Goal: Communication & Community: Answer question/provide support

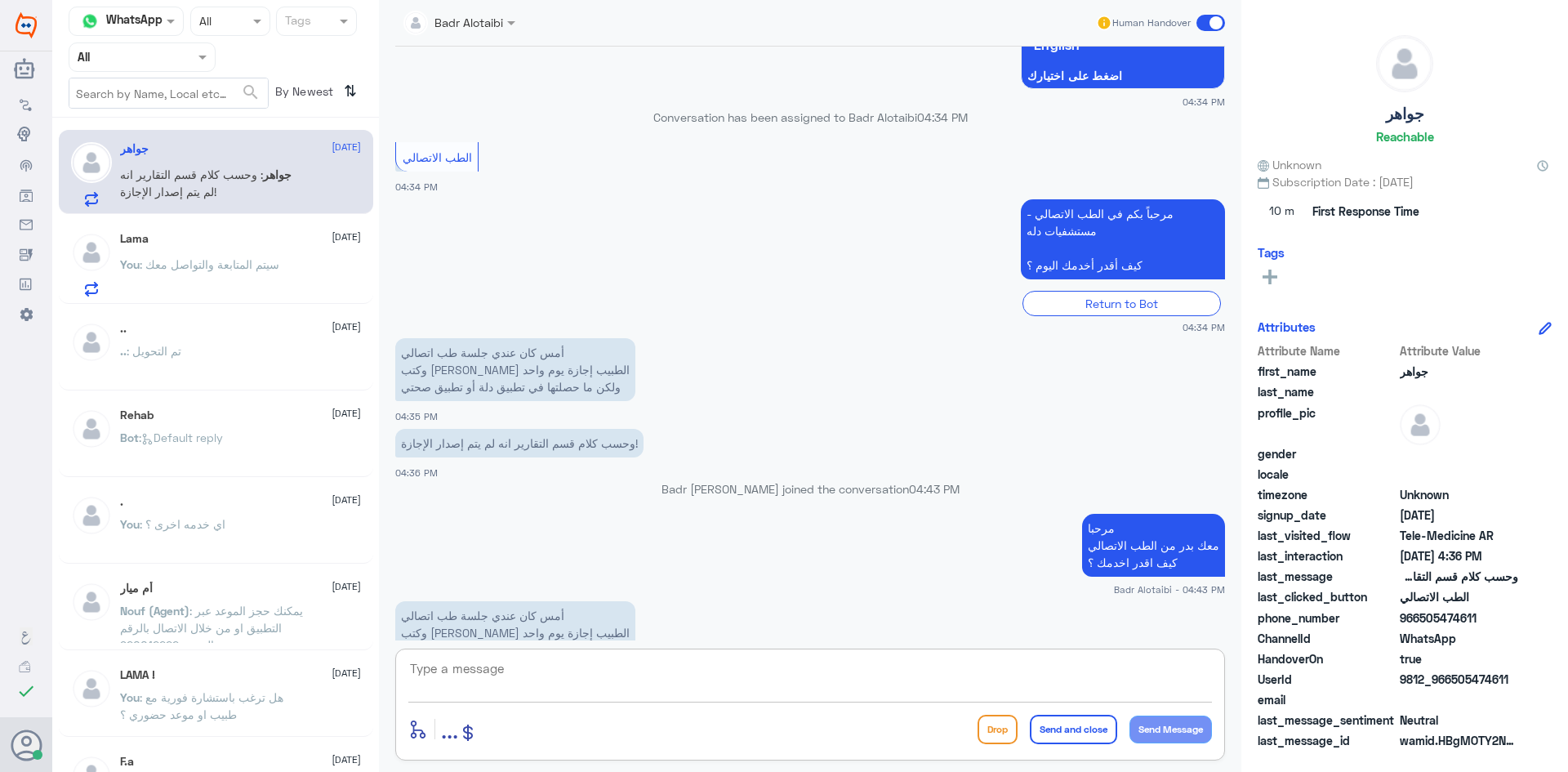
scroll to position [1294, 0]
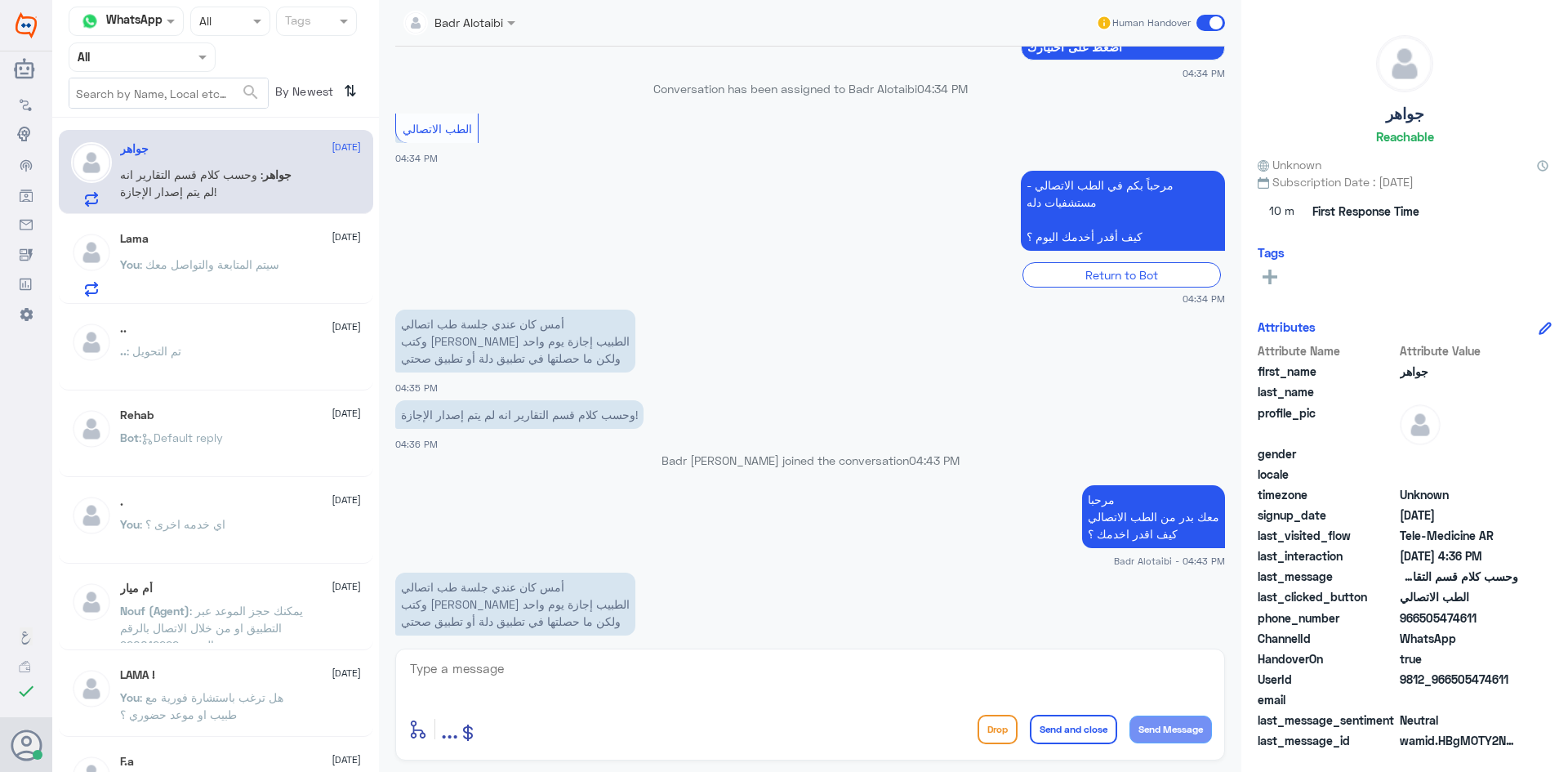
drag, startPoint x: 1515, startPoint y: 677, endPoint x: 1449, endPoint y: 678, distance: 66.0
click at [1449, 678] on span "9812_966505474611" at bounding box center [1459, 678] width 119 height 17
copy span "505474611"
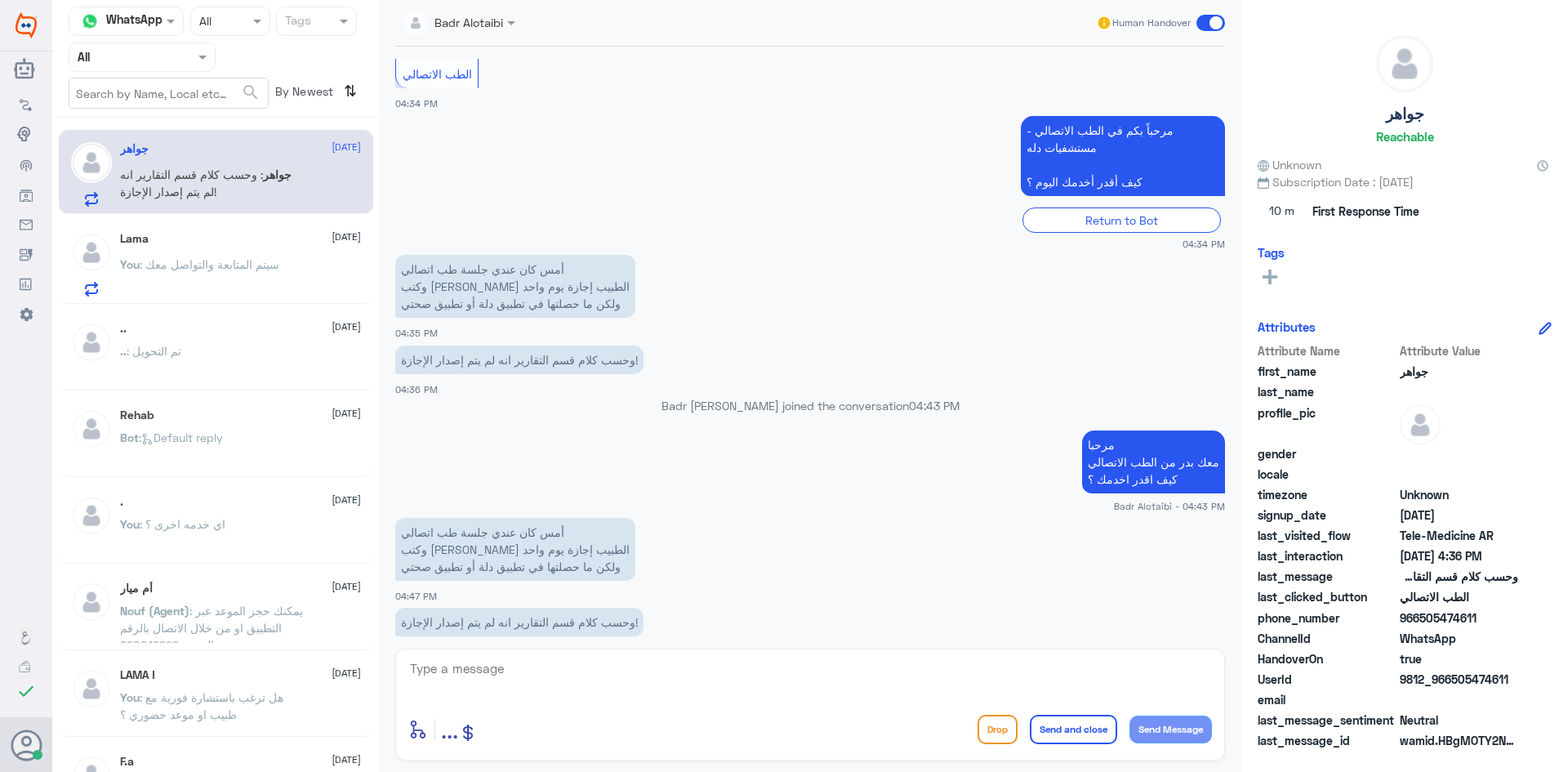
scroll to position [1375, 0]
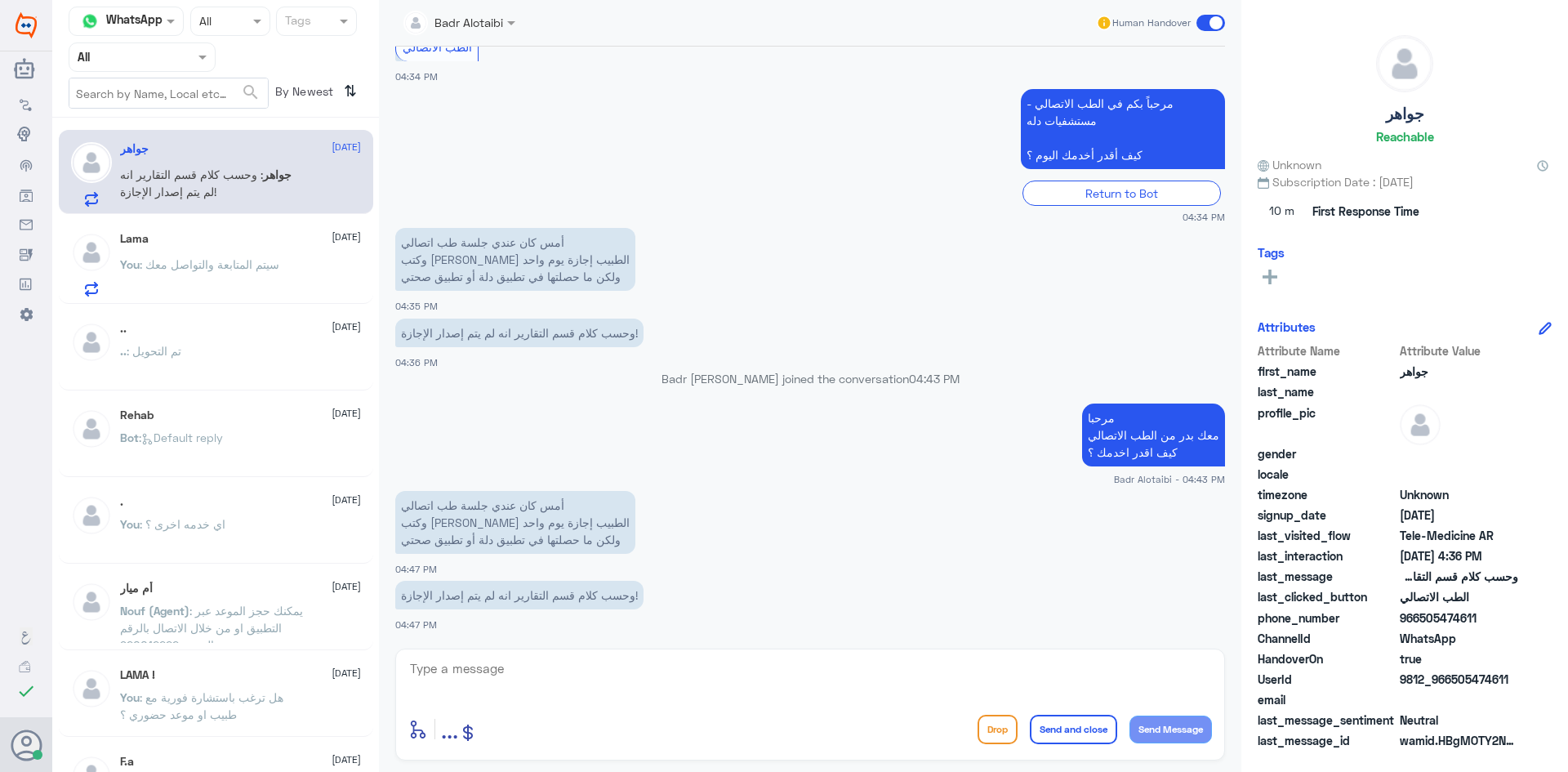
click at [677, 514] on app-msgs-text "أمس كان عندي جلسة طب اتصالي وكتب لي الطبيب إجازة يوم واحد ولكن ما حصلتها في تطب…" at bounding box center [810, 523] width 829 height 64
drag, startPoint x: 552, startPoint y: 523, endPoint x: 415, endPoint y: 529, distance: 137.1
click at [415, 529] on p "أمس كان عندي جلسة طب اتصالي وكتب لي الطبيب إجازة يوم واحد ولكن ما حصلتها في تطب…" at bounding box center [515, 523] width 240 height 63
drag, startPoint x: 575, startPoint y: 538, endPoint x: 463, endPoint y: 545, distance: 112.2
click at [463, 545] on p "أمس كان عندي جلسة طب اتصالي وكتب لي الطبيب إجازة يوم واحد ولكن ما حصلتها في تطب…" at bounding box center [515, 523] width 240 height 63
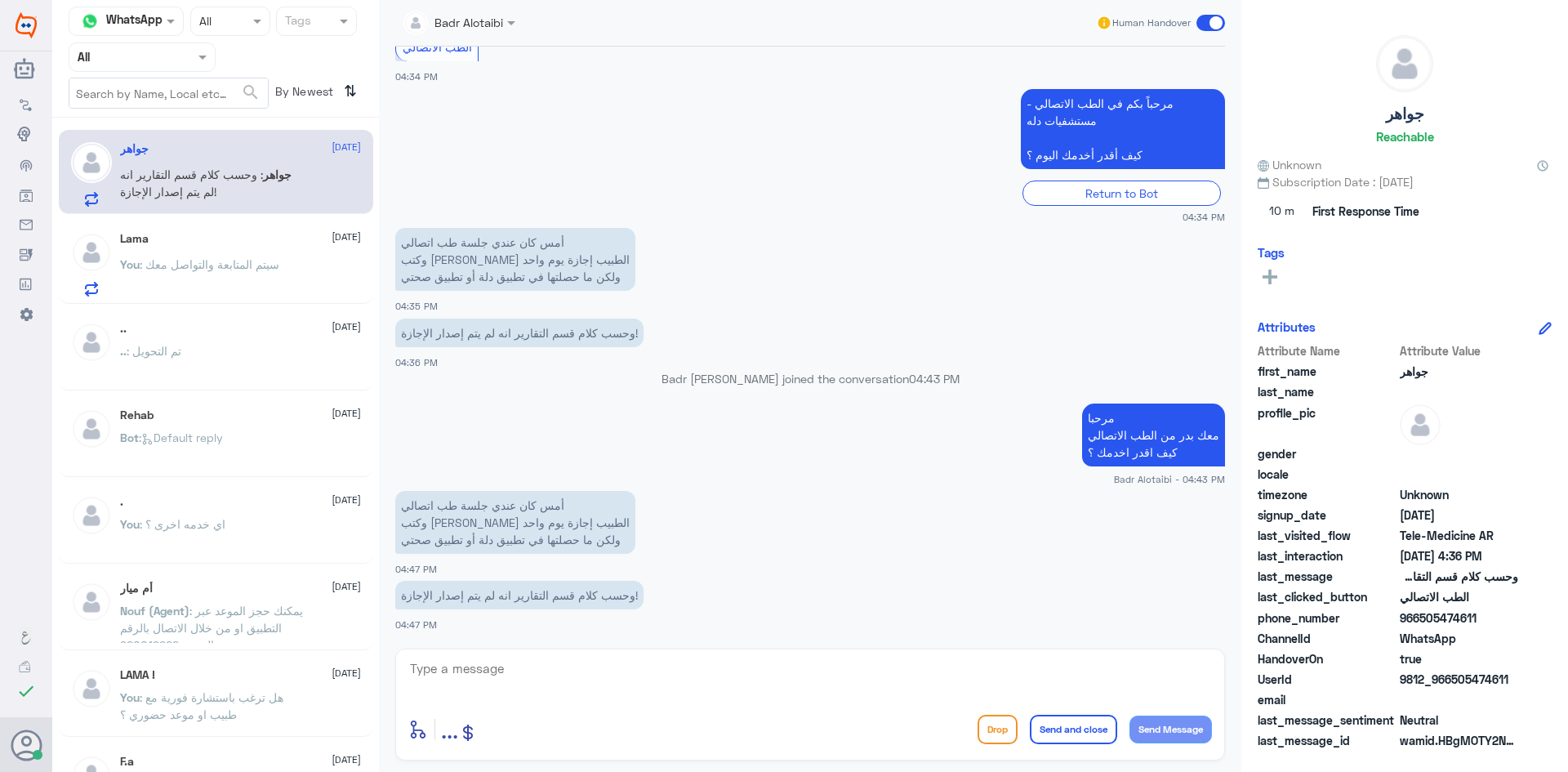
click at [453, 539] on p "أمس كان عندي جلسة طب اتصالي وكتب لي الطبيب إجازة يوم واحد ولكن ما حصلتها في تطب…" at bounding box center [515, 523] width 240 height 63
drag, startPoint x: 608, startPoint y: 591, endPoint x: 407, endPoint y: 592, distance: 201.0
click at [407, 592] on p "وحسب كلام قسم التقارير انه لم يتم إصدار الإجازة!" at bounding box center [519, 594] width 248 height 29
click at [400, 589] on p "وحسب كلام قسم التقارير انه لم يتم إصدار الإجازة!" at bounding box center [519, 594] width 248 height 29
click at [780, 693] on textarea at bounding box center [810, 677] width 804 height 40
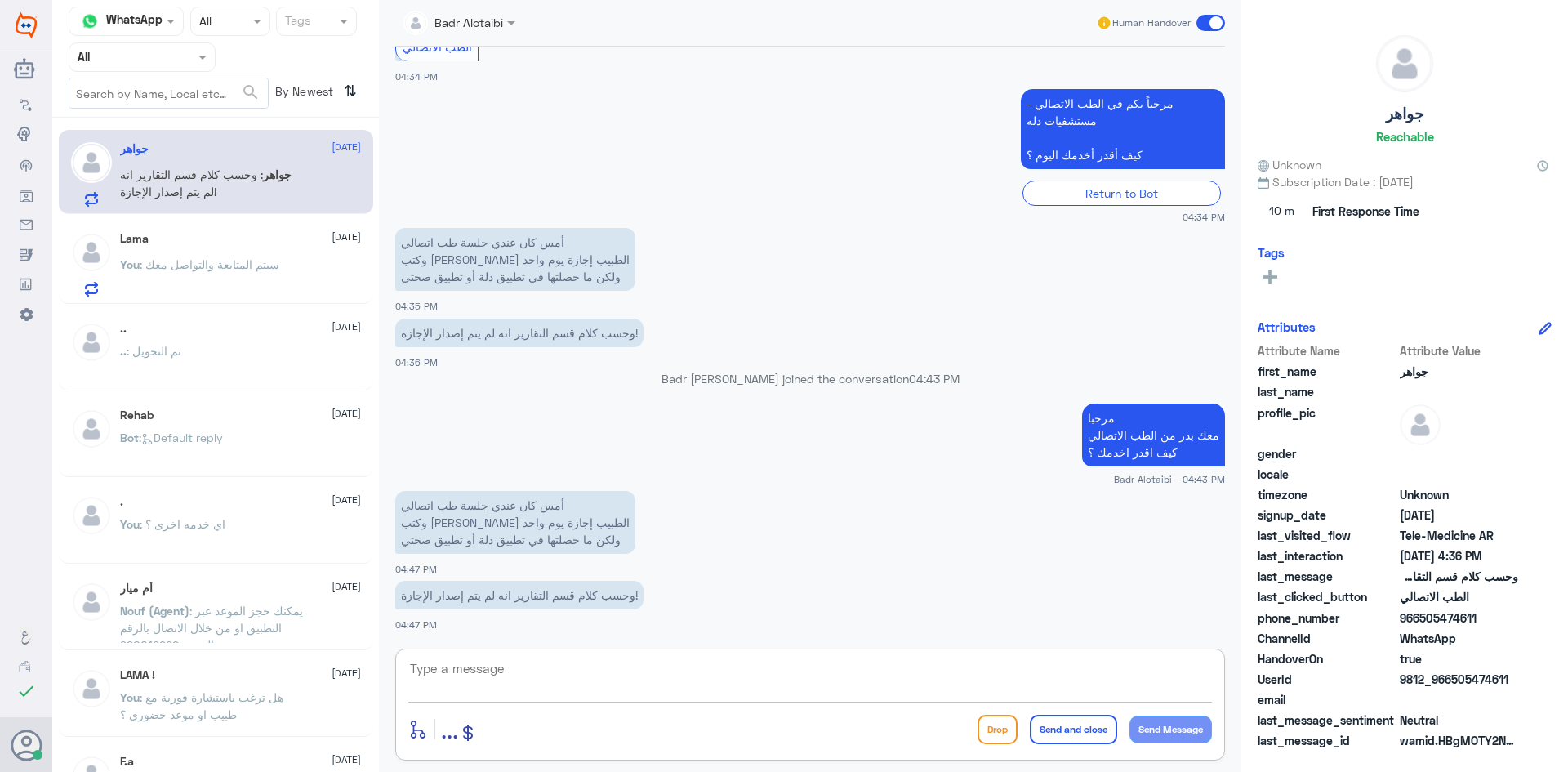
click at [768, 661] on textarea at bounding box center [810, 677] width 804 height 40
type textarea "سوف يتم التواصل مع الطبيب والرد لك"
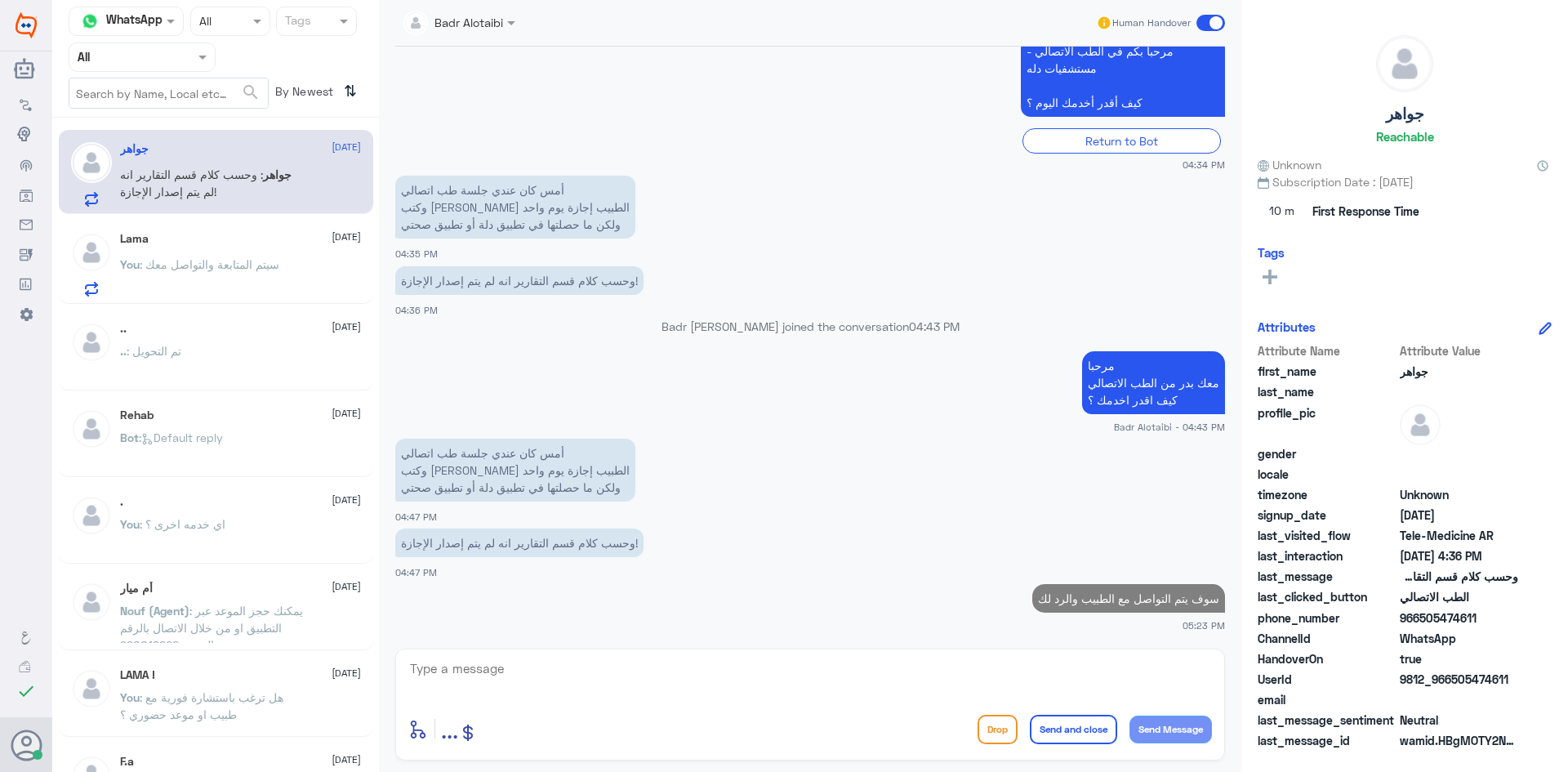
click at [221, 264] on span ": سيتم المتابعة والتواصل معك" at bounding box center [209, 264] width 139 height 14
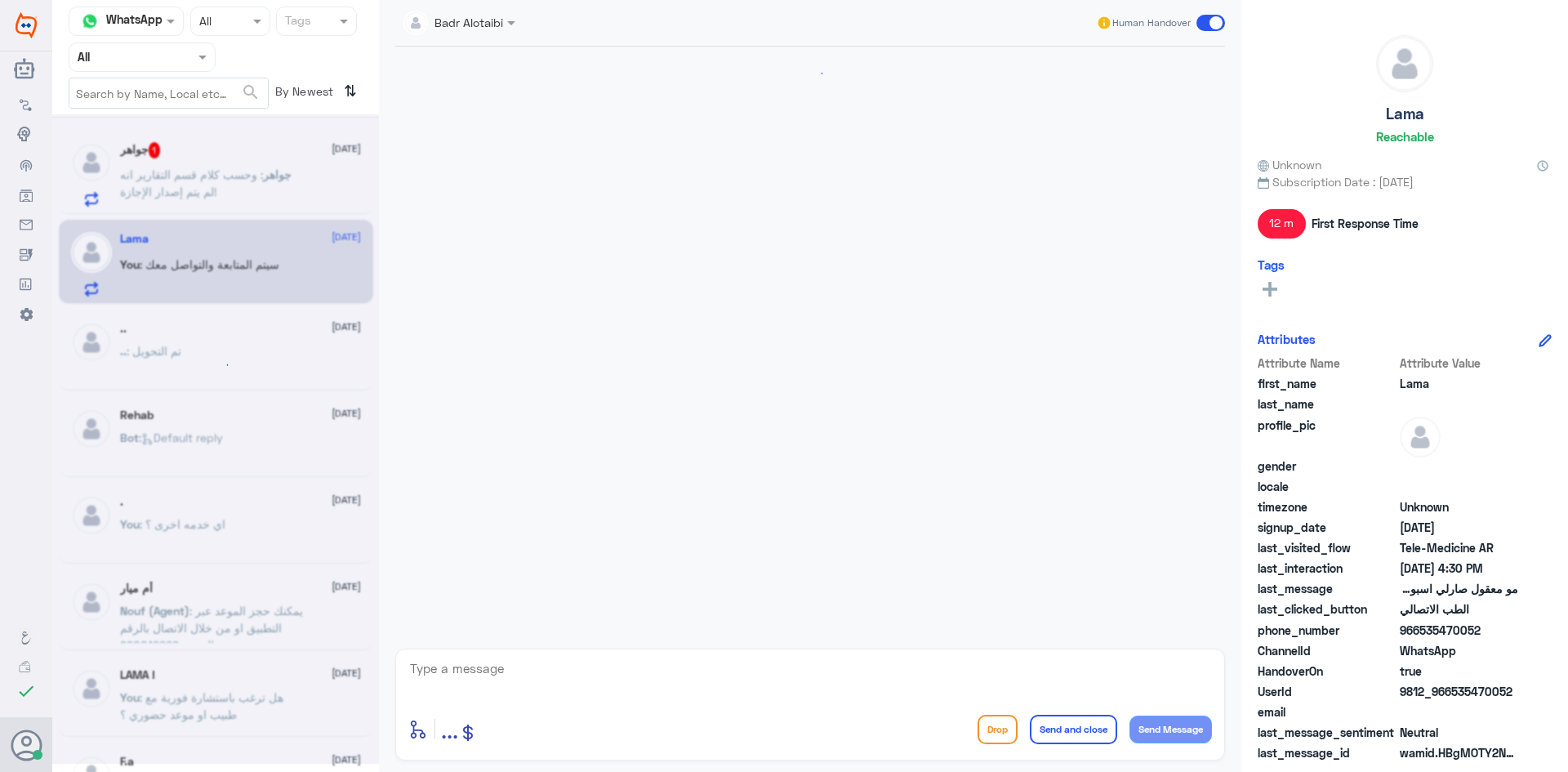
scroll to position [1130, 0]
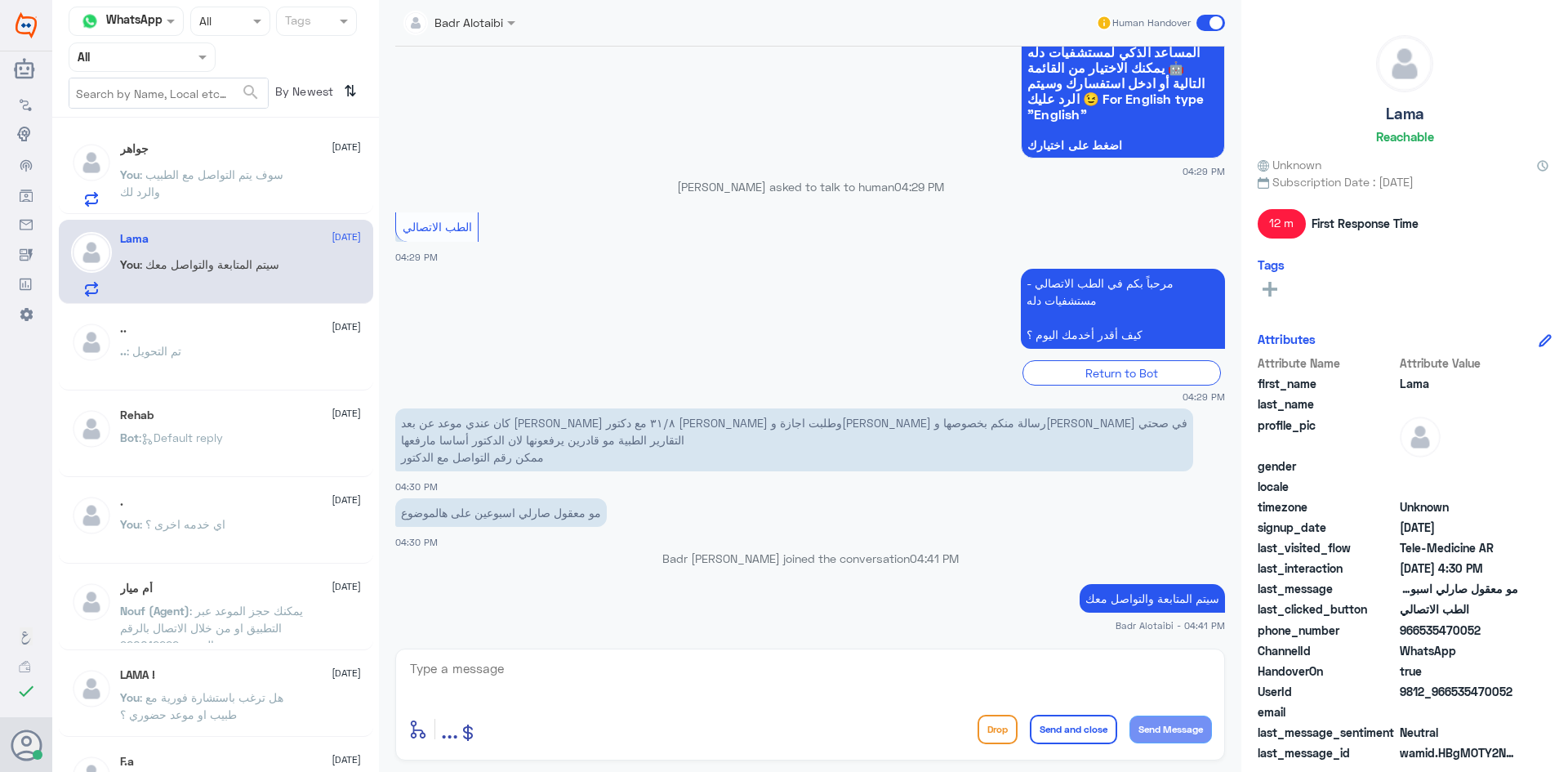
drag, startPoint x: 1520, startPoint y: 686, endPoint x: 1452, endPoint y: 698, distance: 69.1
click at [1452, 698] on div "UserId 9812_966535470052" at bounding box center [1404, 693] width 294 height 21
copy span "535470052"
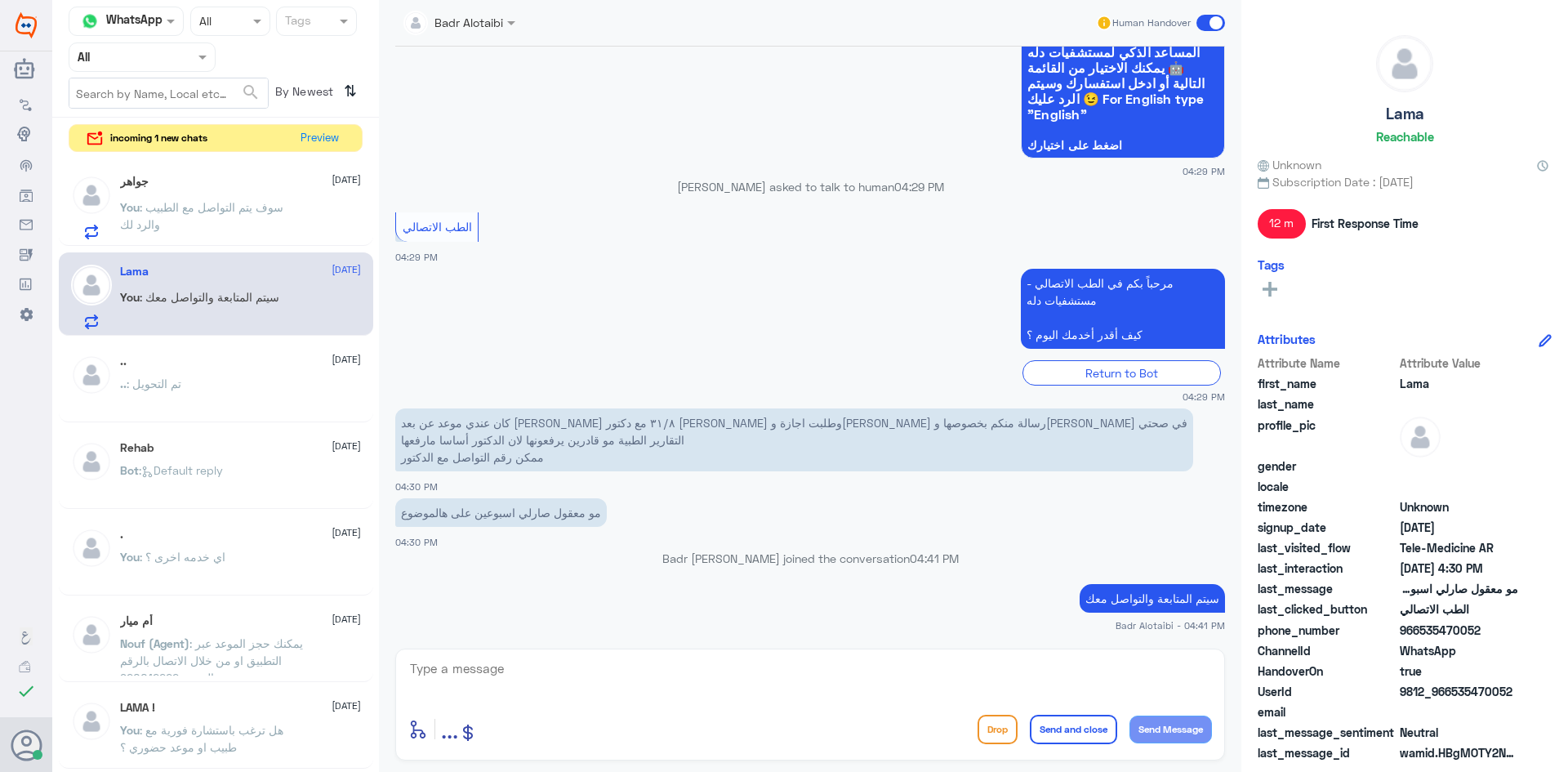
click at [245, 219] on p "You : سوف يتم التواصل مع الطبيب والرد لك" at bounding box center [212, 218] width 184 height 41
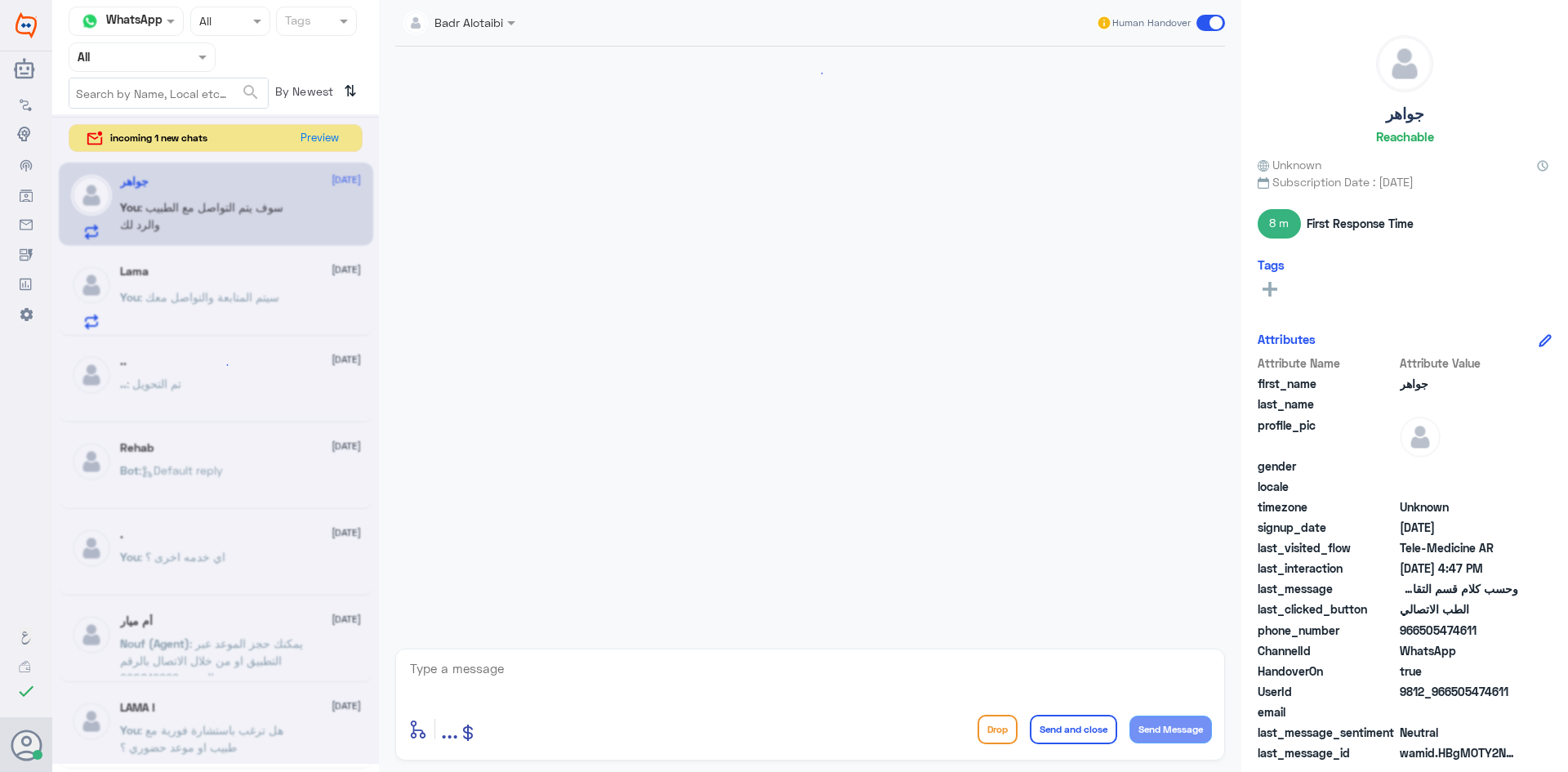
scroll to position [963, 0]
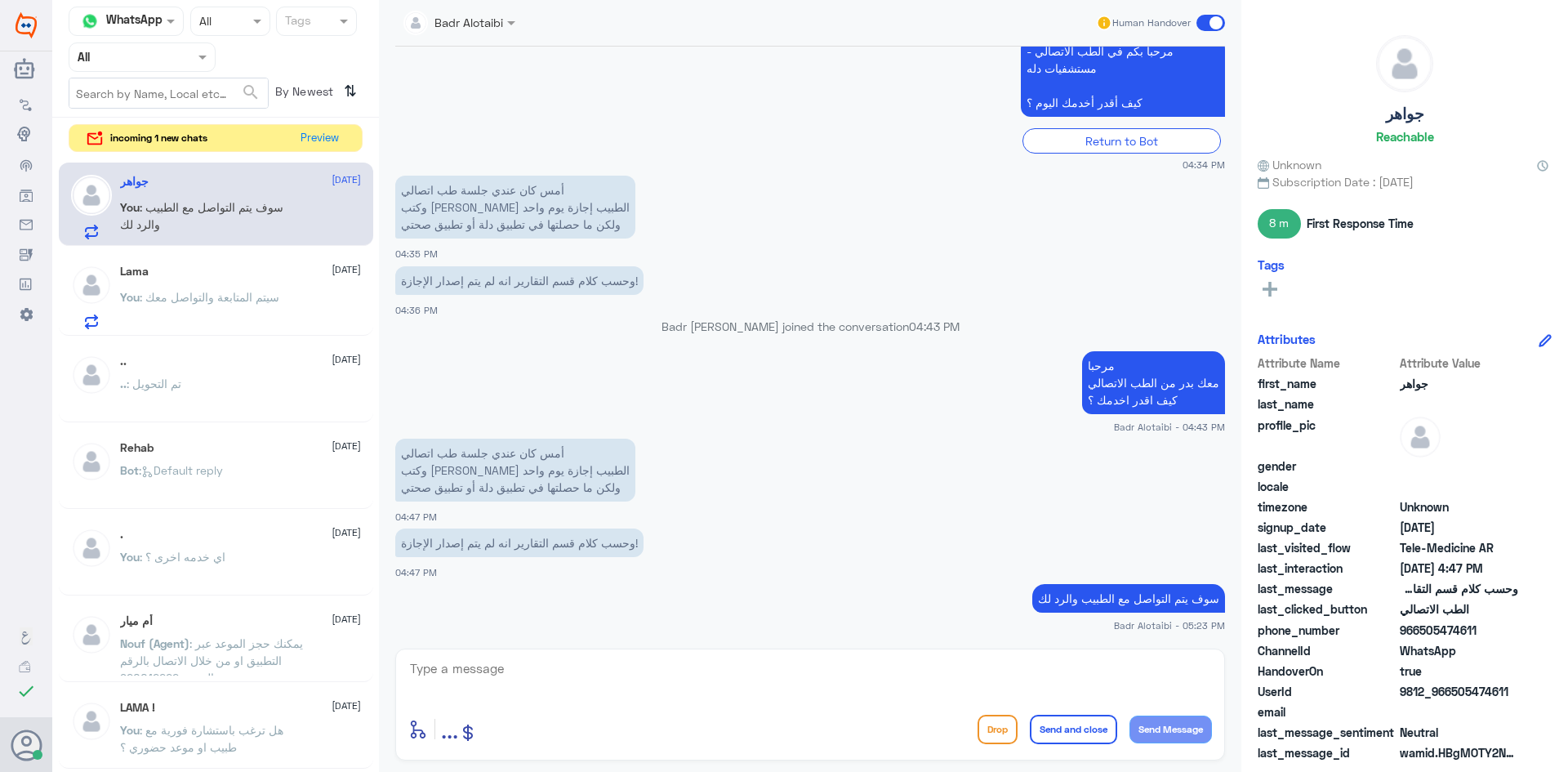
click at [281, 277] on div "Lama 10 September" at bounding box center [240, 272] width 241 height 14
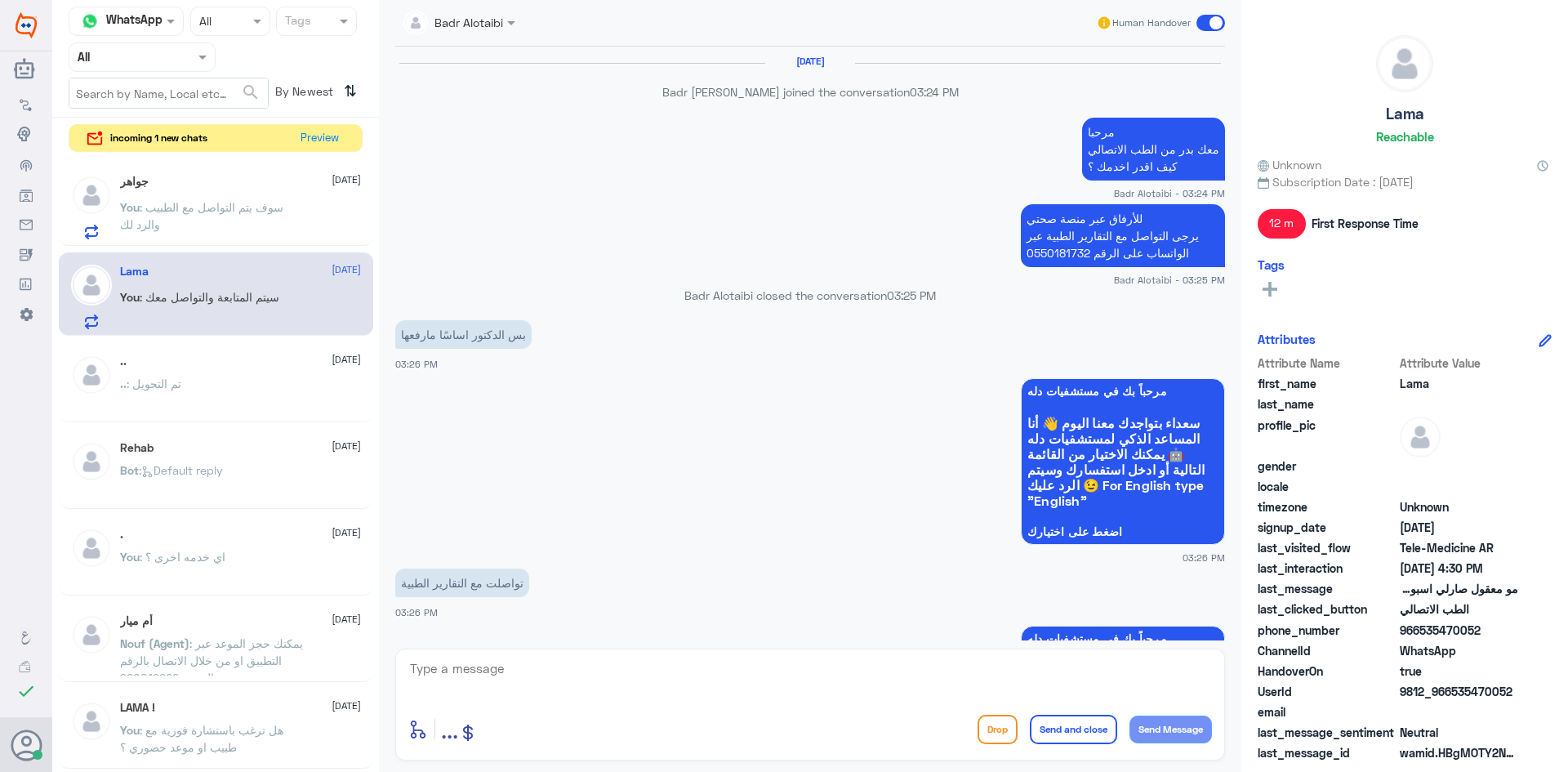
scroll to position [1130, 0]
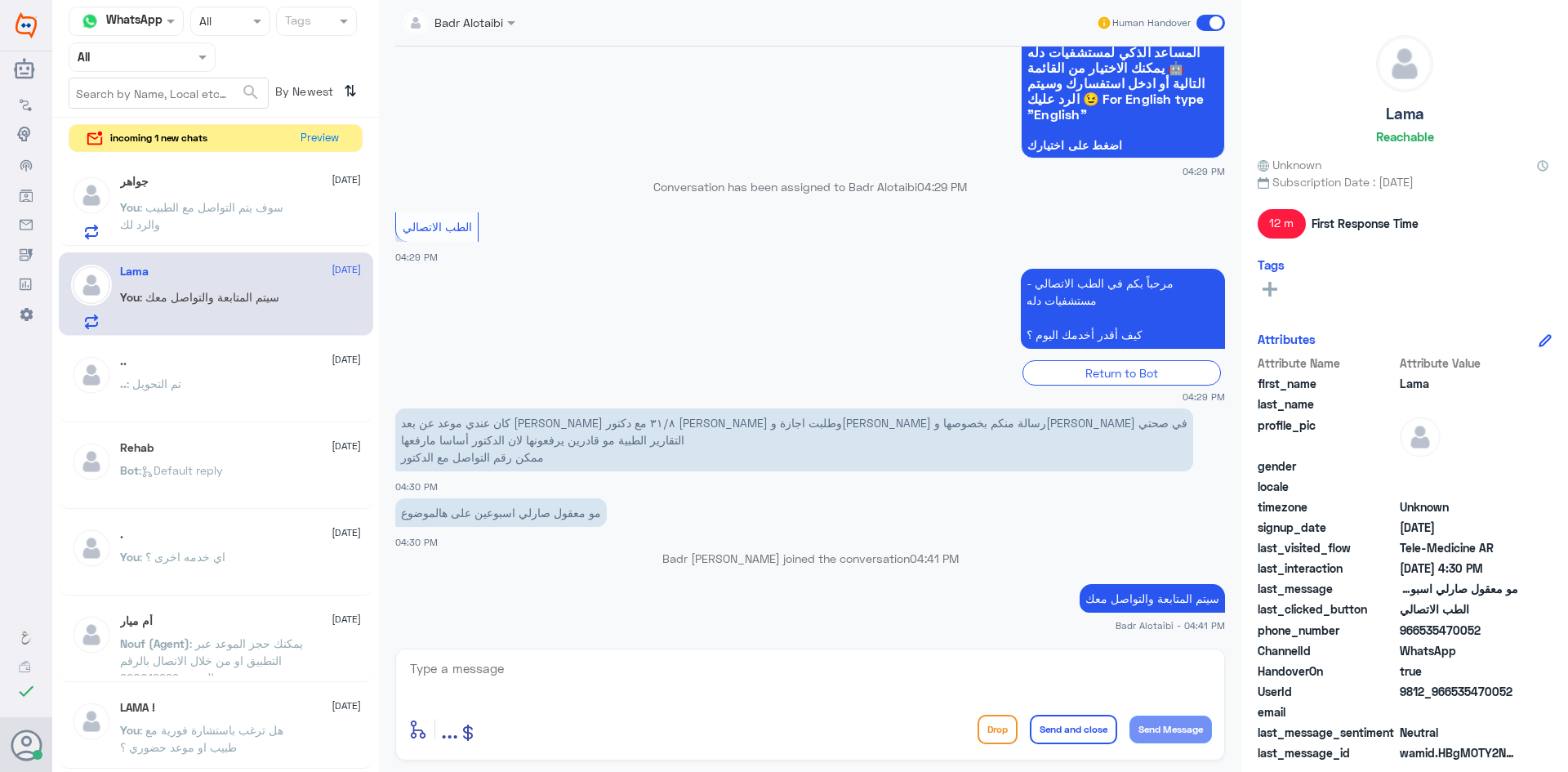
click at [1199, 27] on span at bounding box center [1210, 23] width 29 height 17
click at [0, 0] on input "checkbox" at bounding box center [0, 0] width 0 height 0
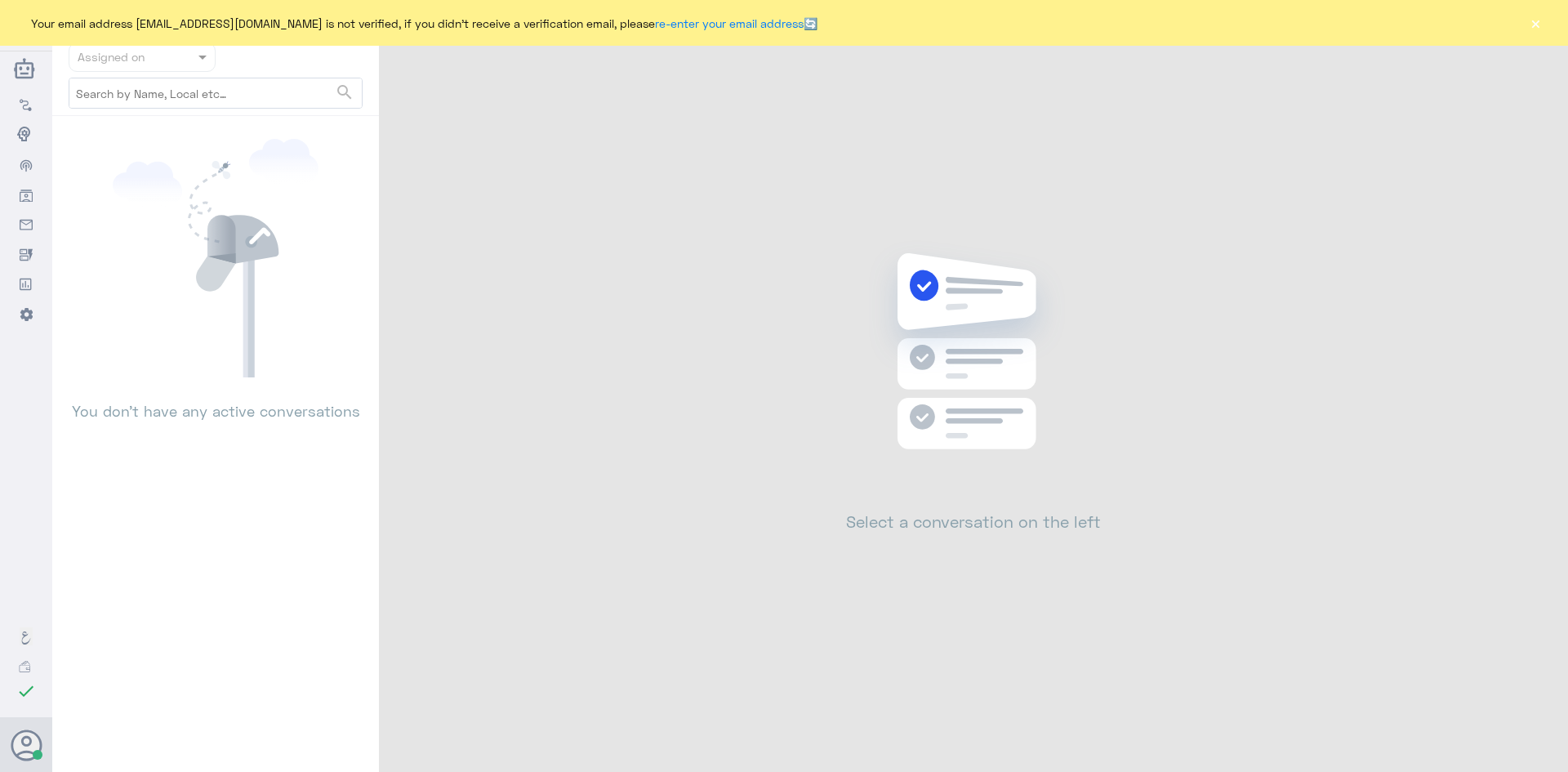
click at [1532, 30] on button "×" at bounding box center [1535, 23] width 17 height 17
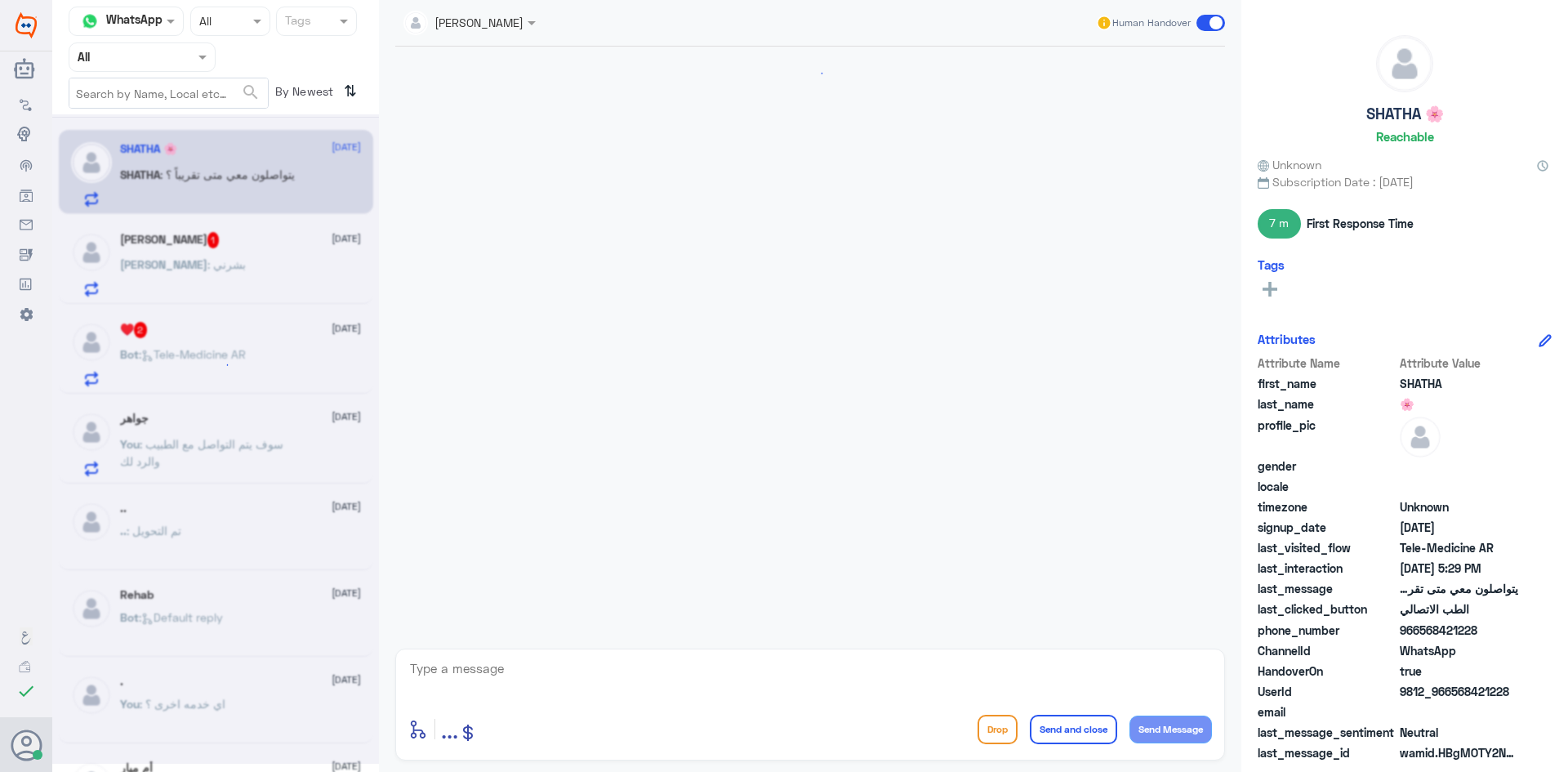
scroll to position [671, 0]
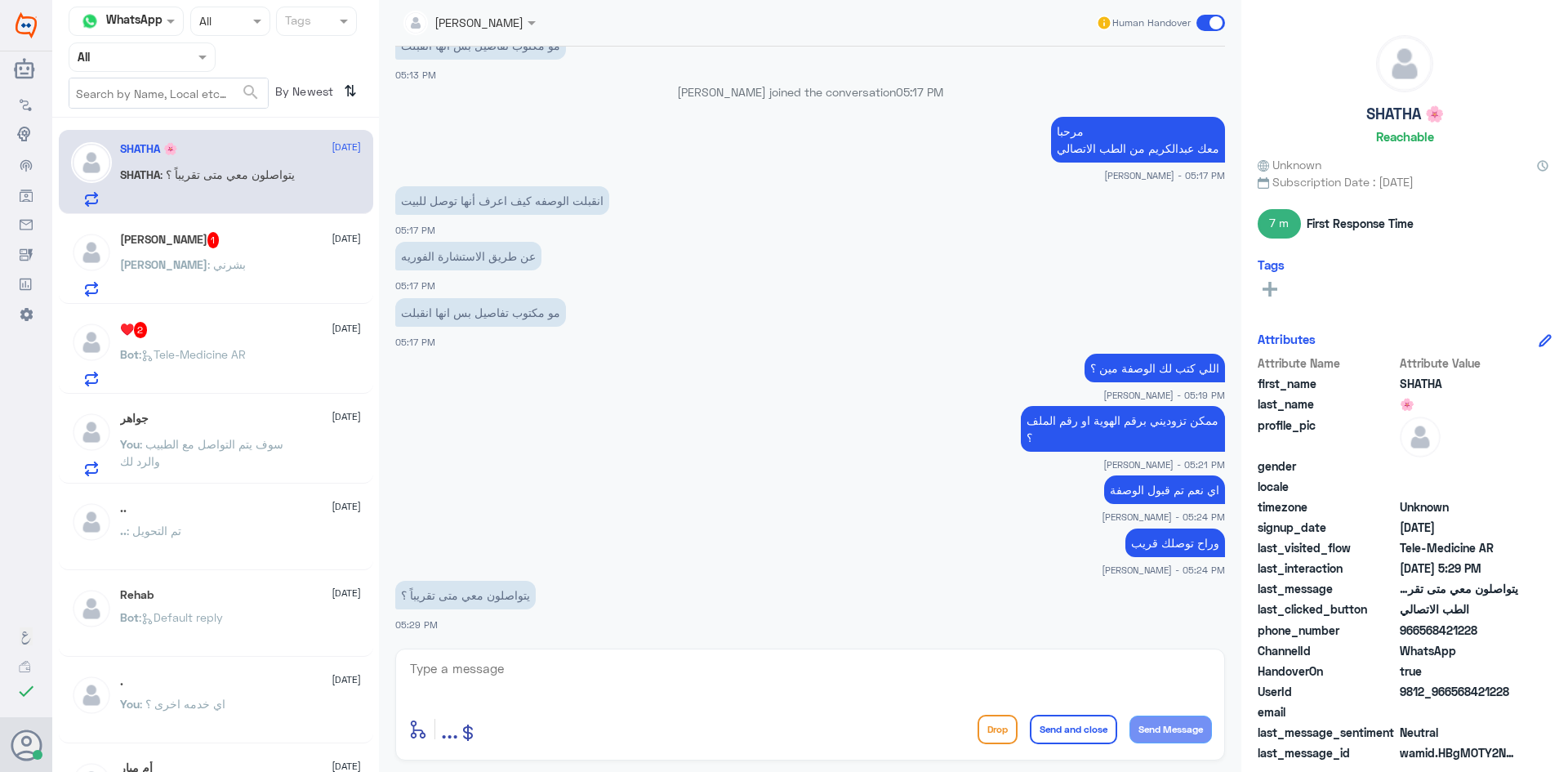
click at [240, 444] on span ": سوف يتم التواصل مع الطبيب والرد لك" at bounding box center [201, 452] width 163 height 31
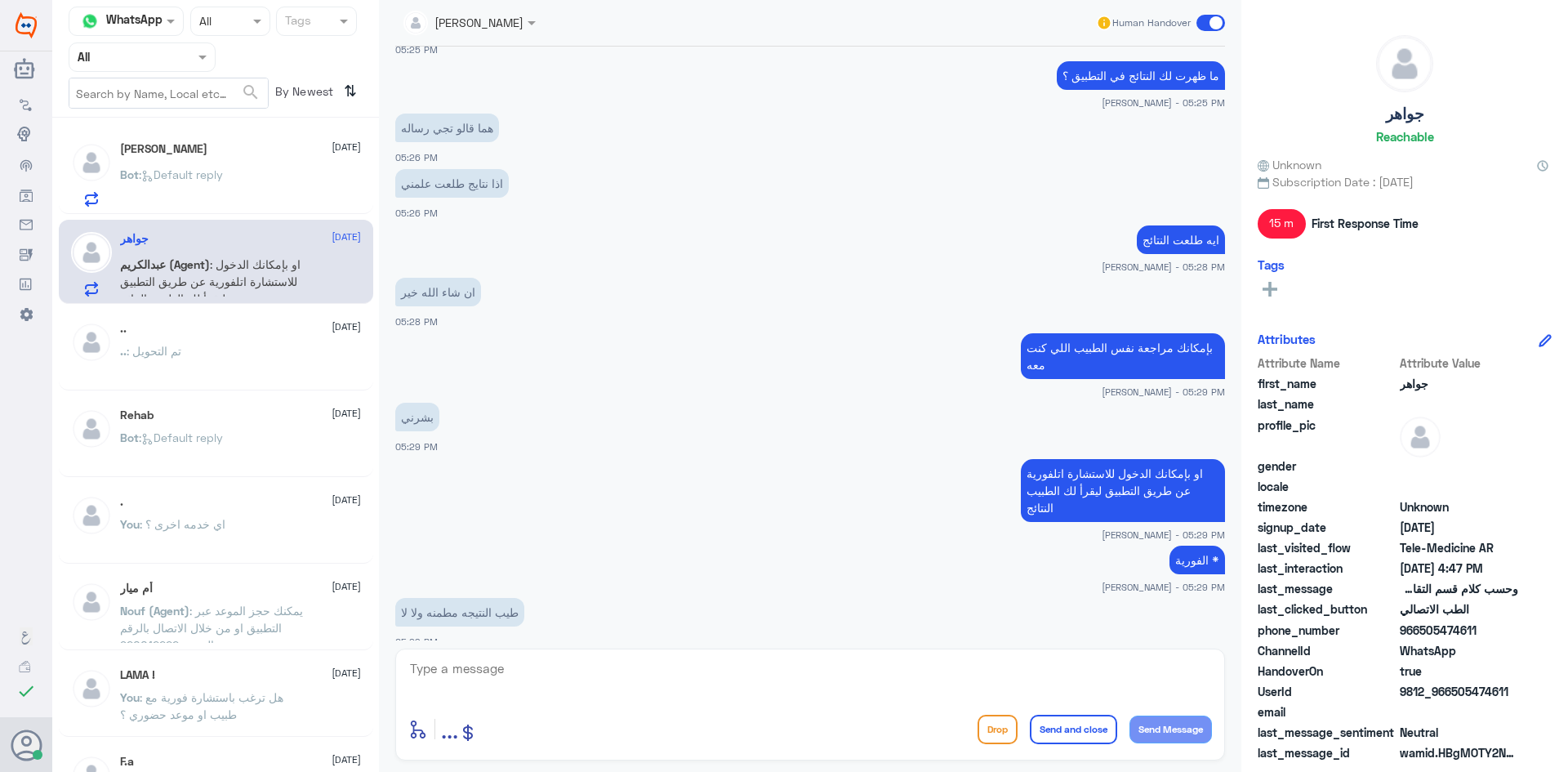
scroll to position [1351, 0]
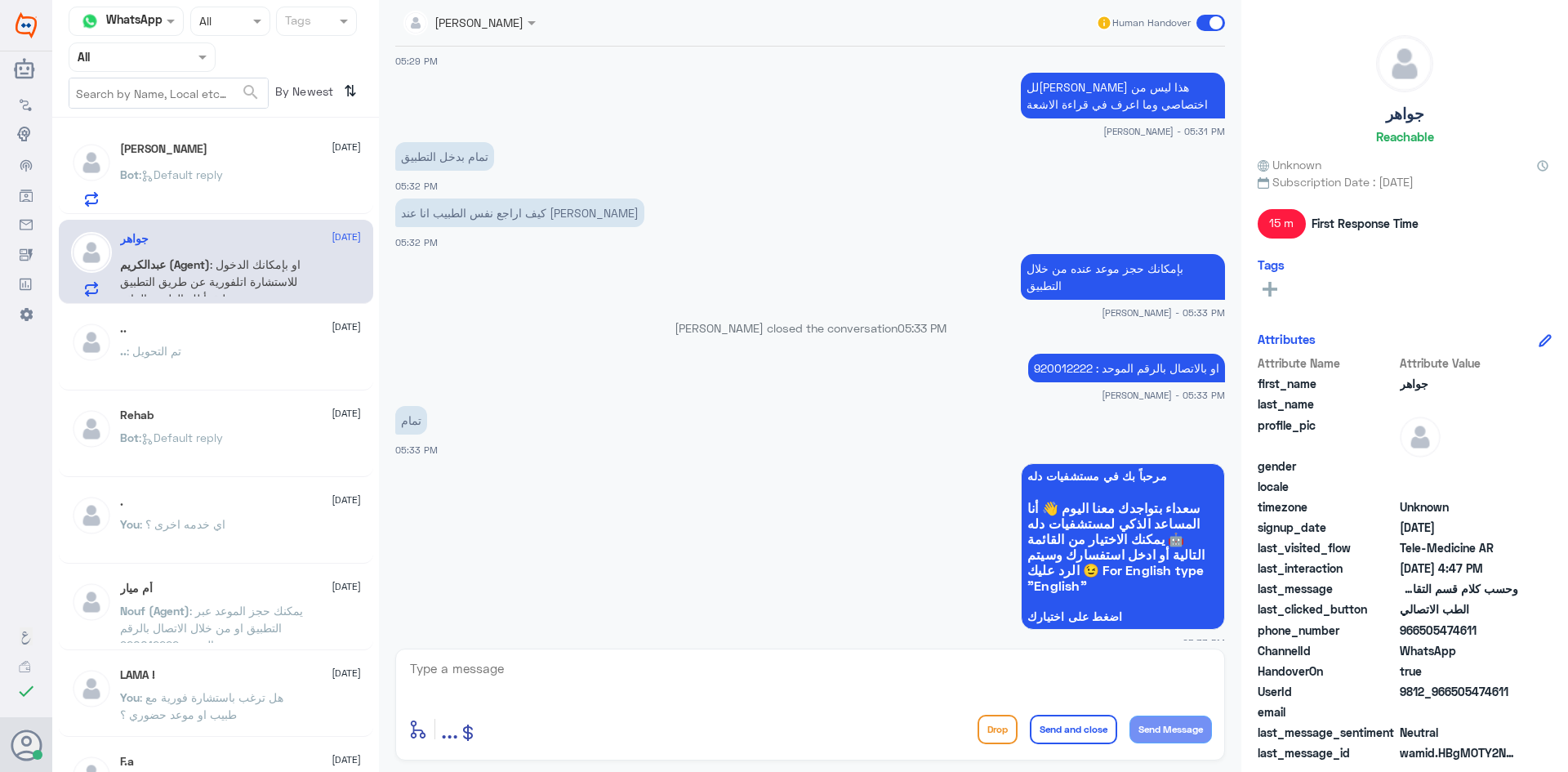
click at [244, 156] on div "عبدالله 10 September Bot : Default reply" at bounding box center [240, 174] width 241 height 64
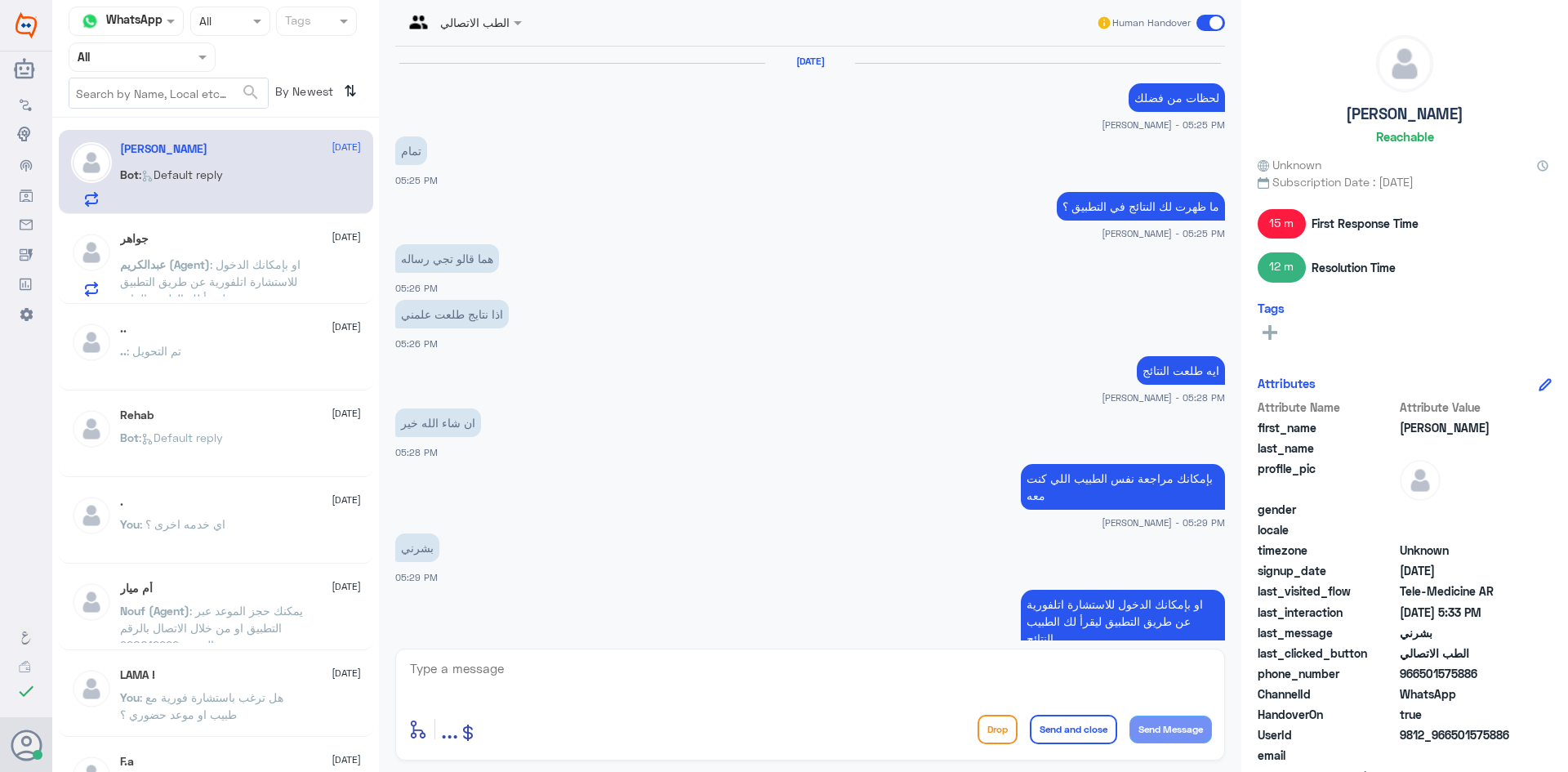
scroll to position [712, 0]
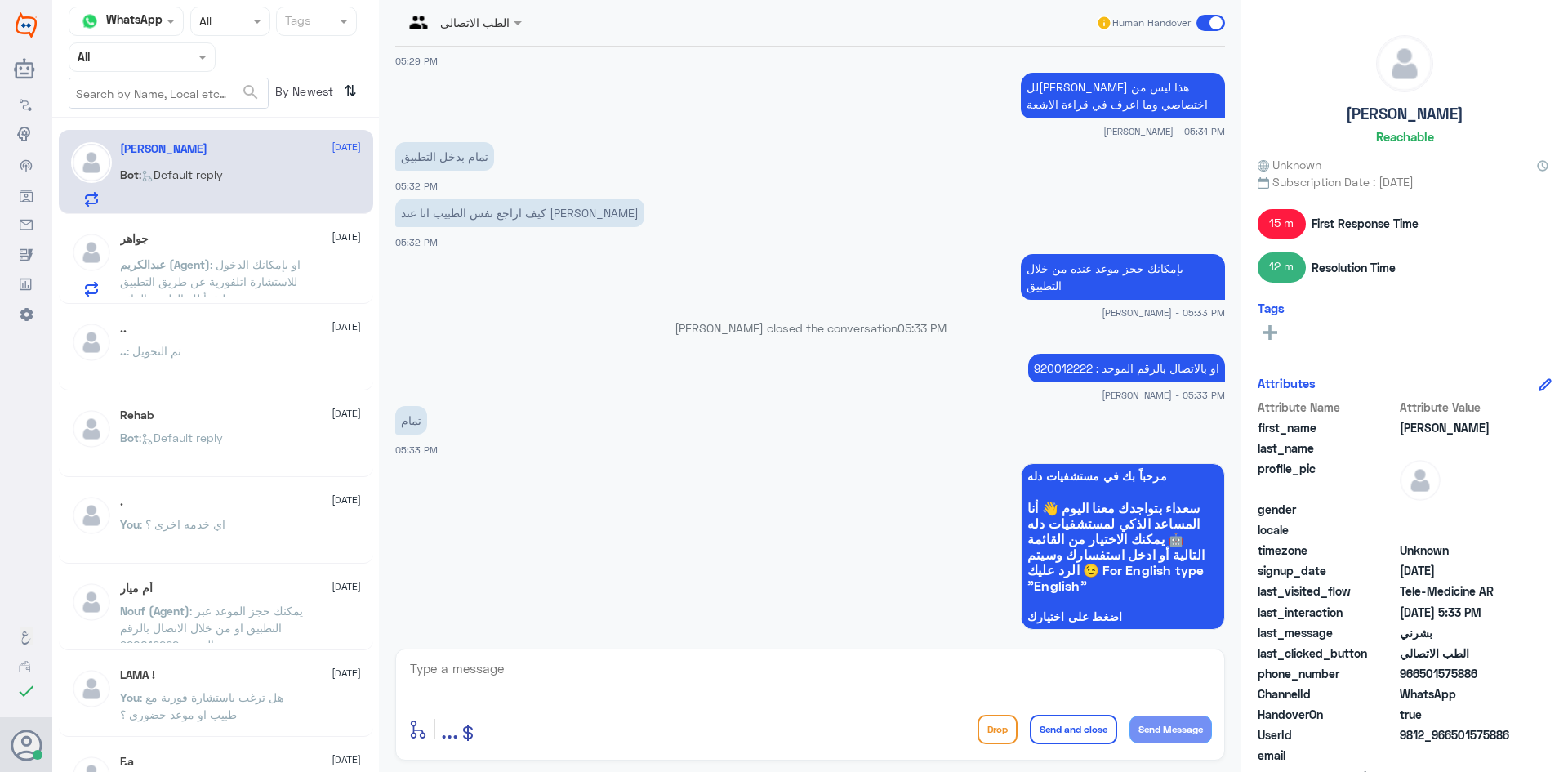
click at [489, 21] on div at bounding box center [463, 21] width 134 height 19
click at [173, 54] on div at bounding box center [141, 56] width 145 height 19
click at [158, 140] on Inbox "Your Inbox" at bounding box center [134, 144] width 57 height 14
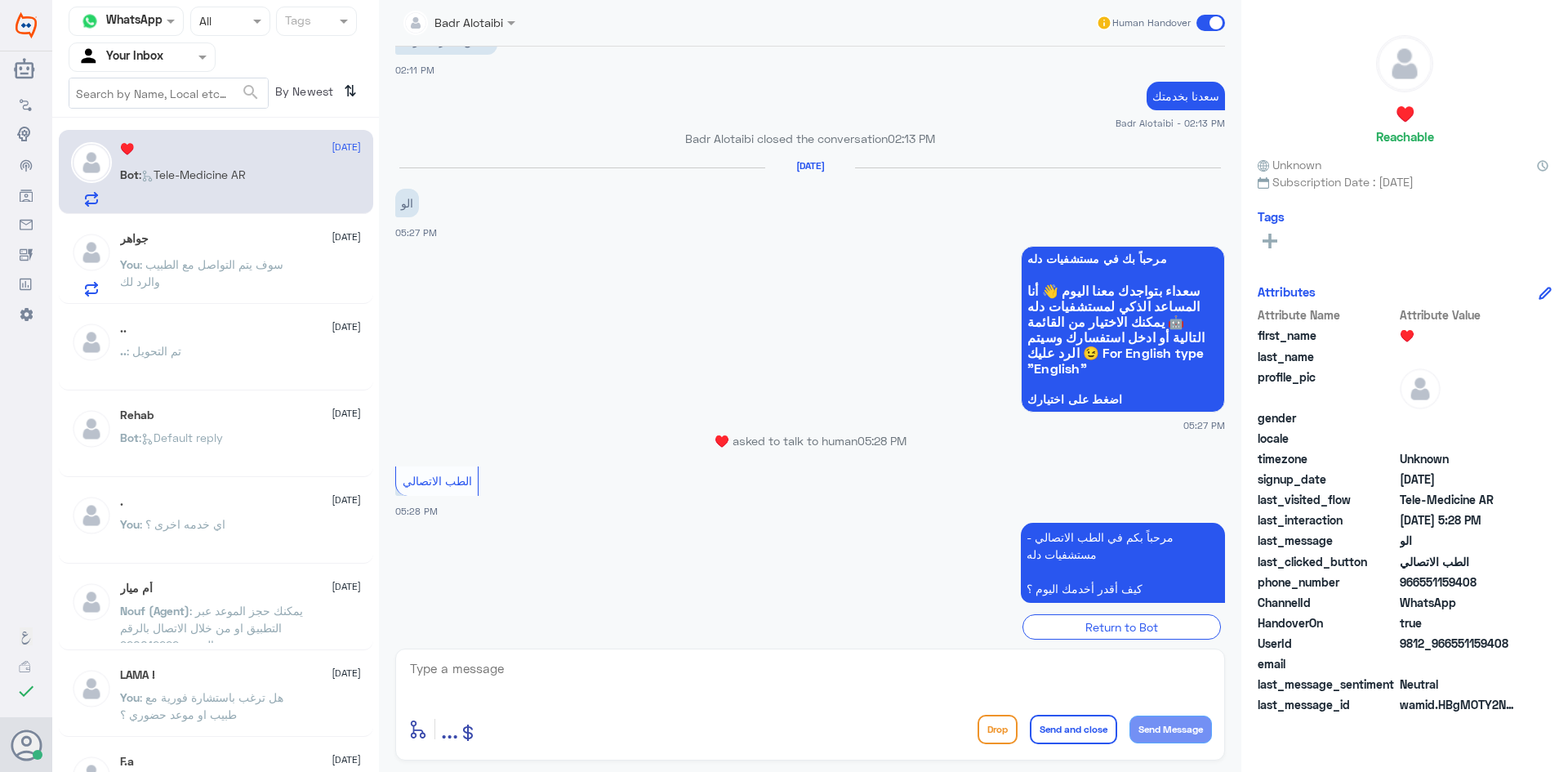
scroll to position [674, 0]
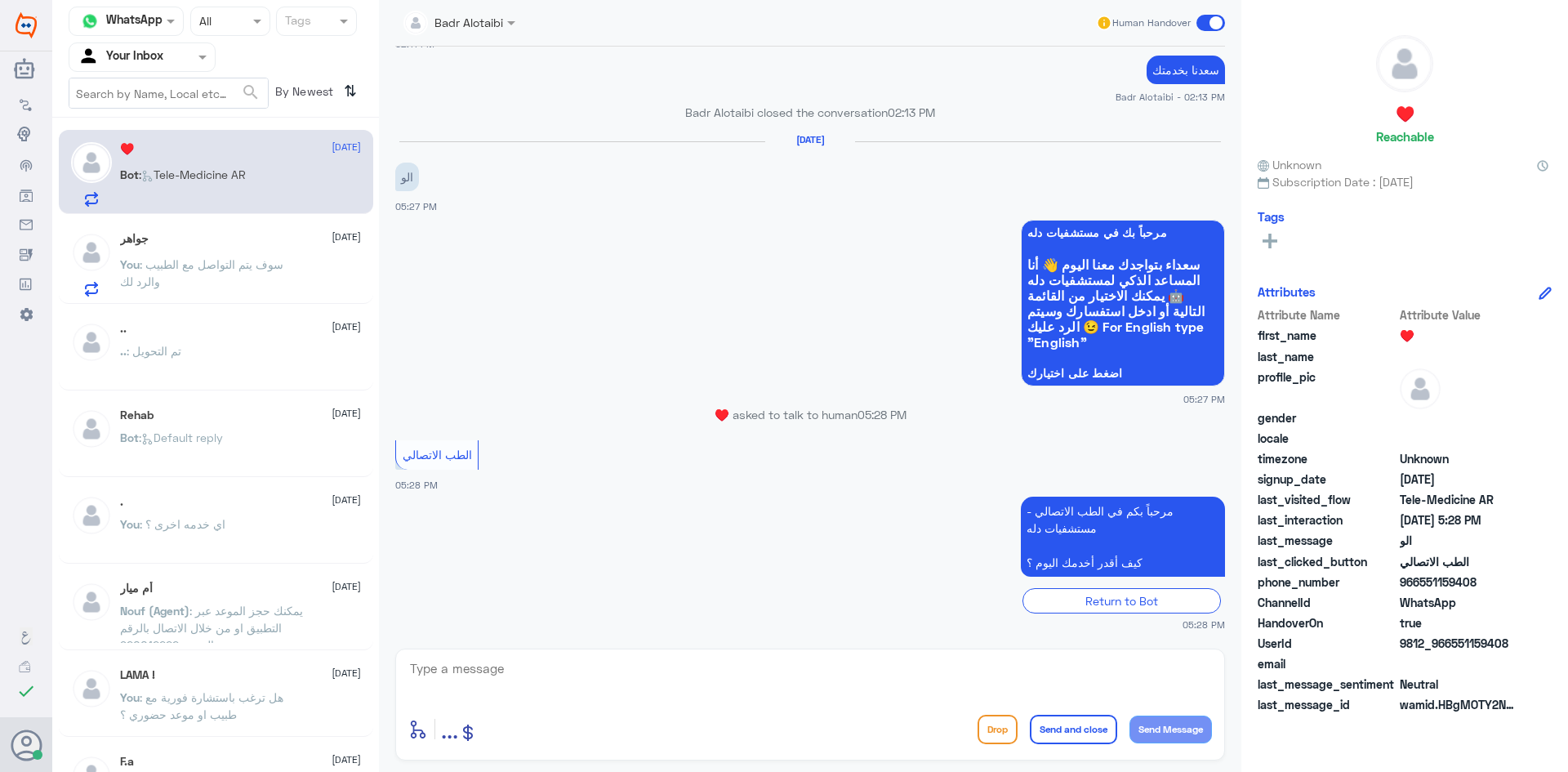
click at [653, 680] on textarea at bounding box center [810, 677] width 804 height 40
paste textarea "مرحبا معك بدر من الطب الاتصالي كيف اقدر اخدمك ؟"
type textarea "مرحبا معك بدر من الطب الاتصالي كيف اقدر اخدمك ؟"
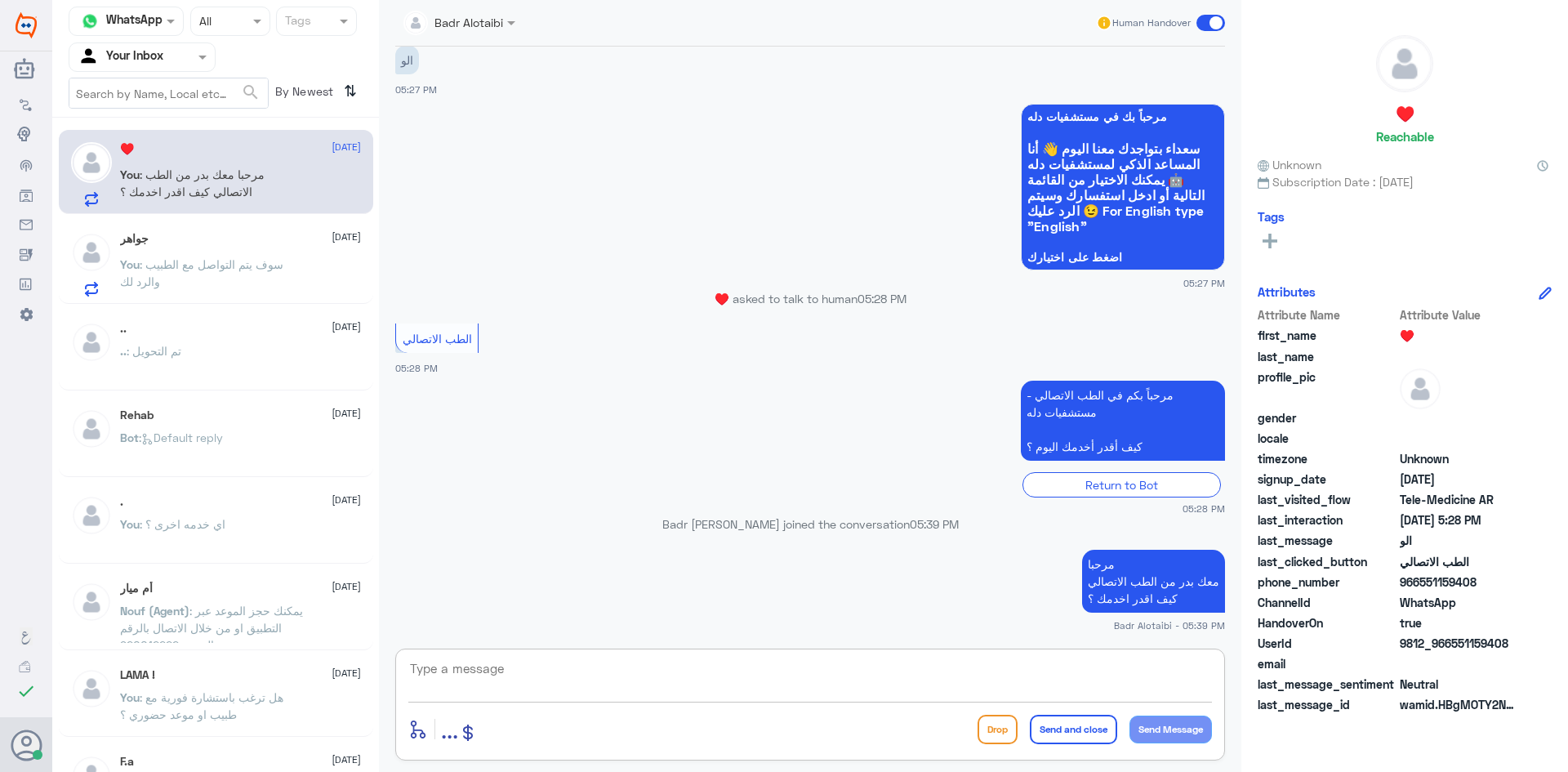
click at [198, 237] on div "جواهر 10 September" at bounding box center [240, 239] width 241 height 14
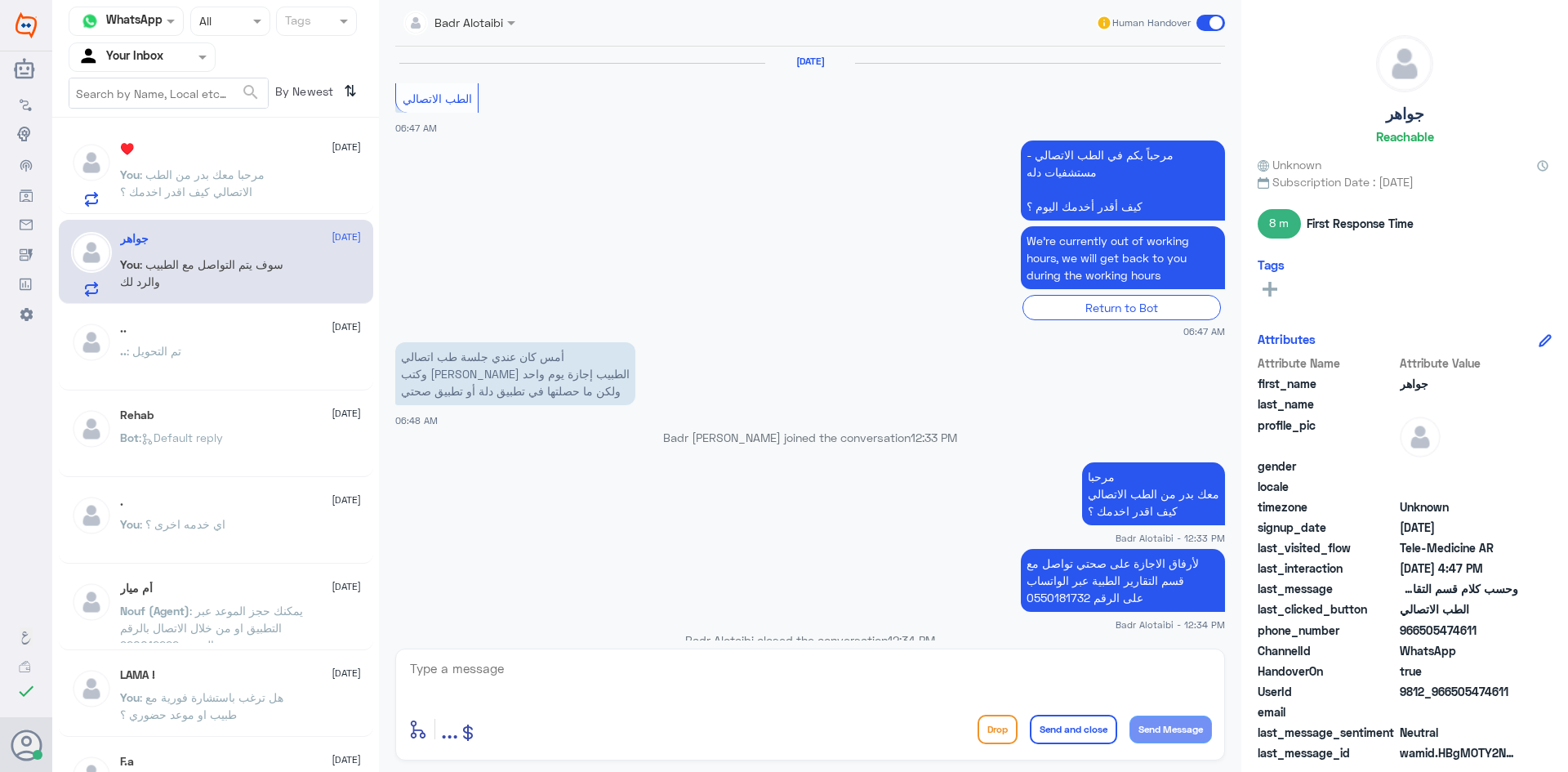
scroll to position [963, 0]
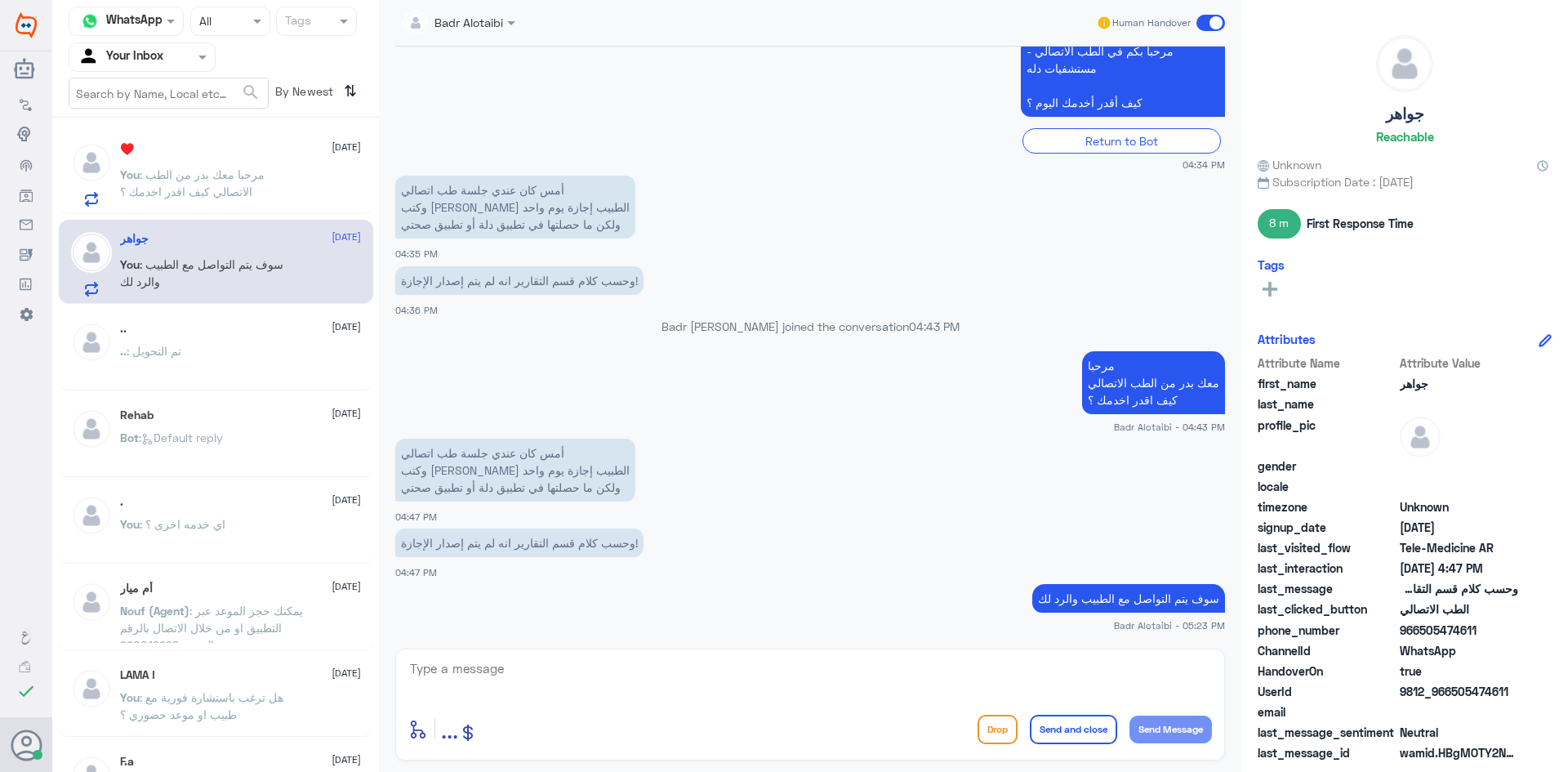
click at [1219, 26] on span at bounding box center [1210, 23] width 29 height 17
click at [0, 0] on input "checkbox" at bounding box center [0, 0] width 0 height 0
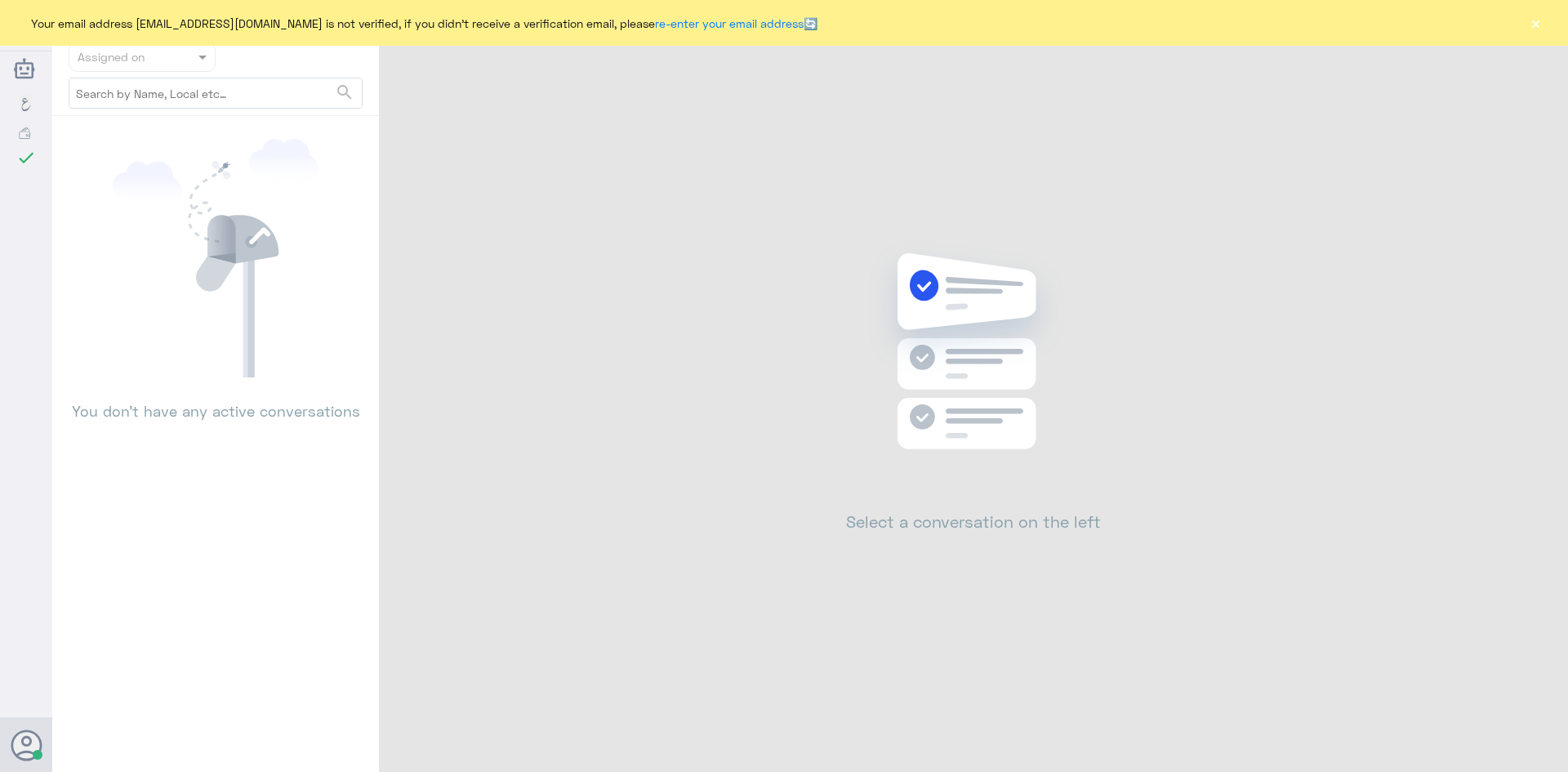
click at [1535, 27] on button "×" at bounding box center [1535, 23] width 17 height 17
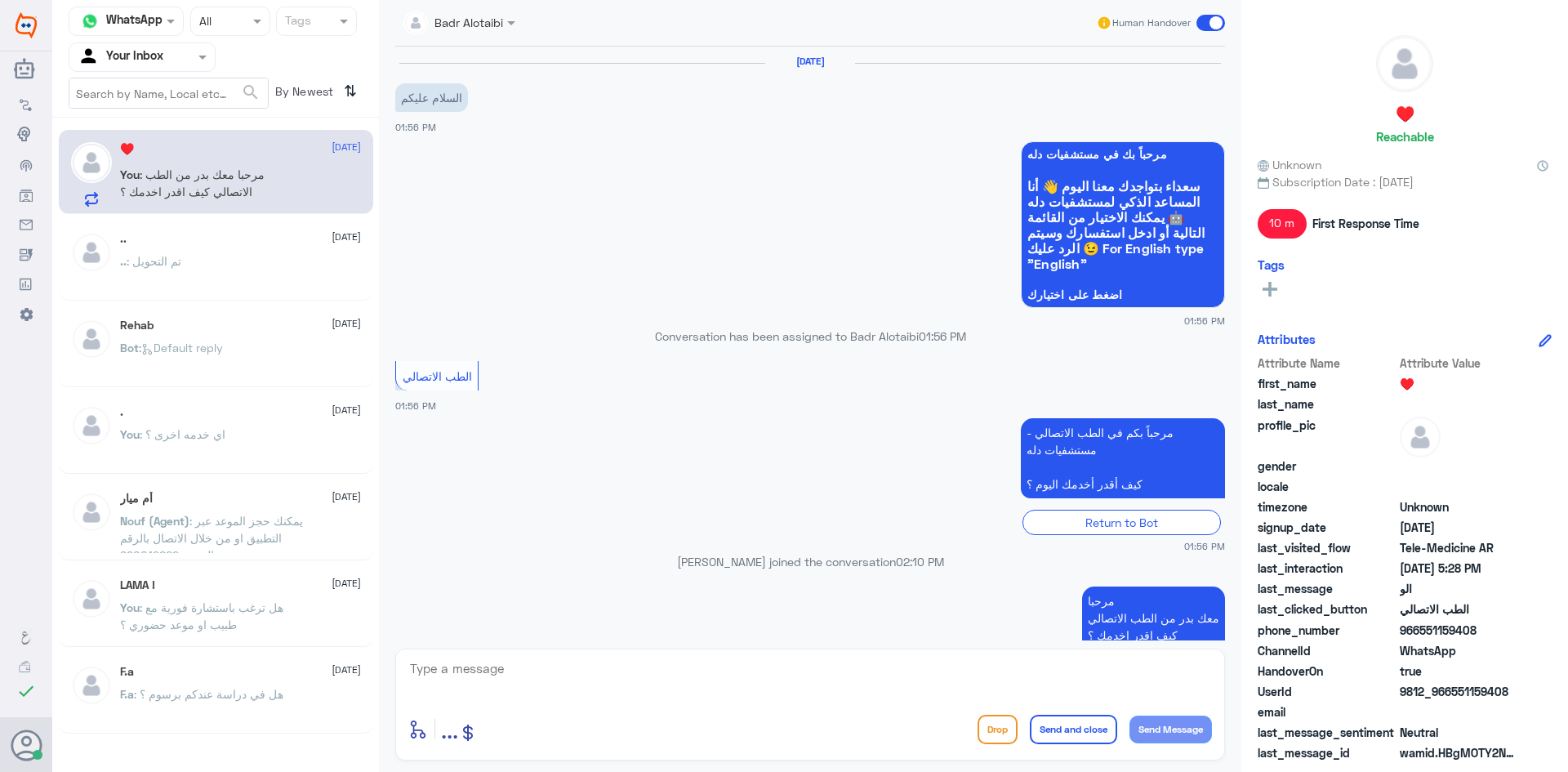
scroll to position [790, 0]
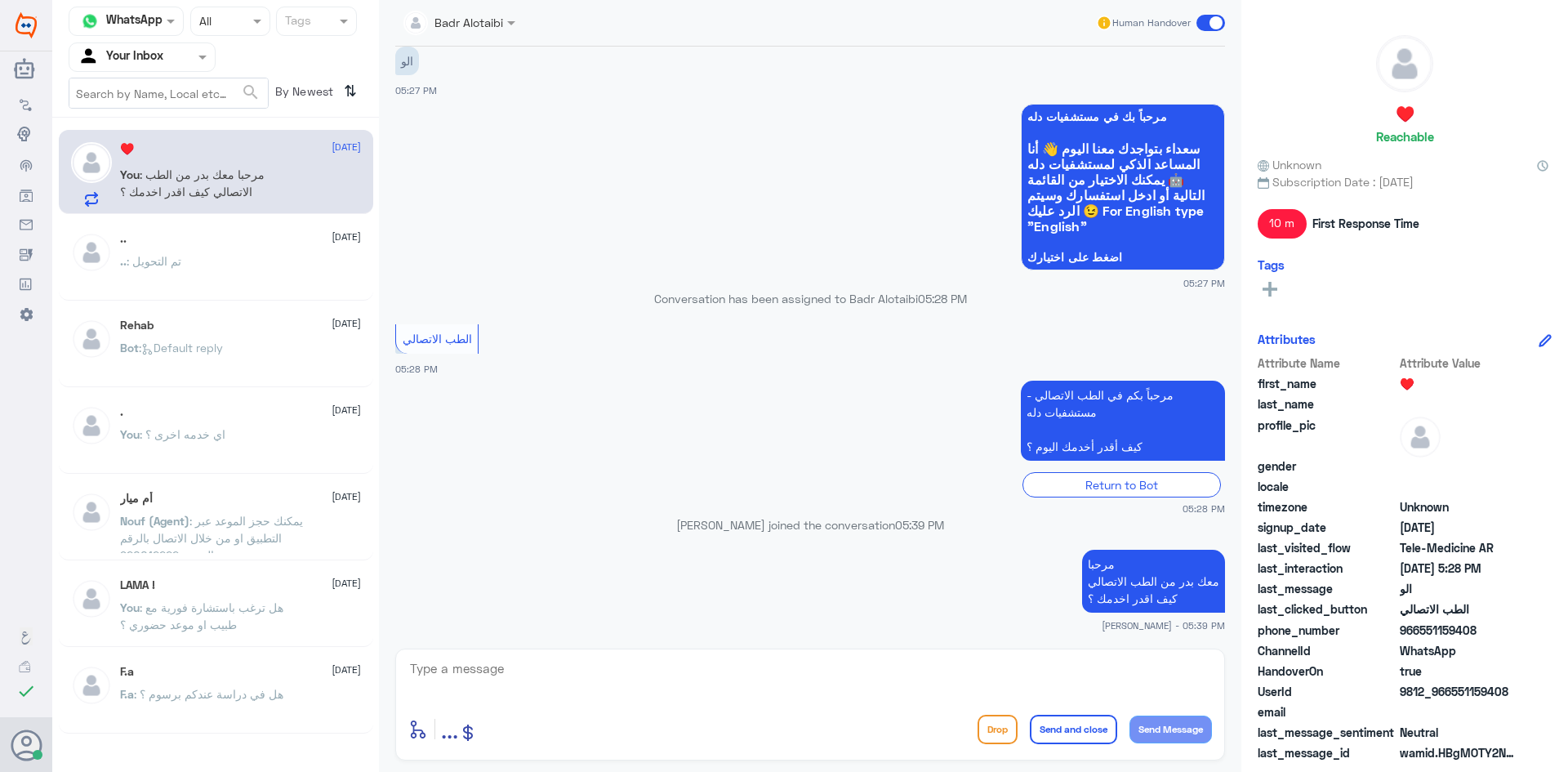
click at [227, 245] on div ".. 2 August" at bounding box center [240, 239] width 241 height 14
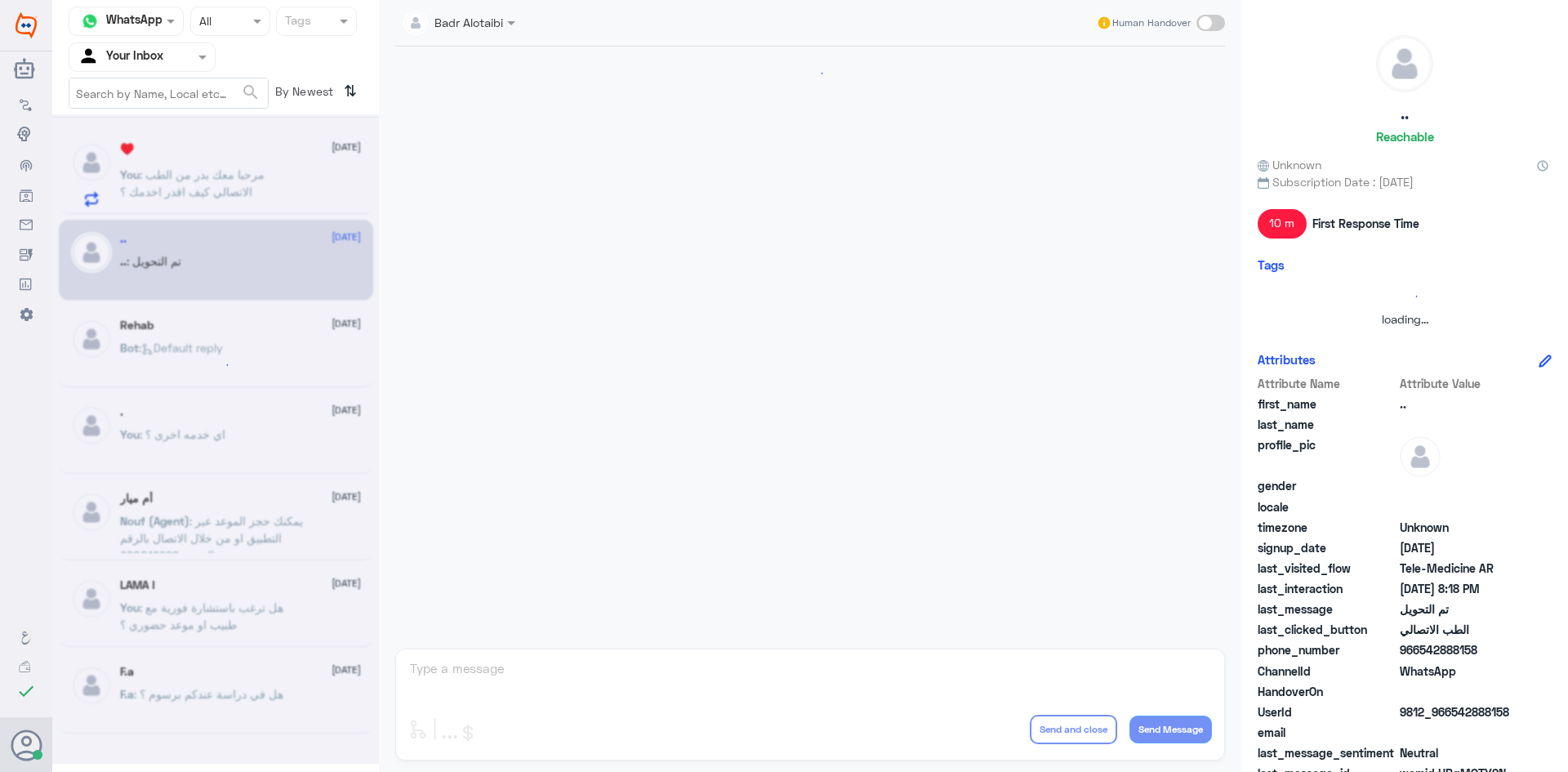
scroll to position [536, 0]
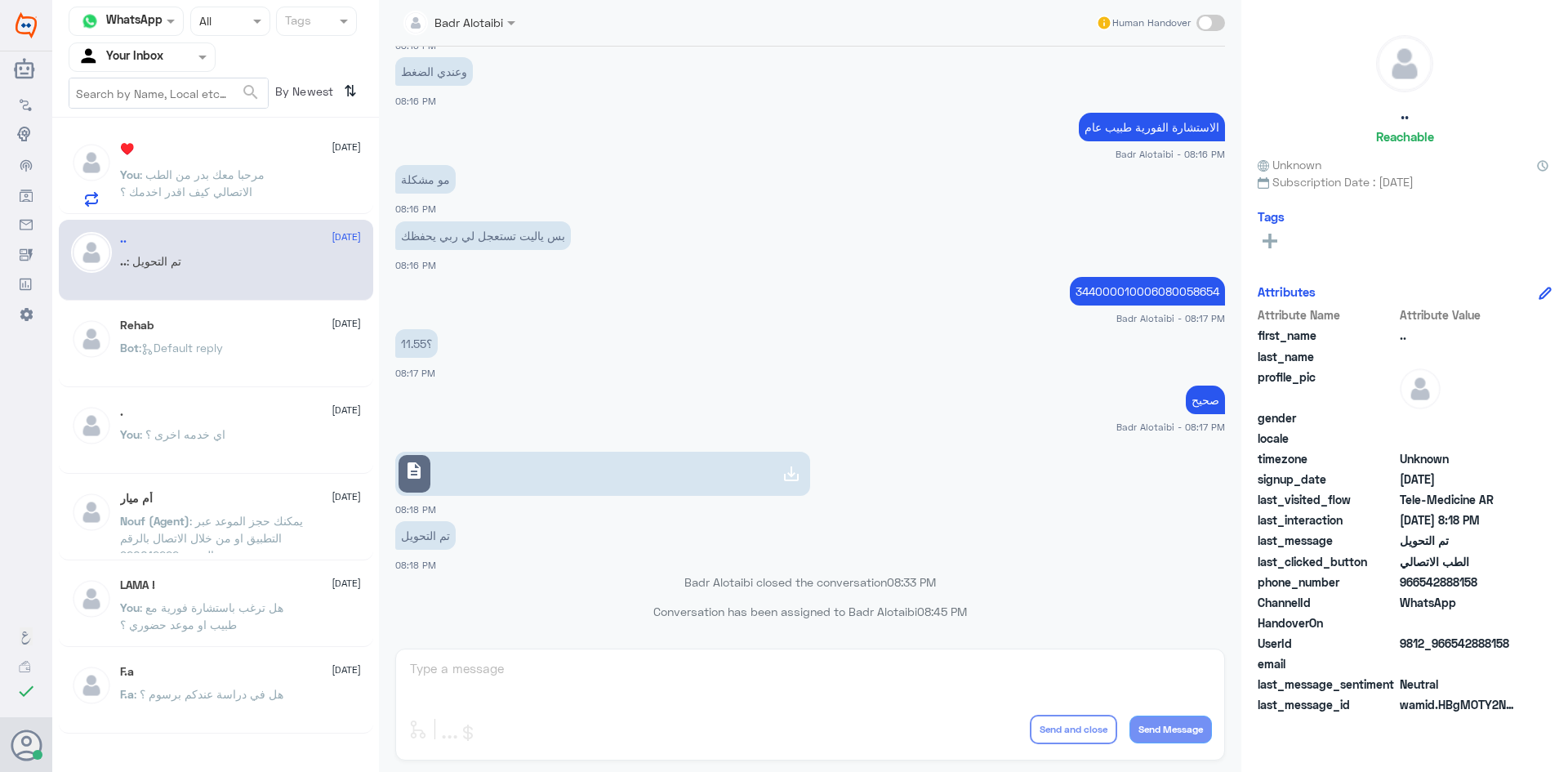
click at [199, 172] on span ": مرحبا معك بدر من الطب الاتصالي كيف اقدر اخدمك ؟" at bounding box center [192, 182] width 144 height 31
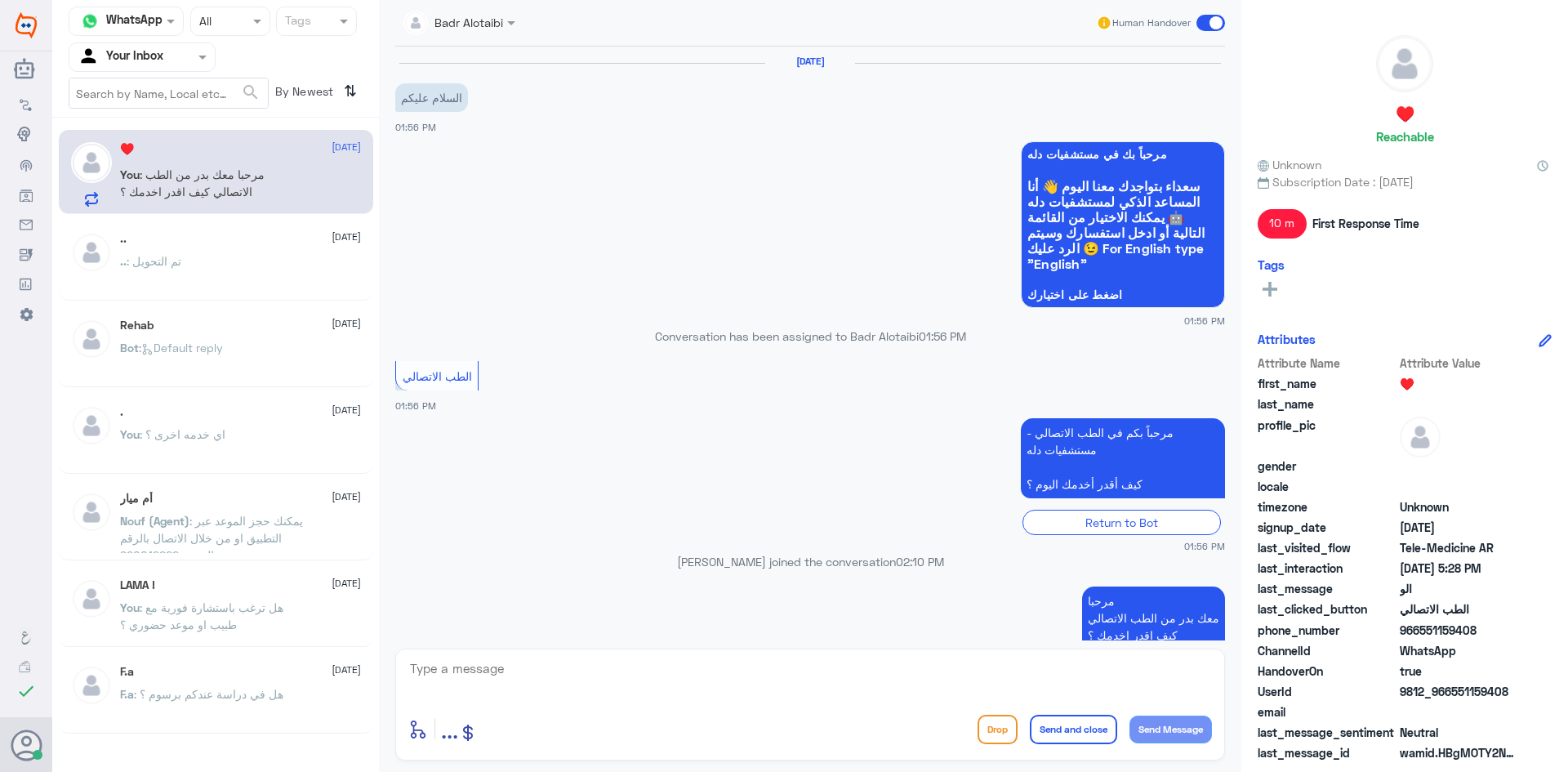
scroll to position [790, 0]
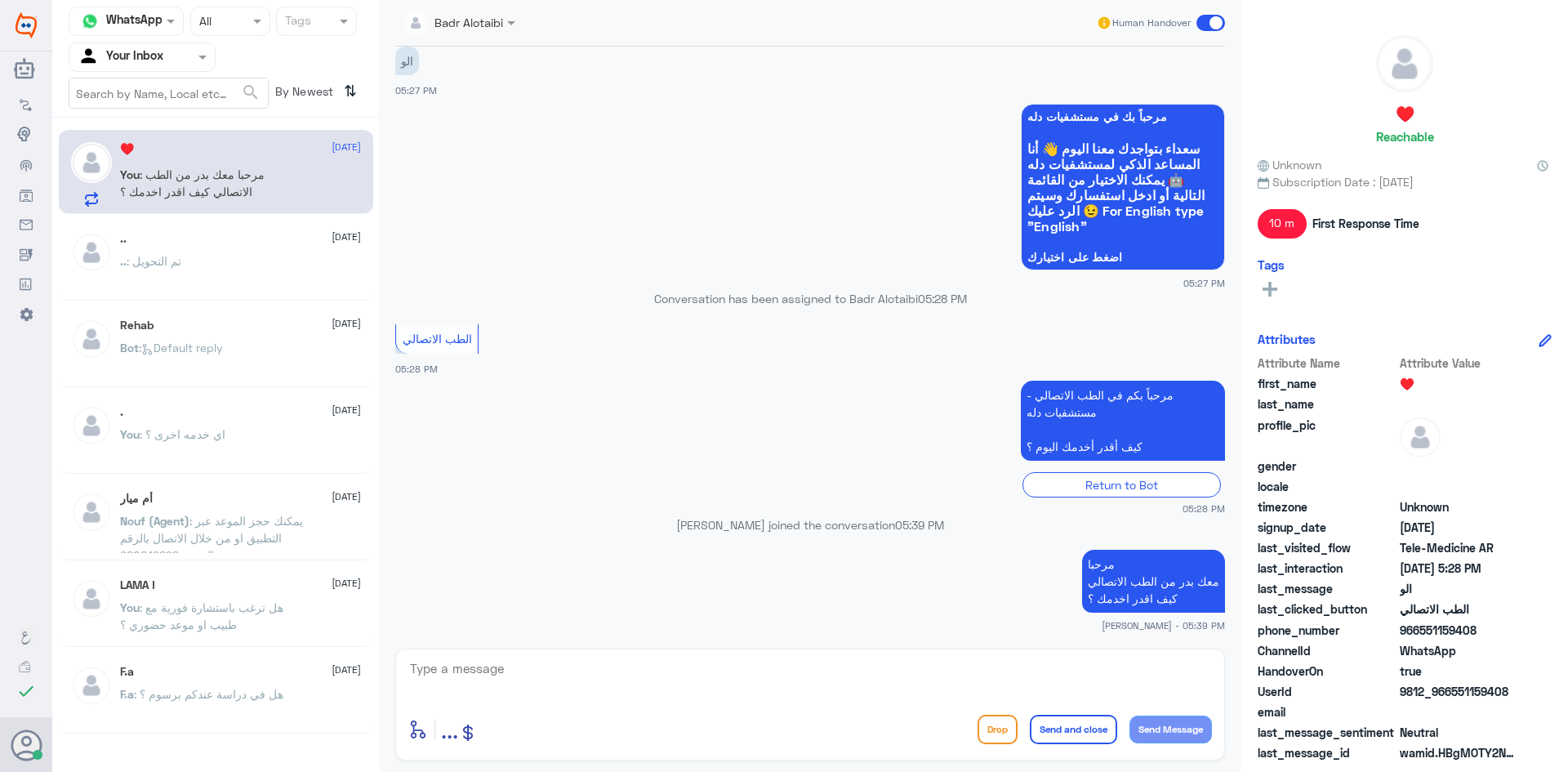
click at [946, 710] on div "enter flow name ... Drop Send and close Send Message" at bounding box center [810, 704] width 829 height 112
click at [937, 688] on textarea at bounding box center [810, 677] width 804 height 40
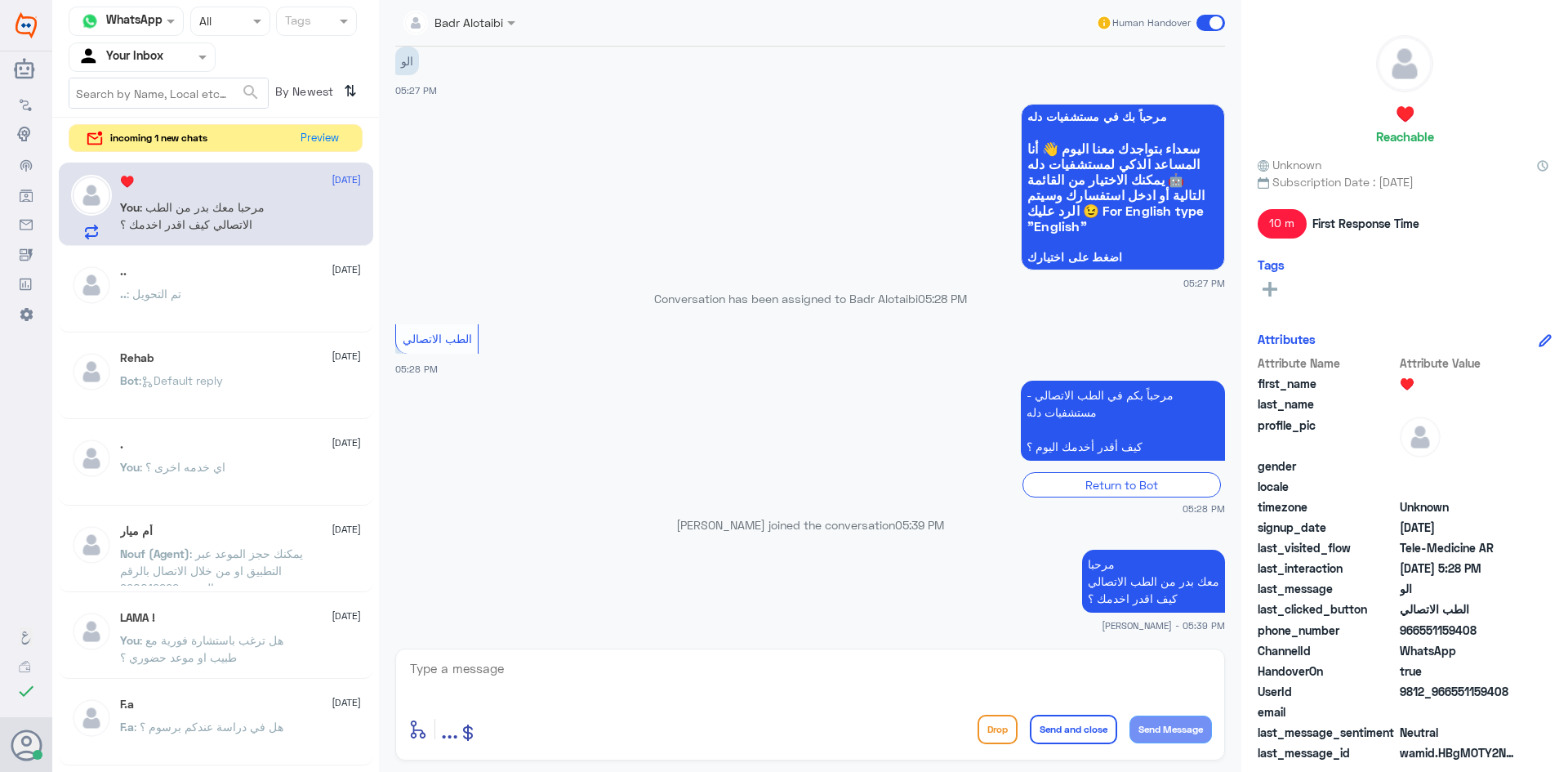
click at [1214, 29] on span at bounding box center [1210, 23] width 29 height 17
click at [0, 0] on input "checkbox" at bounding box center [0, 0] width 0 height 0
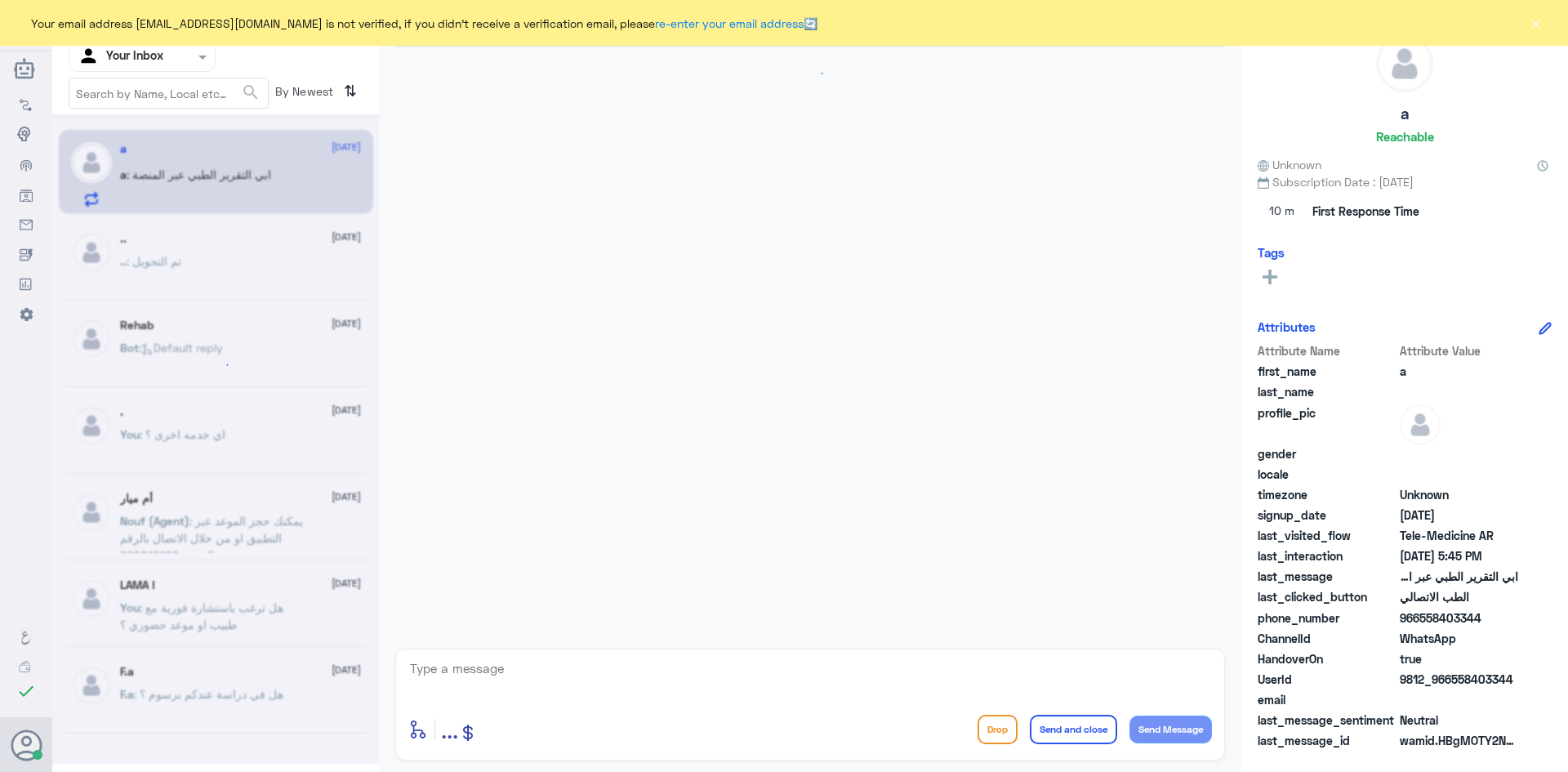
scroll to position [224, 0]
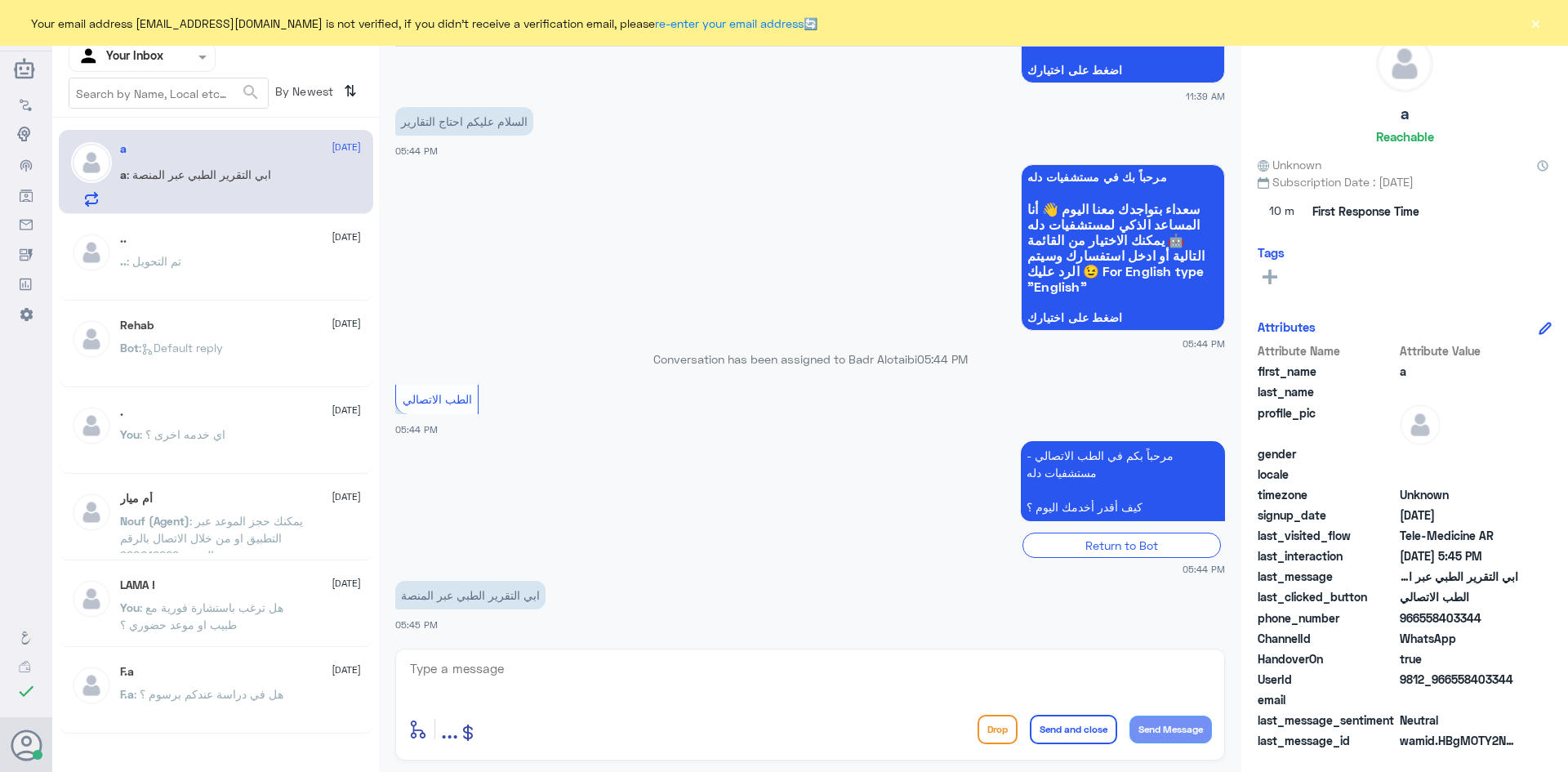
click at [1526, 28] on div "Your email address [EMAIL_ADDRESS][DOMAIN_NAME] is not verified, if you didn't …" at bounding box center [784, 23] width 1568 height 45
click at [1532, 25] on button "×" at bounding box center [1535, 23] width 17 height 17
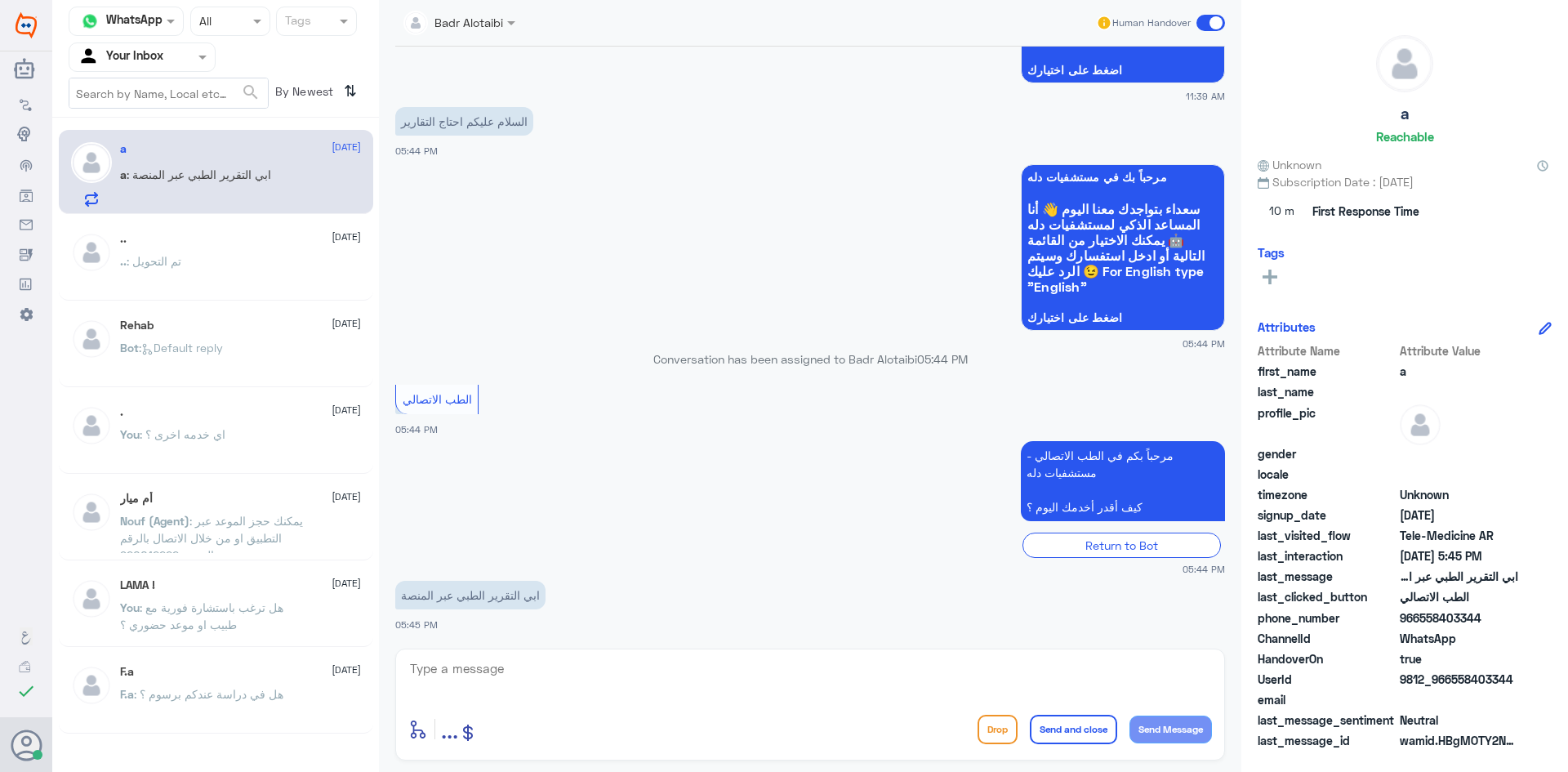
click at [679, 707] on div "enter flow name ... Drop Send and close Send Message" at bounding box center [810, 704] width 829 height 112
click at [669, 697] on textarea at bounding box center [810, 677] width 804 height 40
paste textarea "مرحبا معك بدر من الطب الاتصالي كيف اقدر اخدمك ؟"
type textarea "مرحبا معك بدر من الطب الاتصالي كيف اقدر اخدمك ؟"
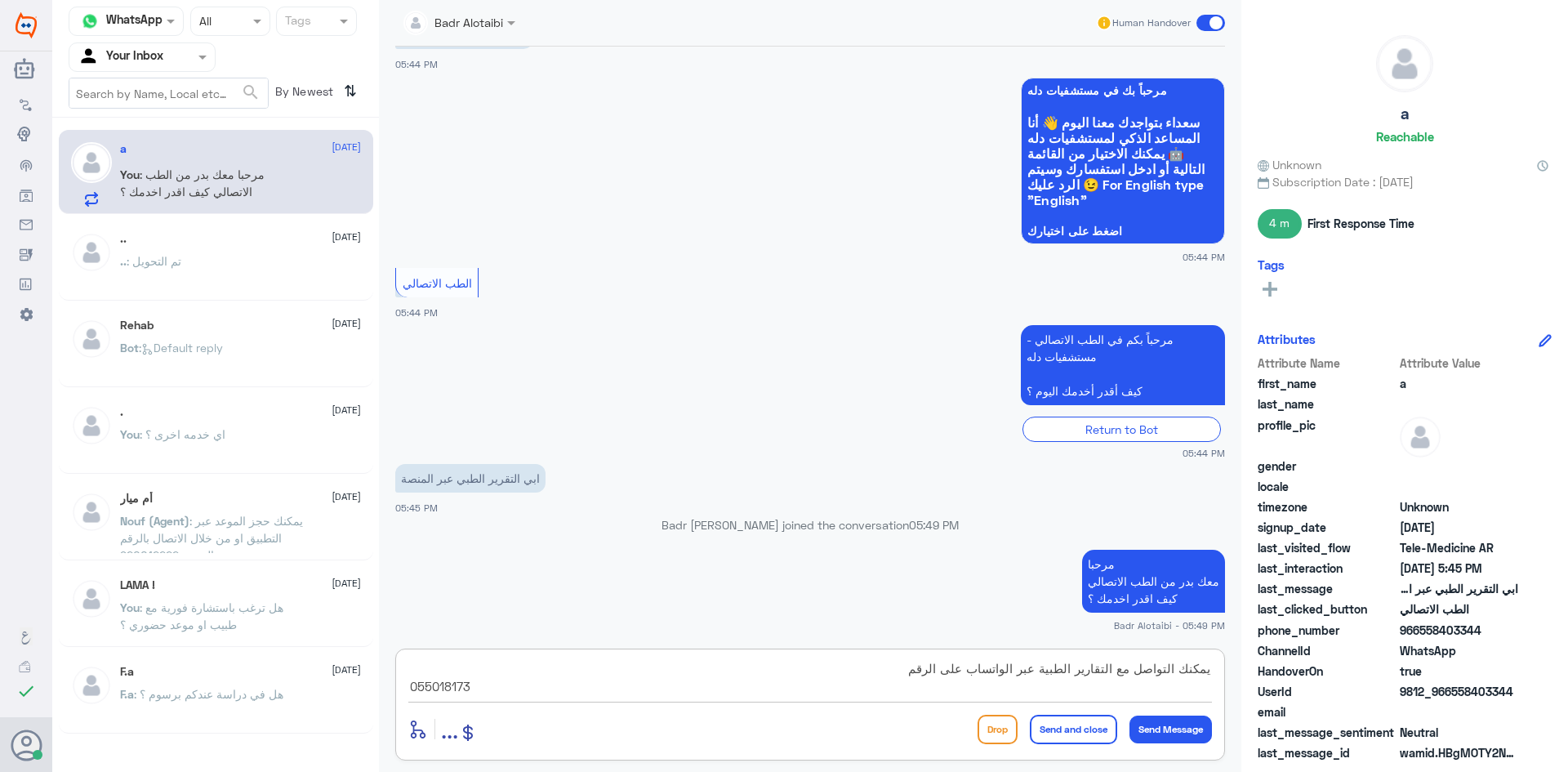
type textarea "يمكنك التواصل مع التقارير الطبية عبر الواتساب على الرقم 0550181732"
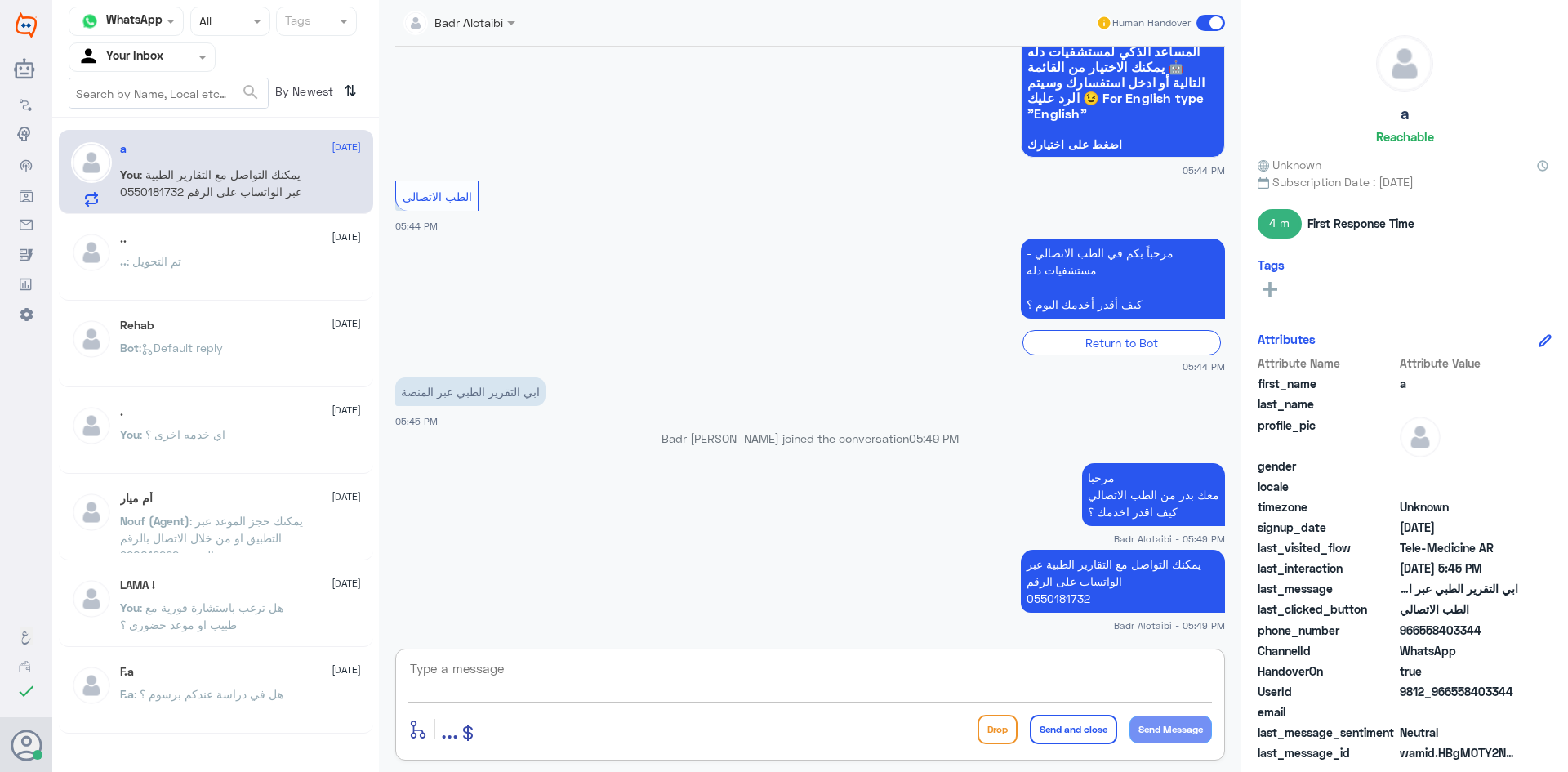
scroll to position [454, 0]
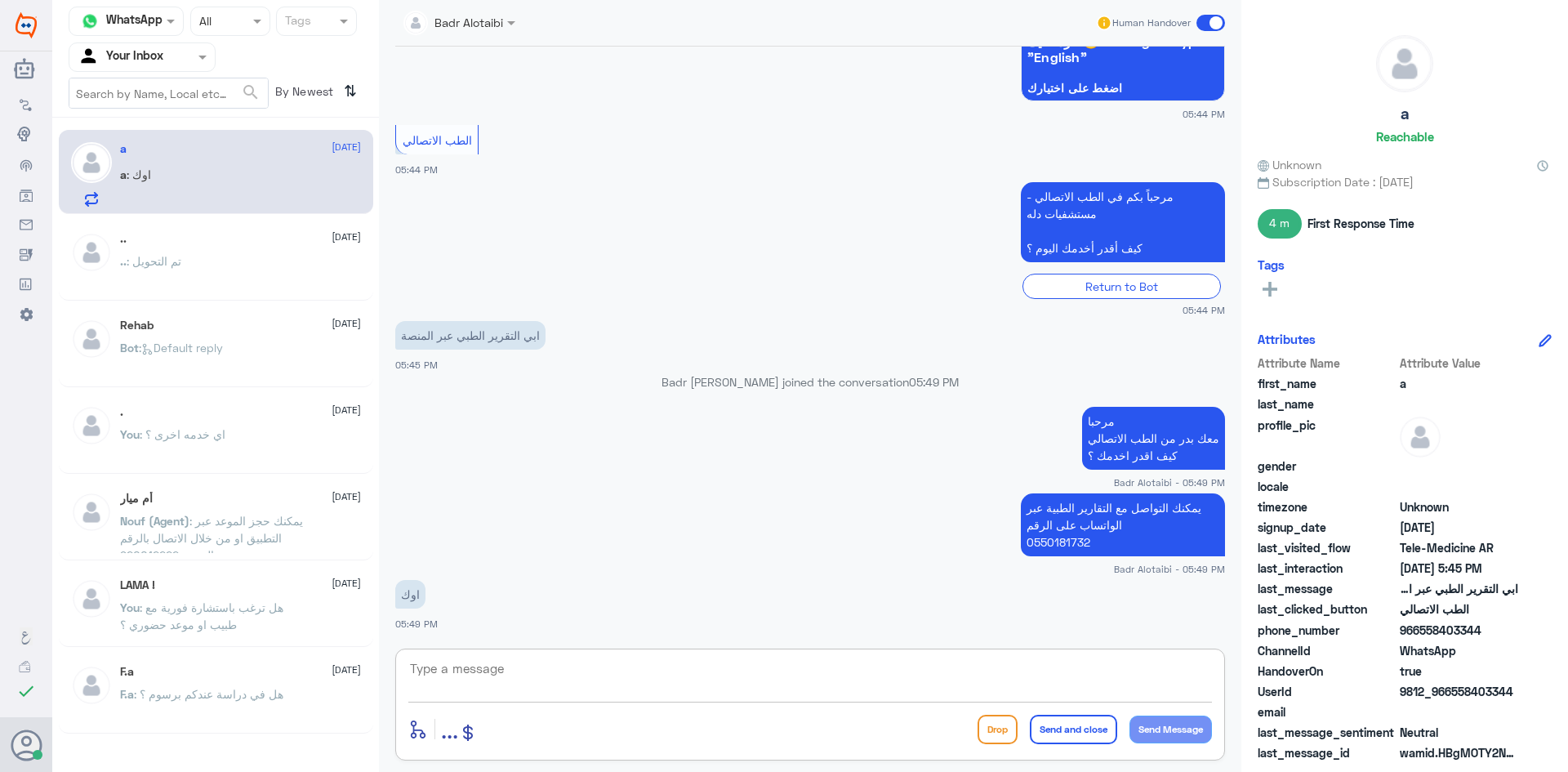
click at [1218, 25] on span at bounding box center [1210, 23] width 29 height 17
click at [0, 0] on input "checkbox" at bounding box center [0, 0] width 0 height 0
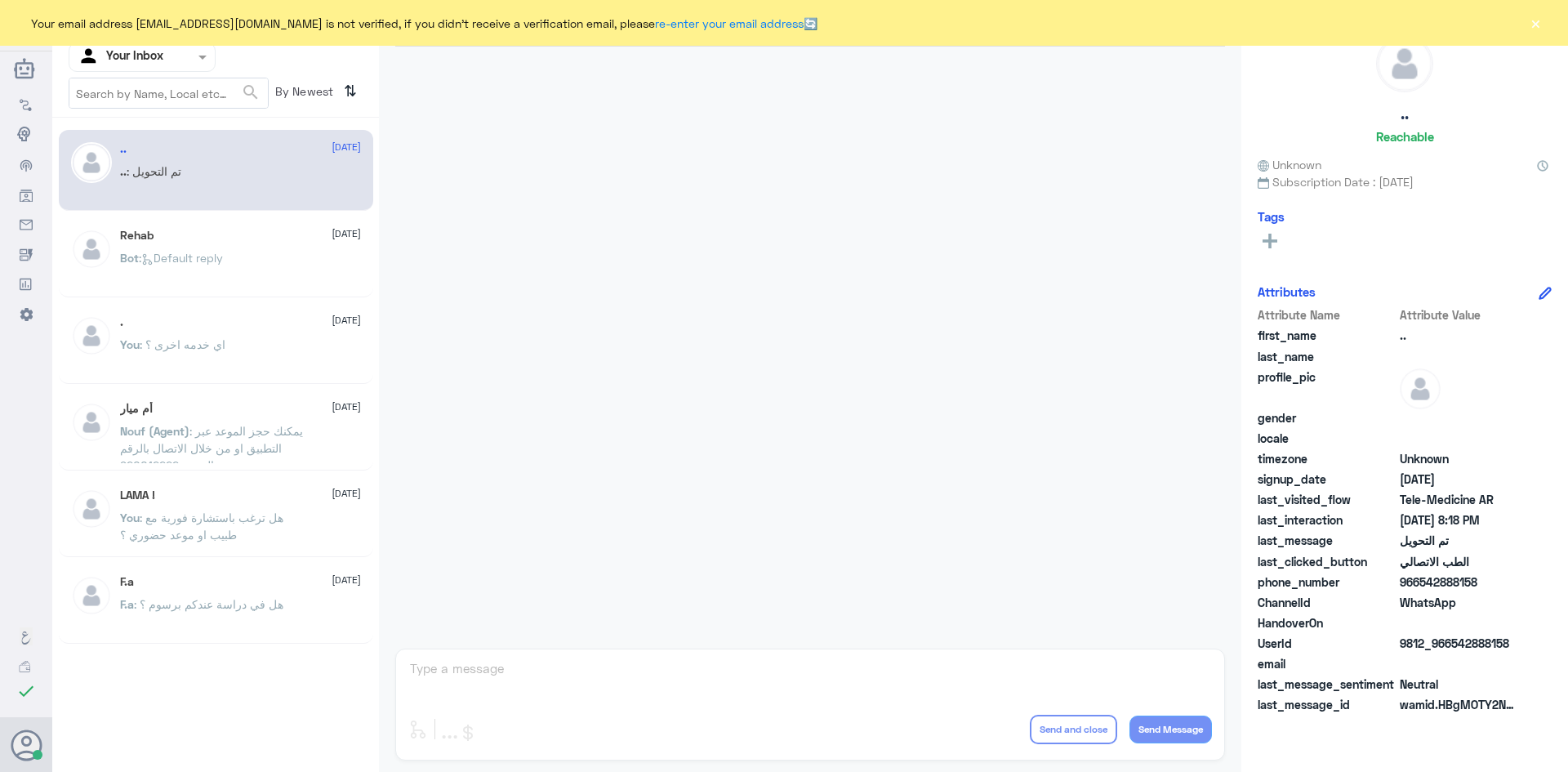
click at [1537, 25] on button "×" at bounding box center [1535, 23] width 17 height 17
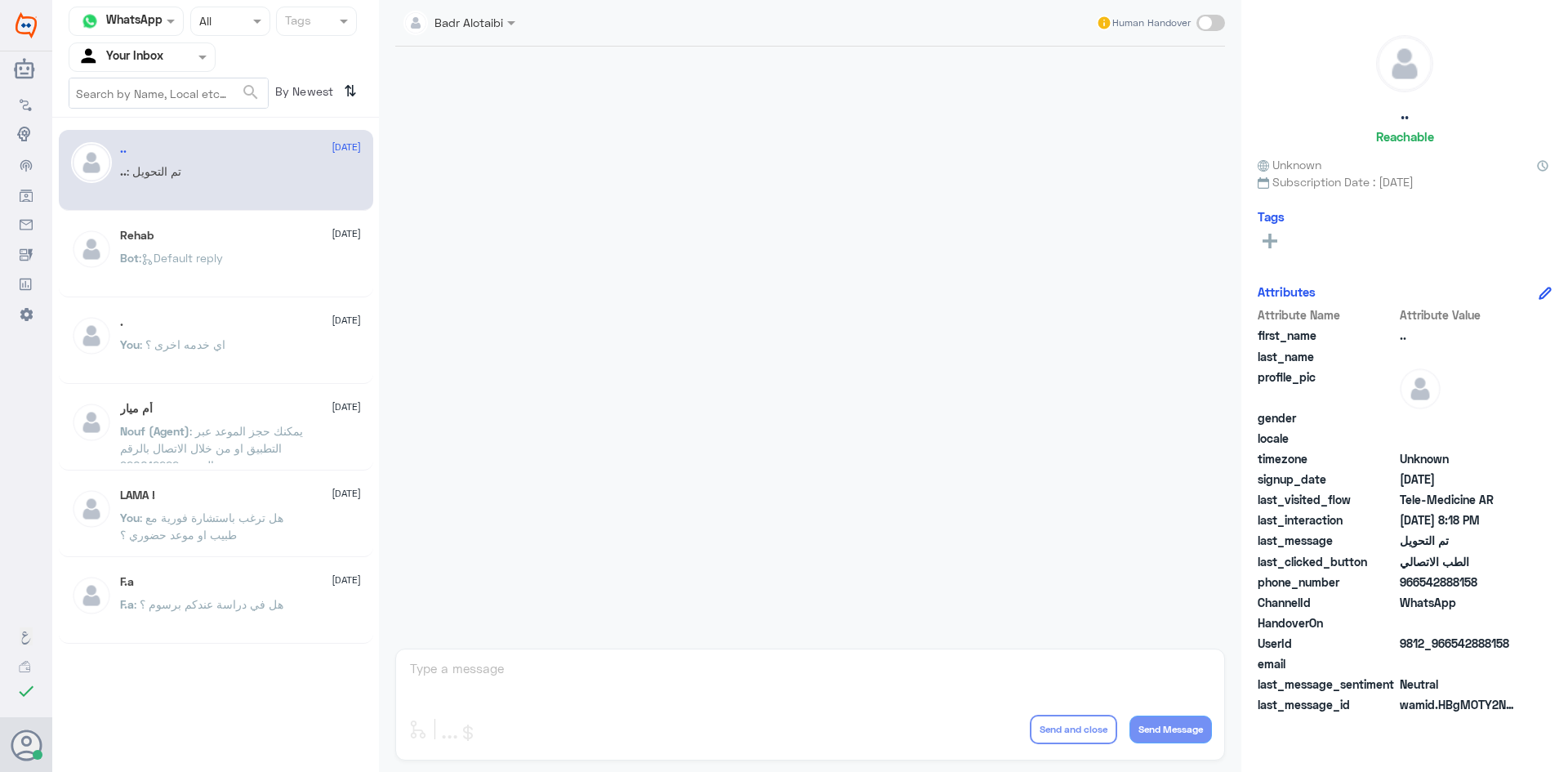
click at [783, 234] on div at bounding box center [811, 343] width 846 height 594
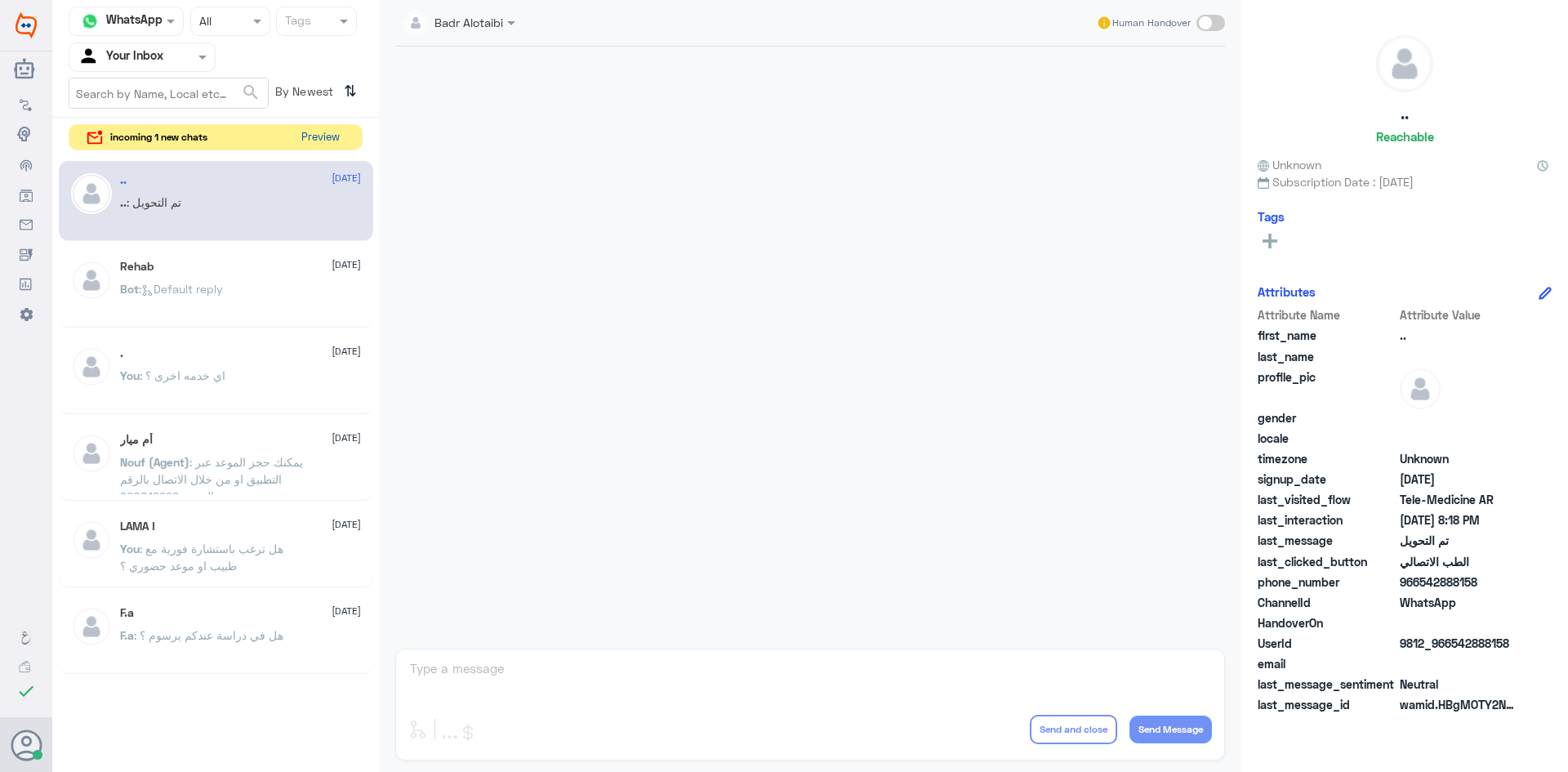
click at [339, 133] on button "Preview" at bounding box center [319, 137] width 50 height 26
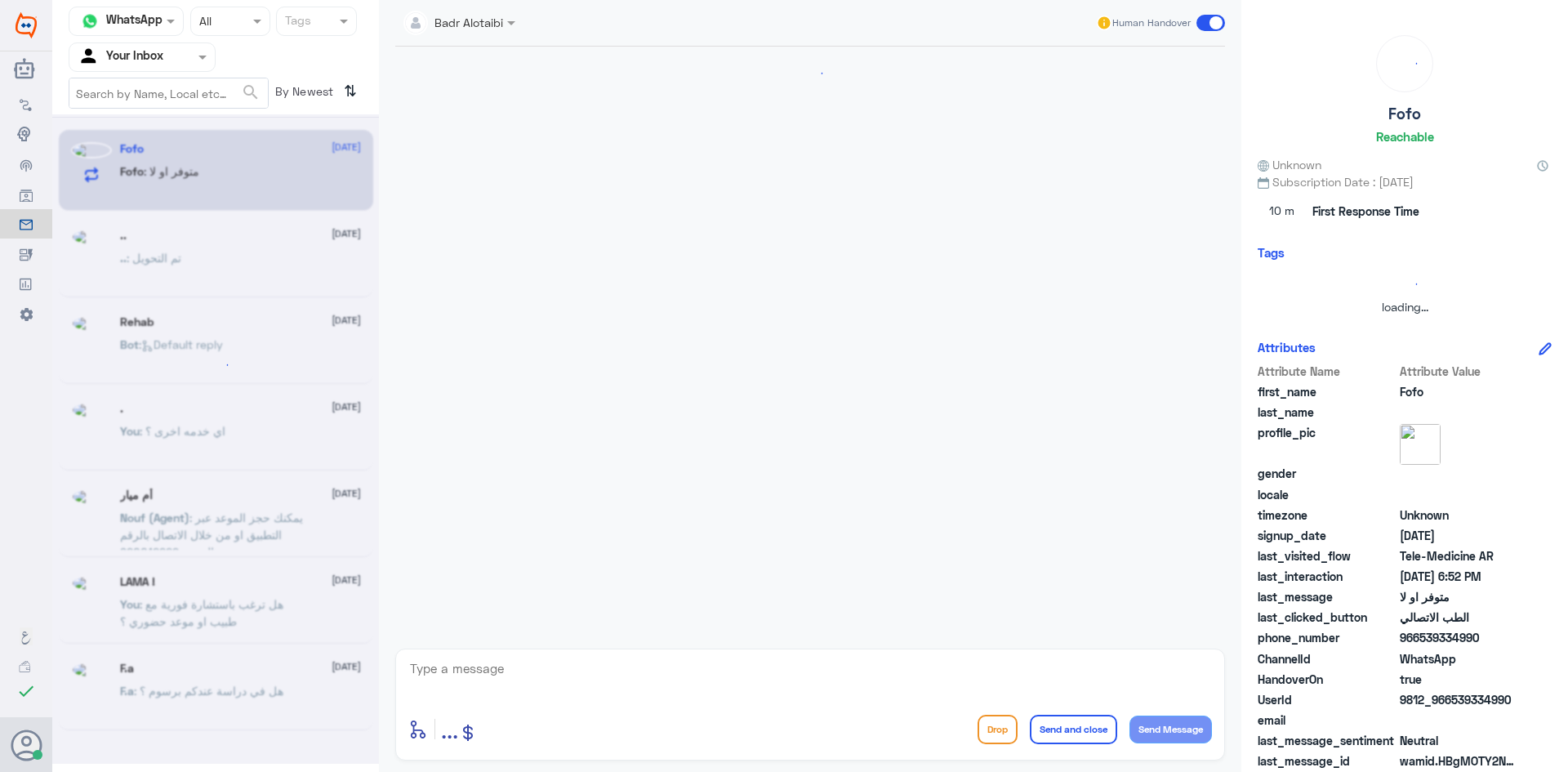
scroll to position [33, 0]
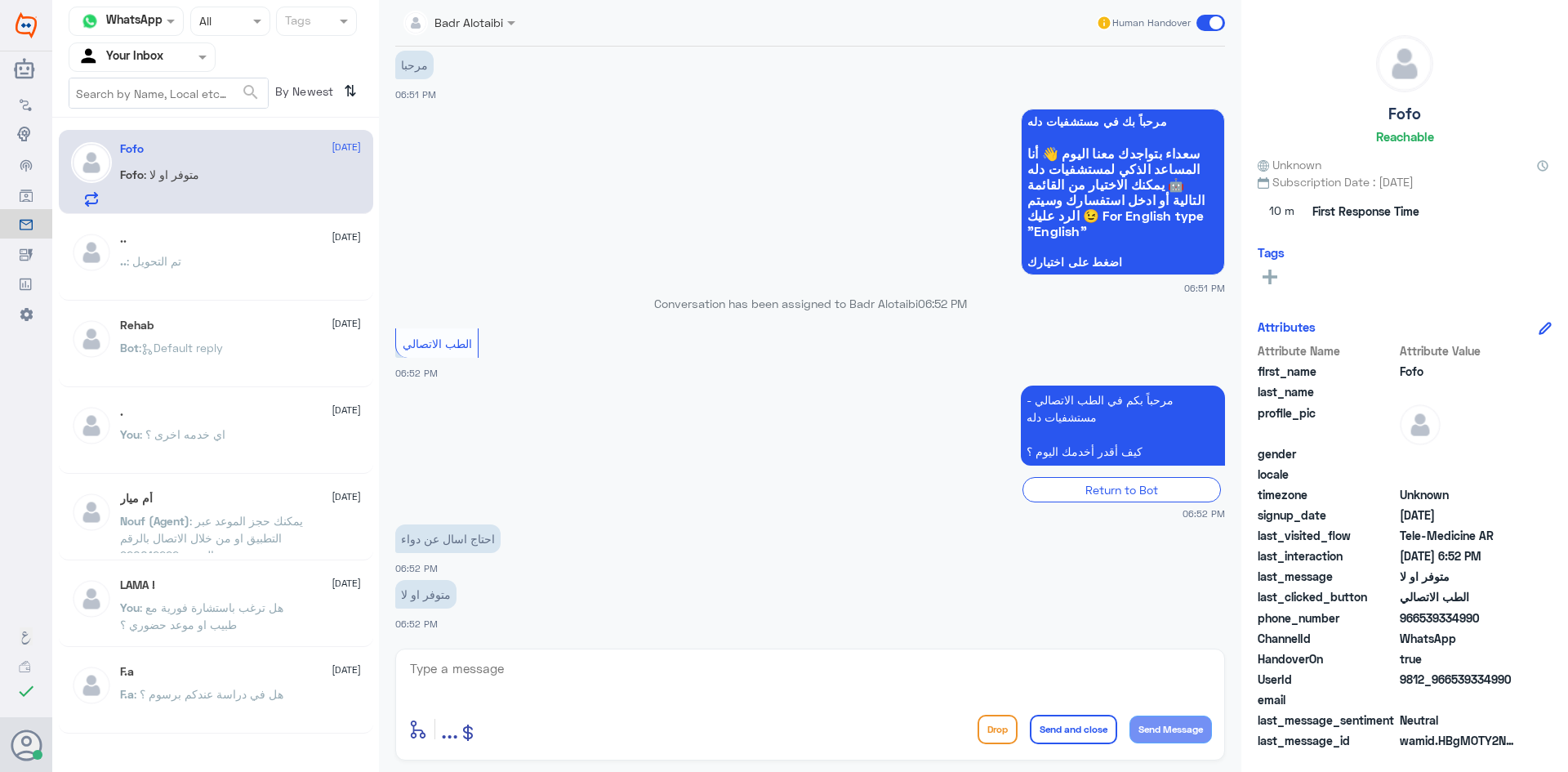
click at [594, 684] on textarea at bounding box center [810, 677] width 804 height 40
type textarea "م"
paste textarea "مرحبا معك بدر من الطب الاتصالي كيف اقدر اخدمك ؟"
type textarea "مرحبا معك بدر من الطب الاتصالي كيف اقدر اخدمك ؟"
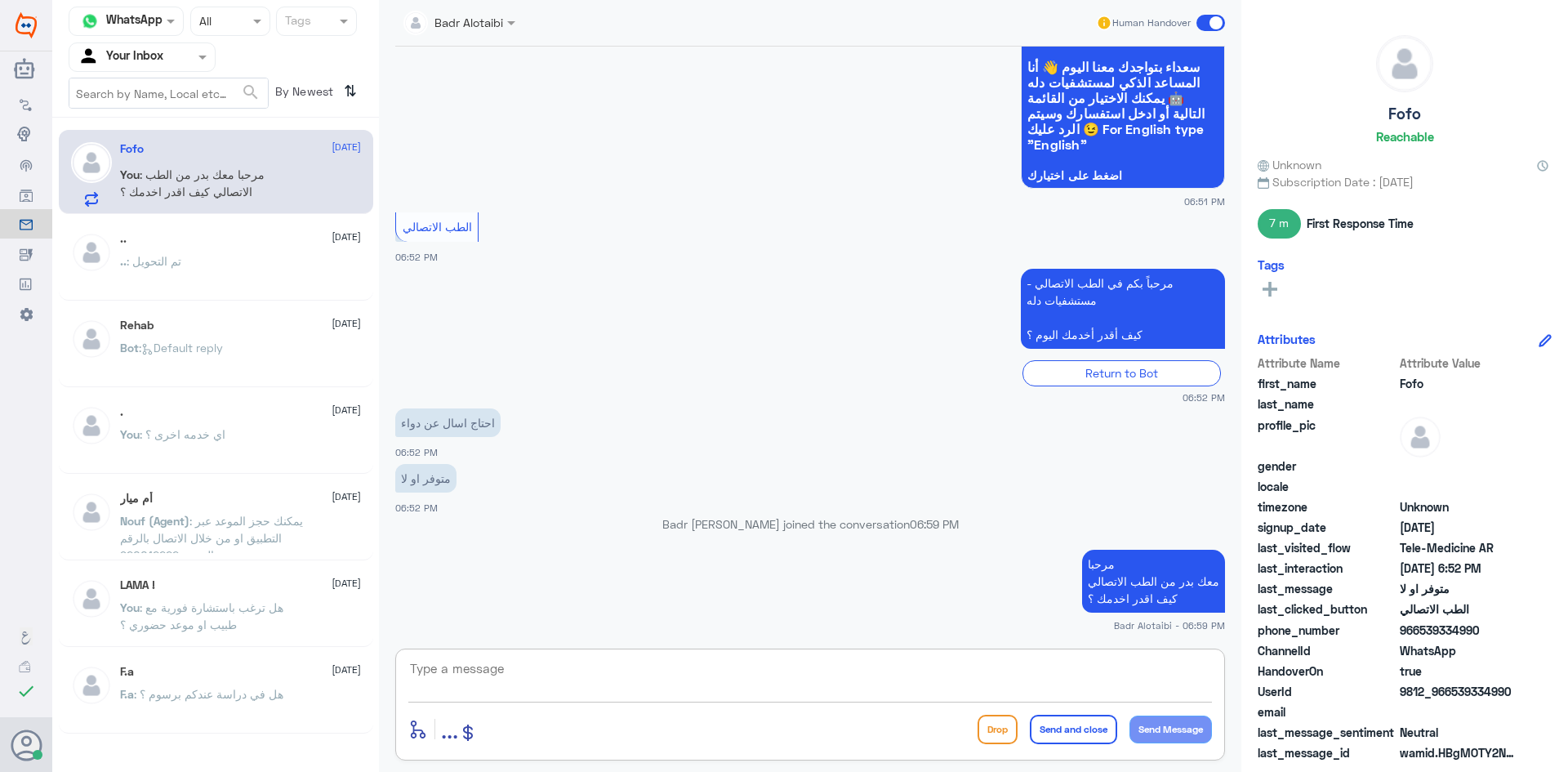
scroll to position [175, 0]
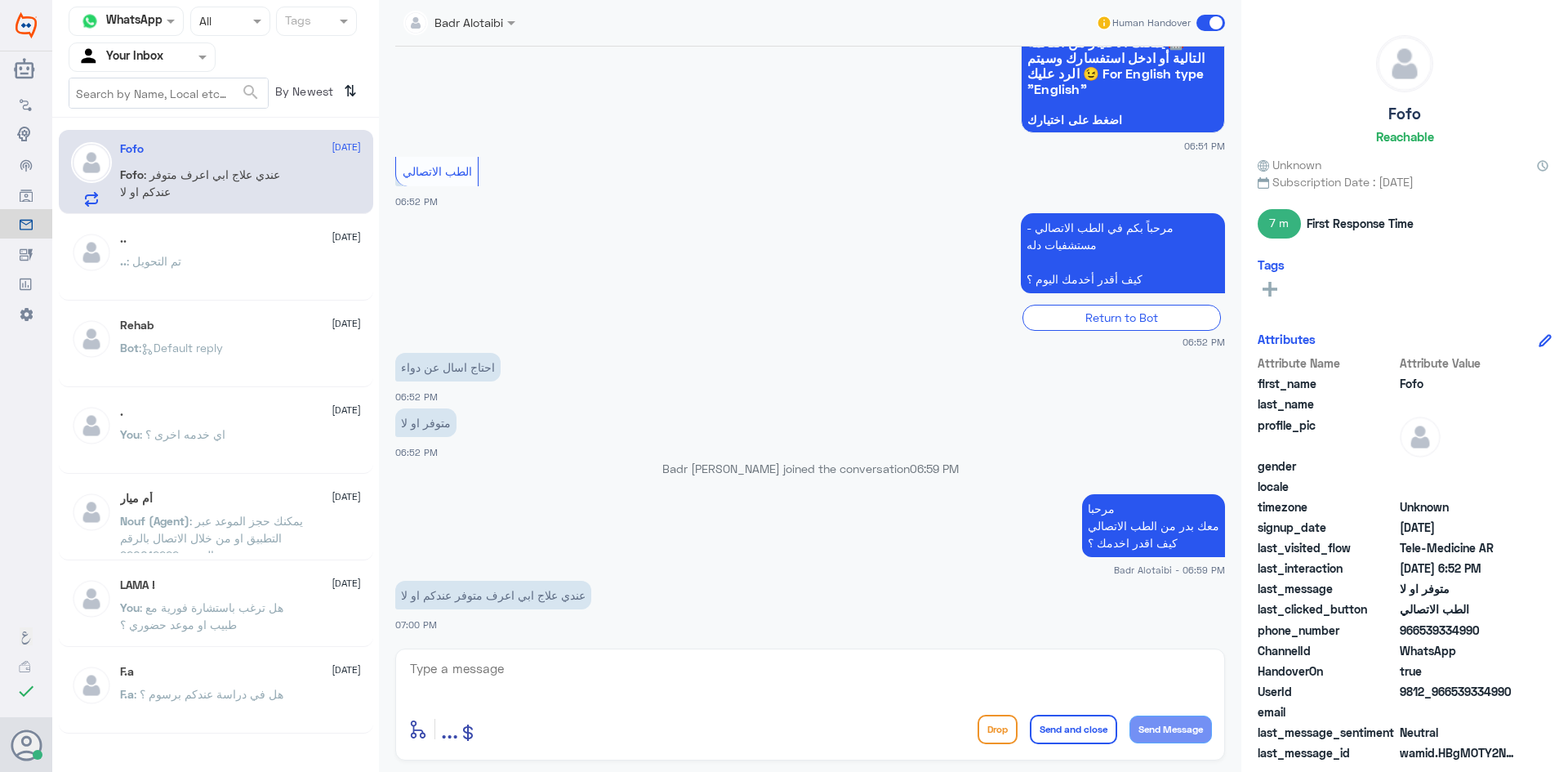
click at [900, 698] on div at bounding box center [810, 679] width 804 height 44
click at [888, 675] on textarea at bounding box center [810, 677] width 804 height 40
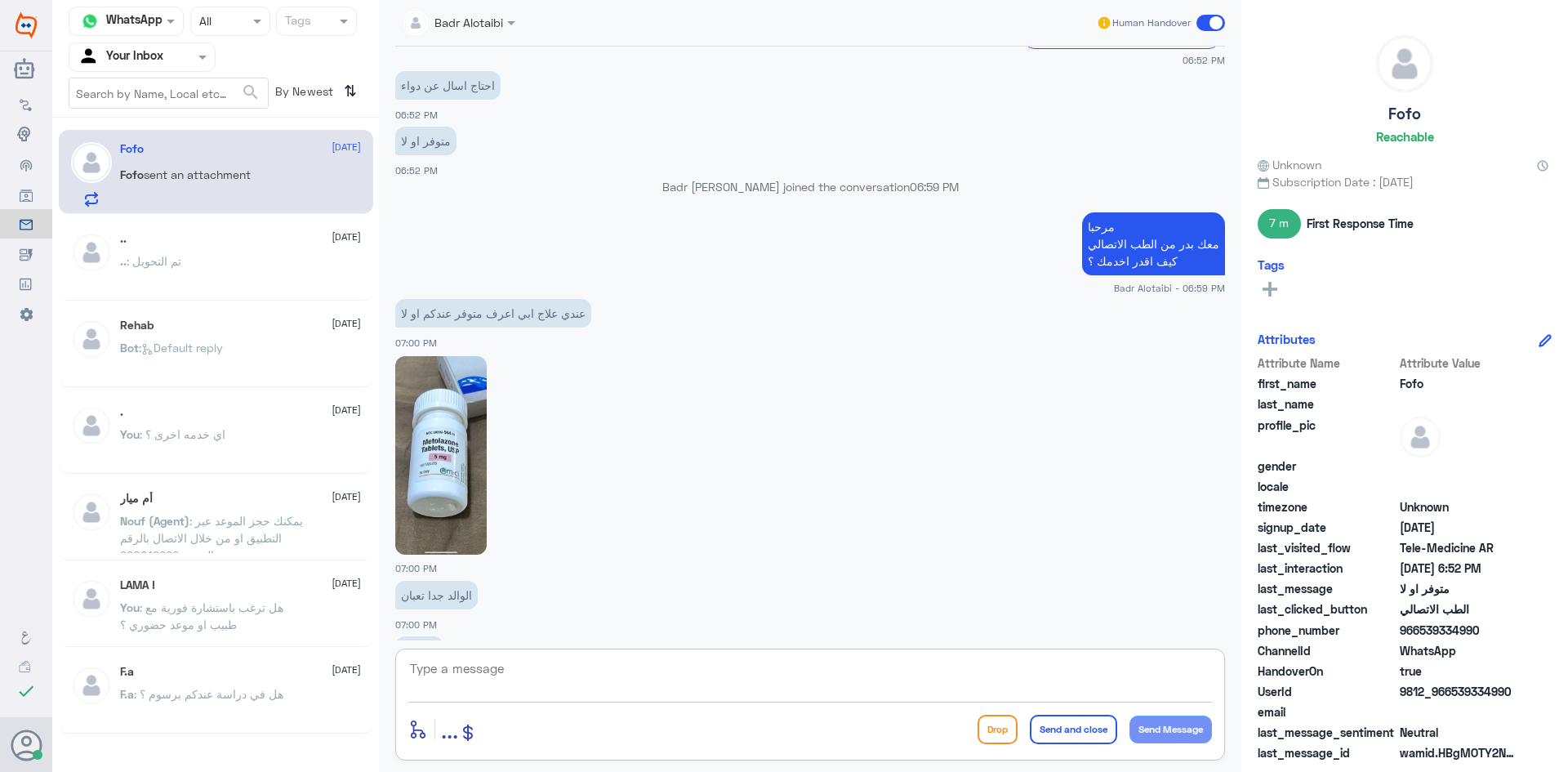
scroll to position [512, 0]
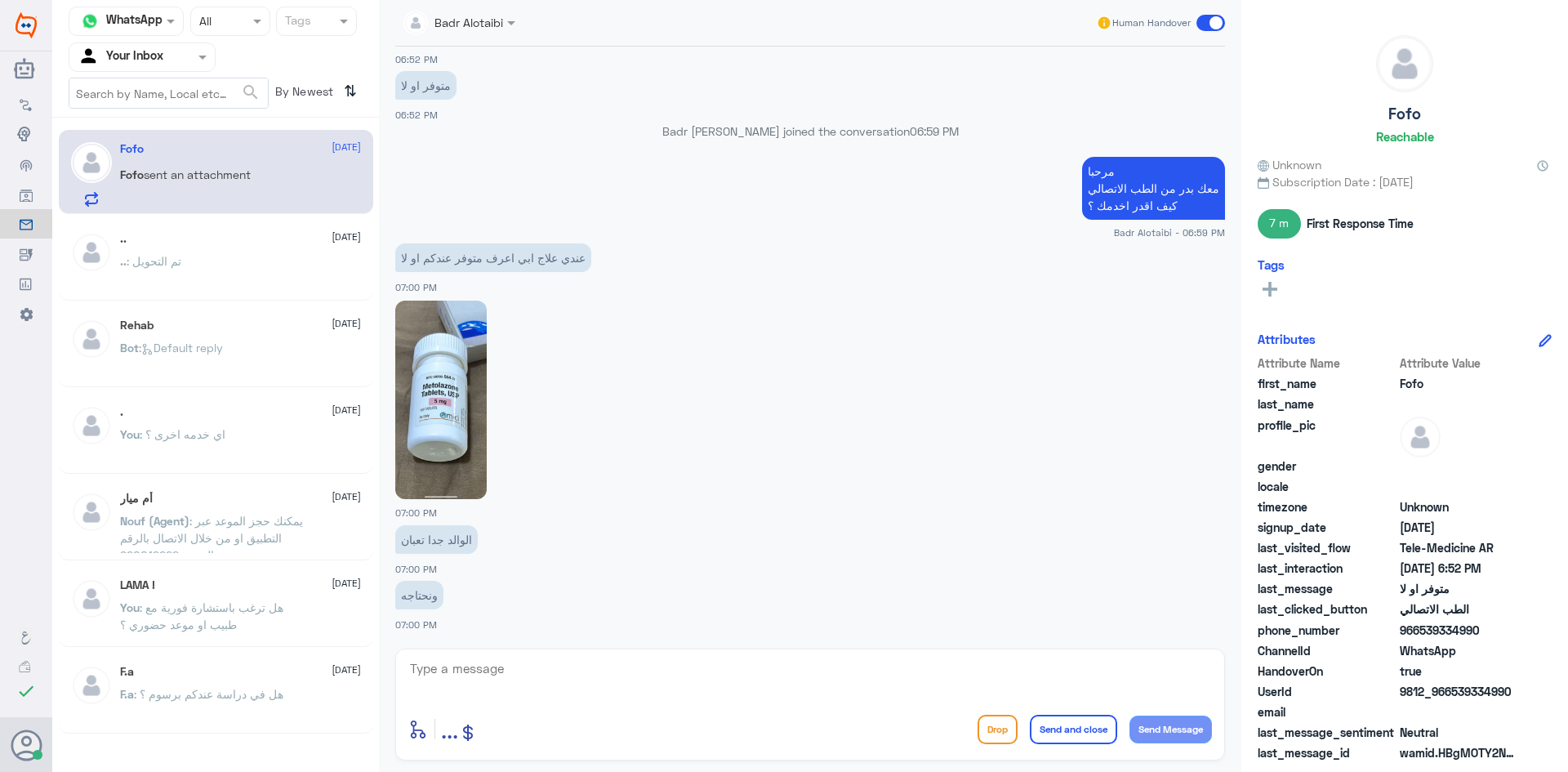
drag, startPoint x: 1511, startPoint y: 689, endPoint x: 1451, endPoint y: 694, distance: 60.2
click at [1451, 694] on span "9812_966539334990" at bounding box center [1459, 691] width 119 height 17
copy span "539334990"
click at [441, 445] on img at bounding box center [441, 399] width 92 height 199
click at [460, 389] on img at bounding box center [441, 399] width 92 height 199
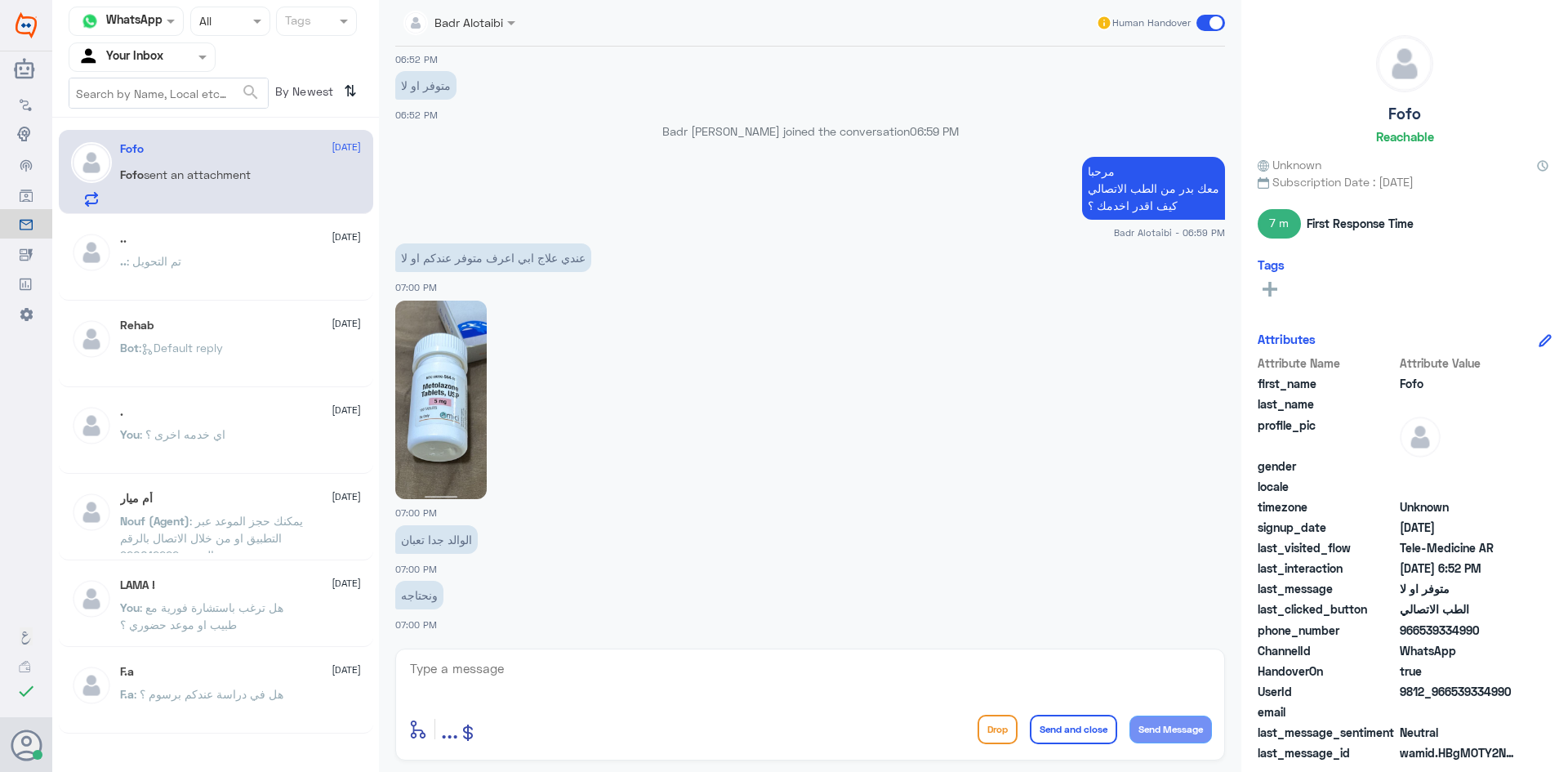
click at [435, 690] on textarea at bounding box center [810, 677] width 804 height 40
type textarea "نعم موجود"
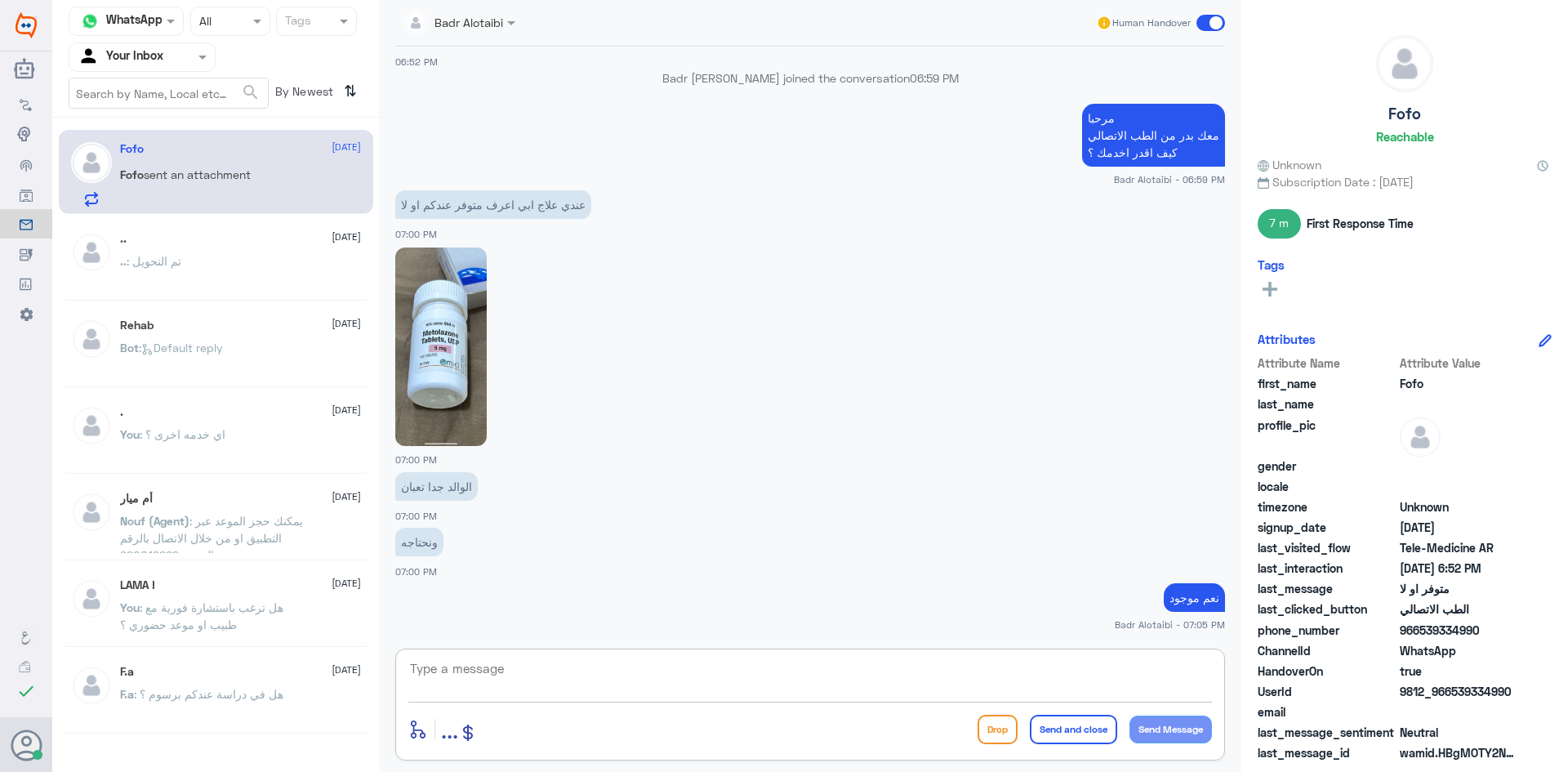
click at [434, 683] on textarea at bounding box center [810, 677] width 804 height 40
drag, startPoint x: 419, startPoint y: 574, endPoint x: 392, endPoint y: 576, distance: 27.1
click at [392, 576] on div "10 Sep 2025 مرحبا 06:51 PM مرحباً بك في مستشفيات دله سعداء بتواجدك معنا اليوم 👋…" at bounding box center [811, 343] width 846 height 594
drag, startPoint x: 397, startPoint y: 515, endPoint x: 422, endPoint y: 517, distance: 25.1
click at [422, 517] on span "07:00 PM" at bounding box center [416, 515] width 42 height 11
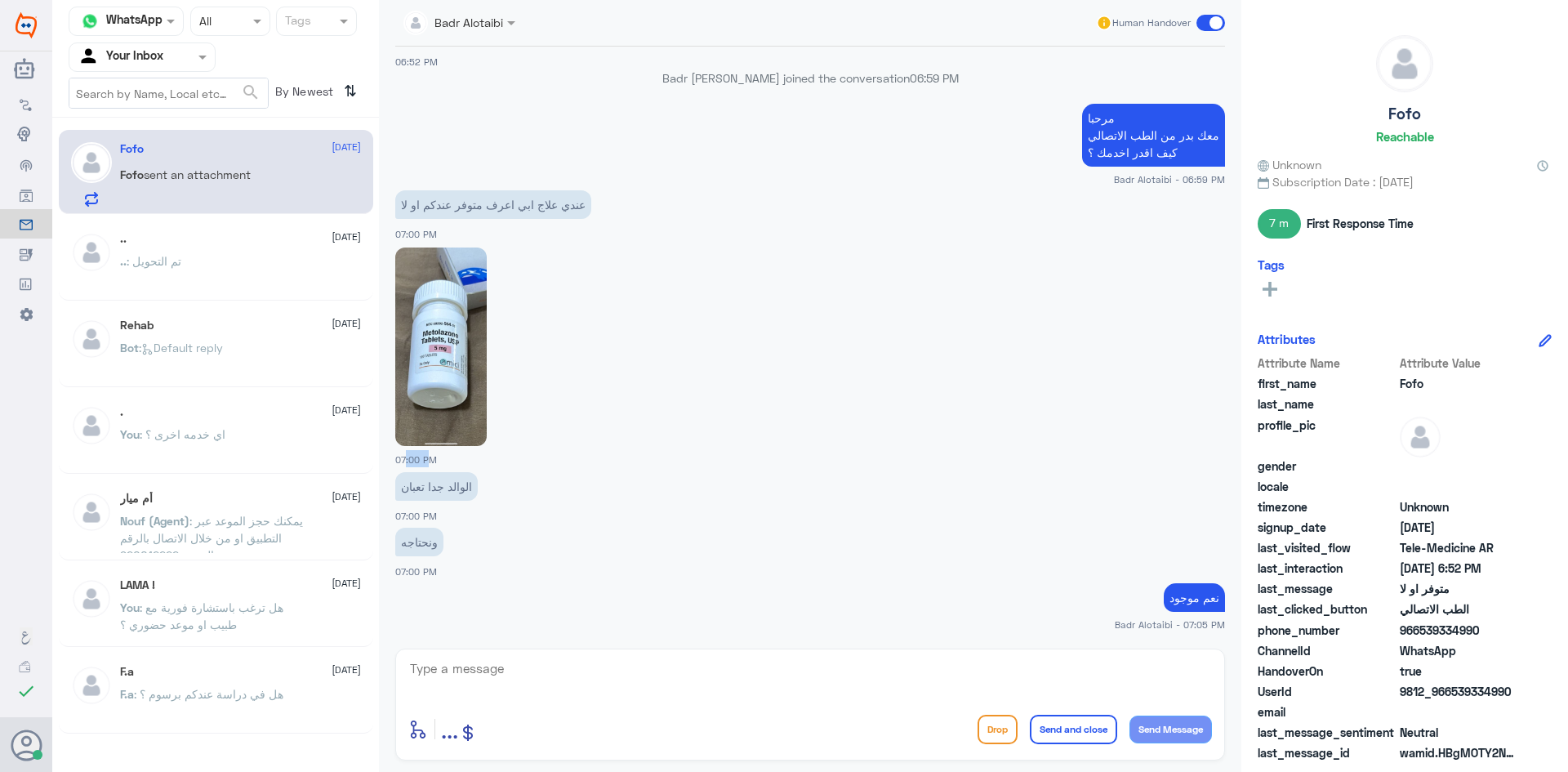
drag, startPoint x: 392, startPoint y: 458, endPoint x: 420, endPoint y: 459, distance: 28.0
click at [420, 459] on div "10 Sep 2025 مرحبا 06:51 PM مرحباً بك في مستشفيات دله سعداء بتواجدك معنا اليوم 👋…" at bounding box center [811, 343] width 846 height 594
click at [433, 460] on span "07:00 PM" at bounding box center [416, 459] width 42 height 11
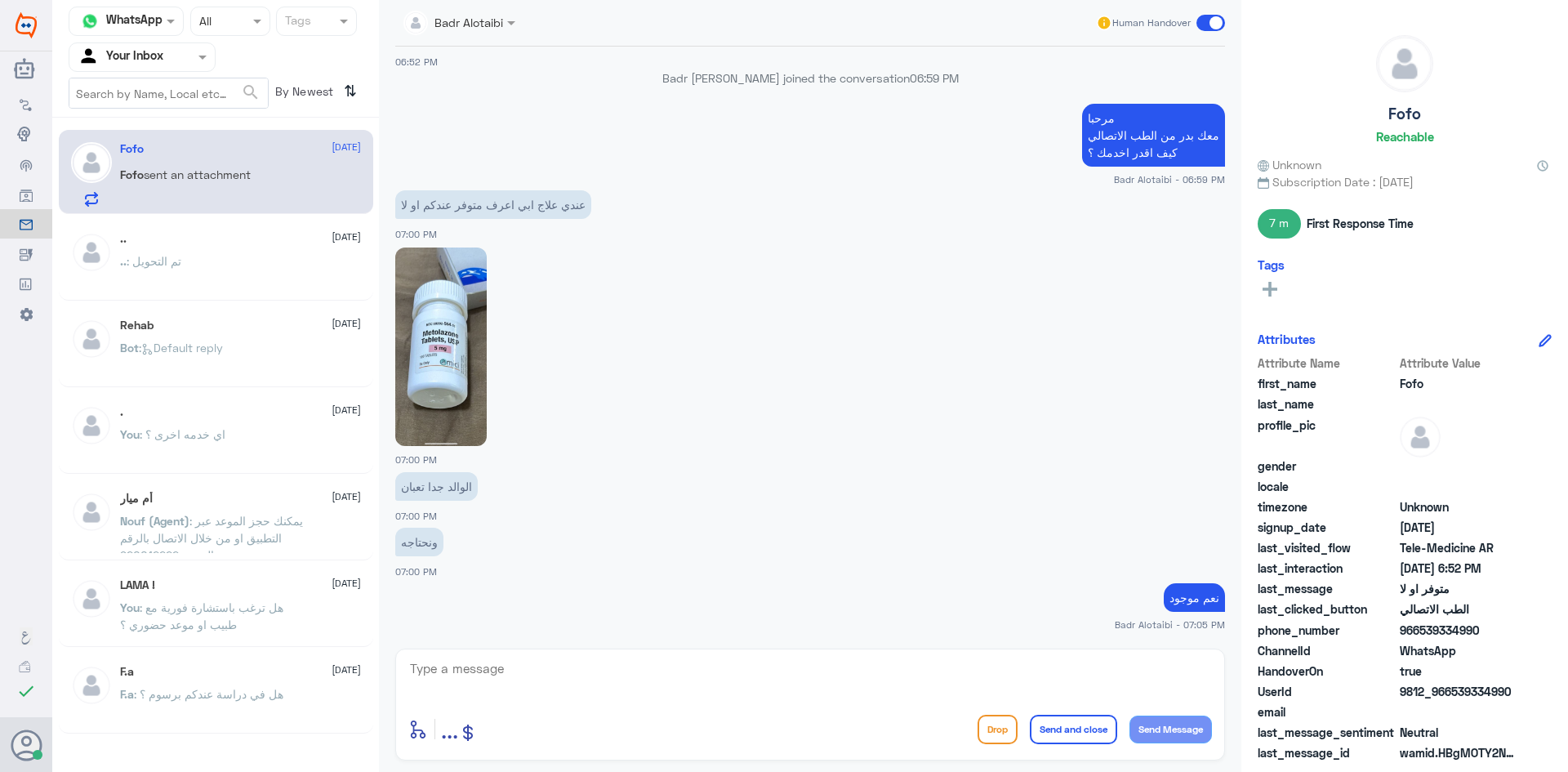
click at [433, 460] on span "07:00 PM" at bounding box center [416, 459] width 42 height 11
click at [431, 458] on span "07:00 PM" at bounding box center [416, 459] width 42 height 11
click at [480, 667] on textarea at bounding box center [810, 677] width 804 height 40
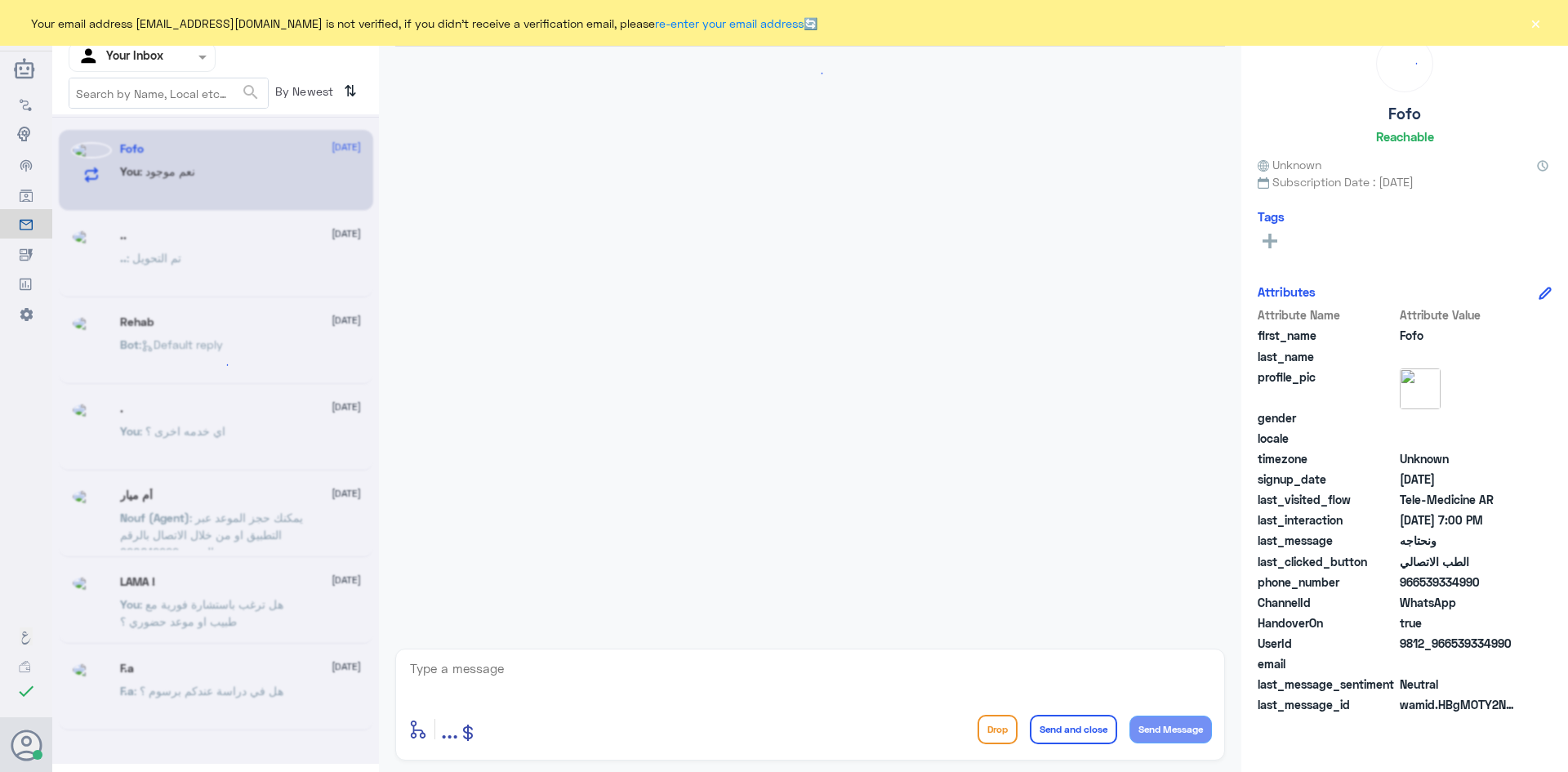
scroll to position [594, 0]
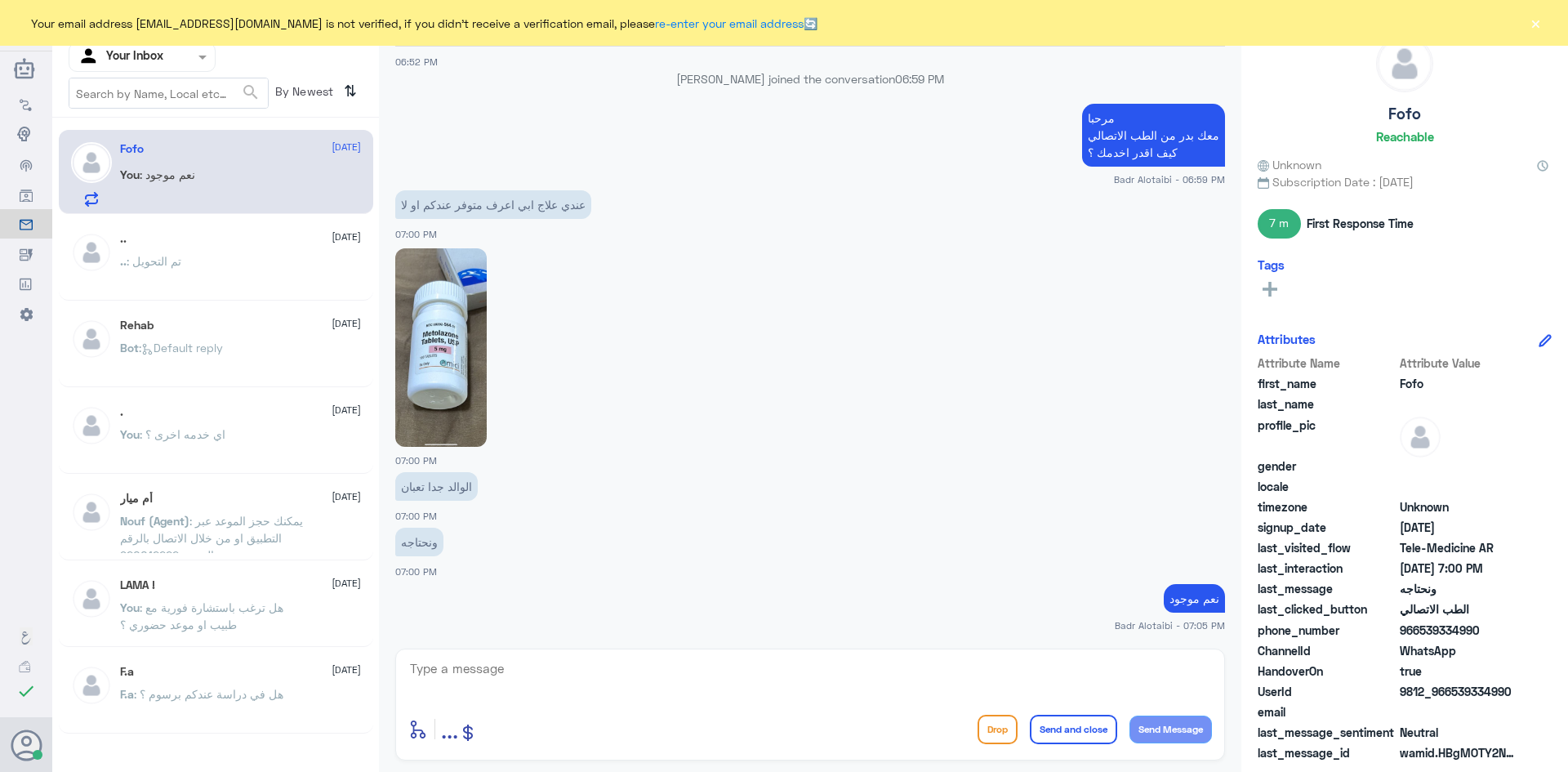
click at [1548, 30] on div "Your email address b_malotaibi@dallah-hospital.com is not verified, if you didn…" at bounding box center [784, 23] width 1568 height 45
click at [1538, 24] on button "×" at bounding box center [1535, 23] width 17 height 17
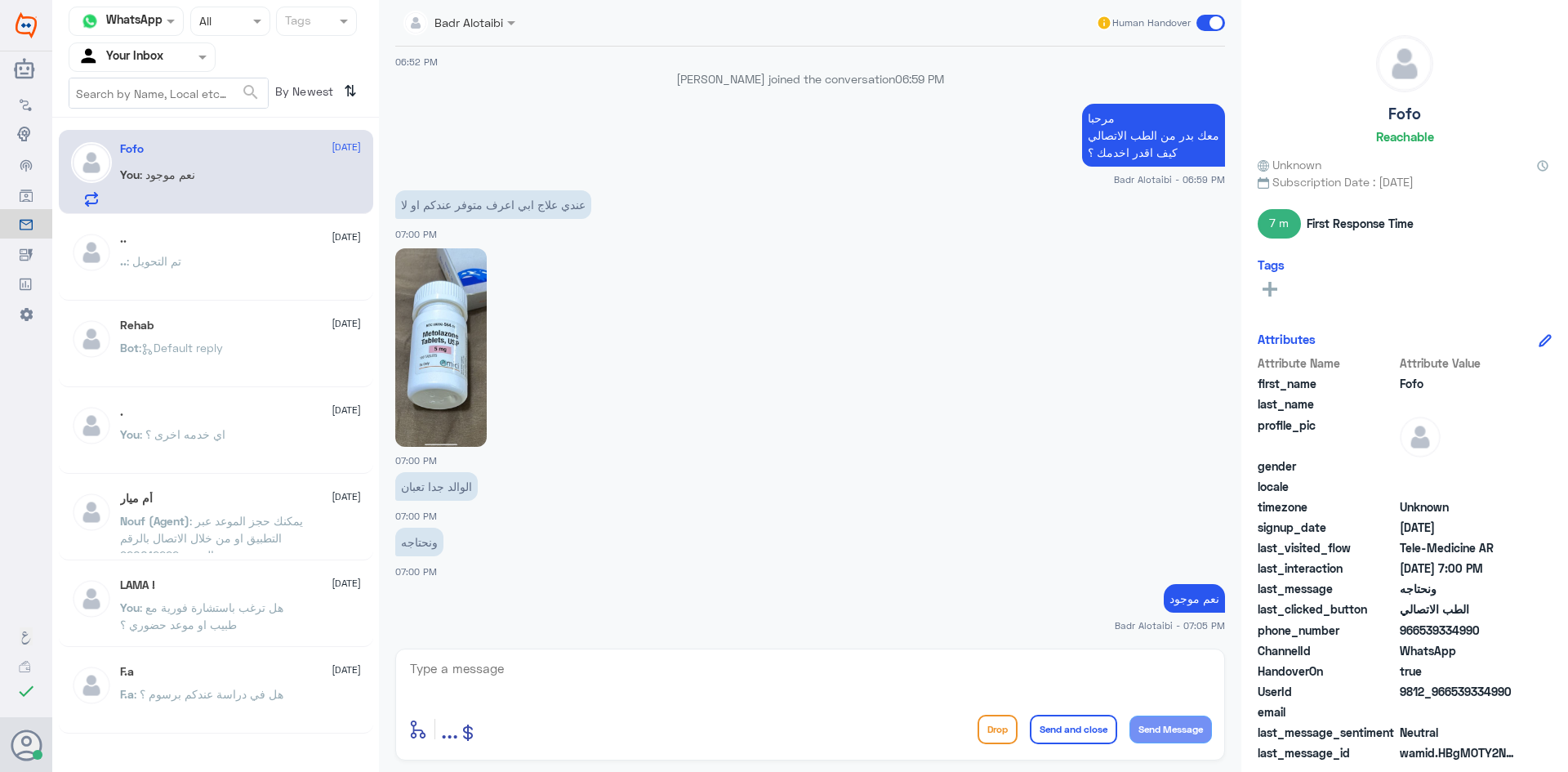
click at [331, 254] on div ".. 2 August .. : تم التحويل" at bounding box center [240, 263] width 241 height 61
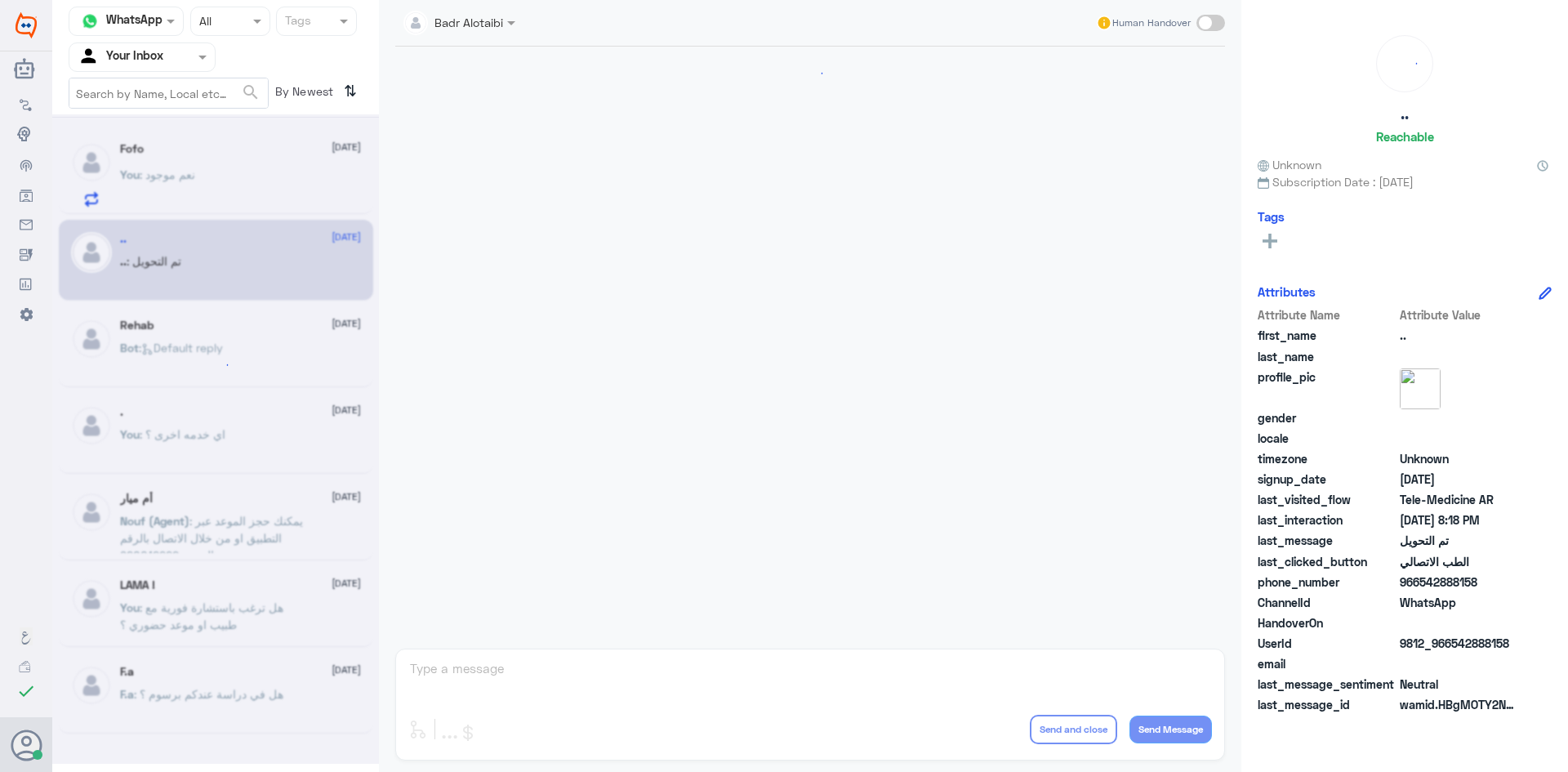
scroll to position [536, 0]
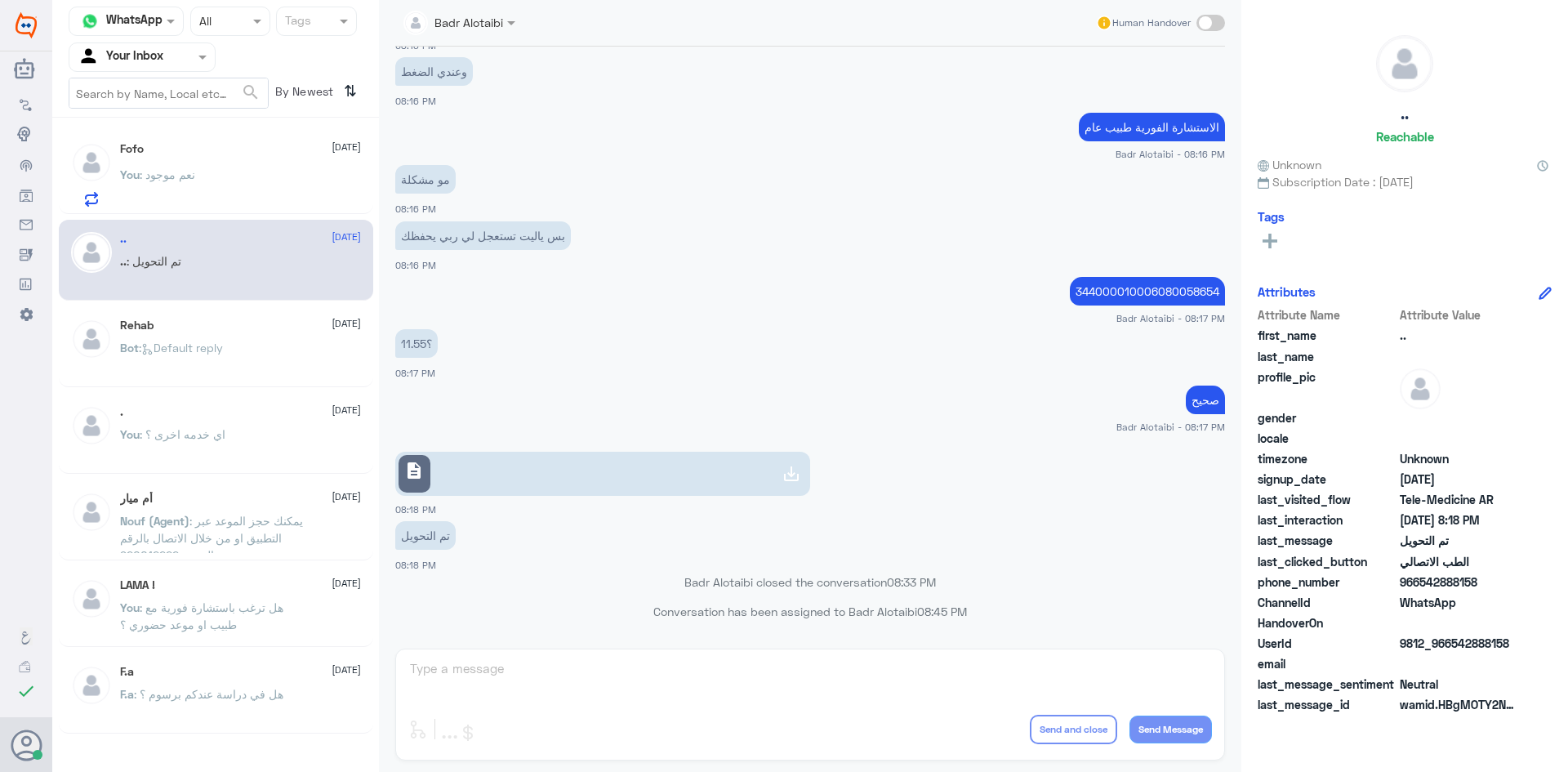
click at [298, 183] on div "You : نعم موجود" at bounding box center [240, 188] width 241 height 37
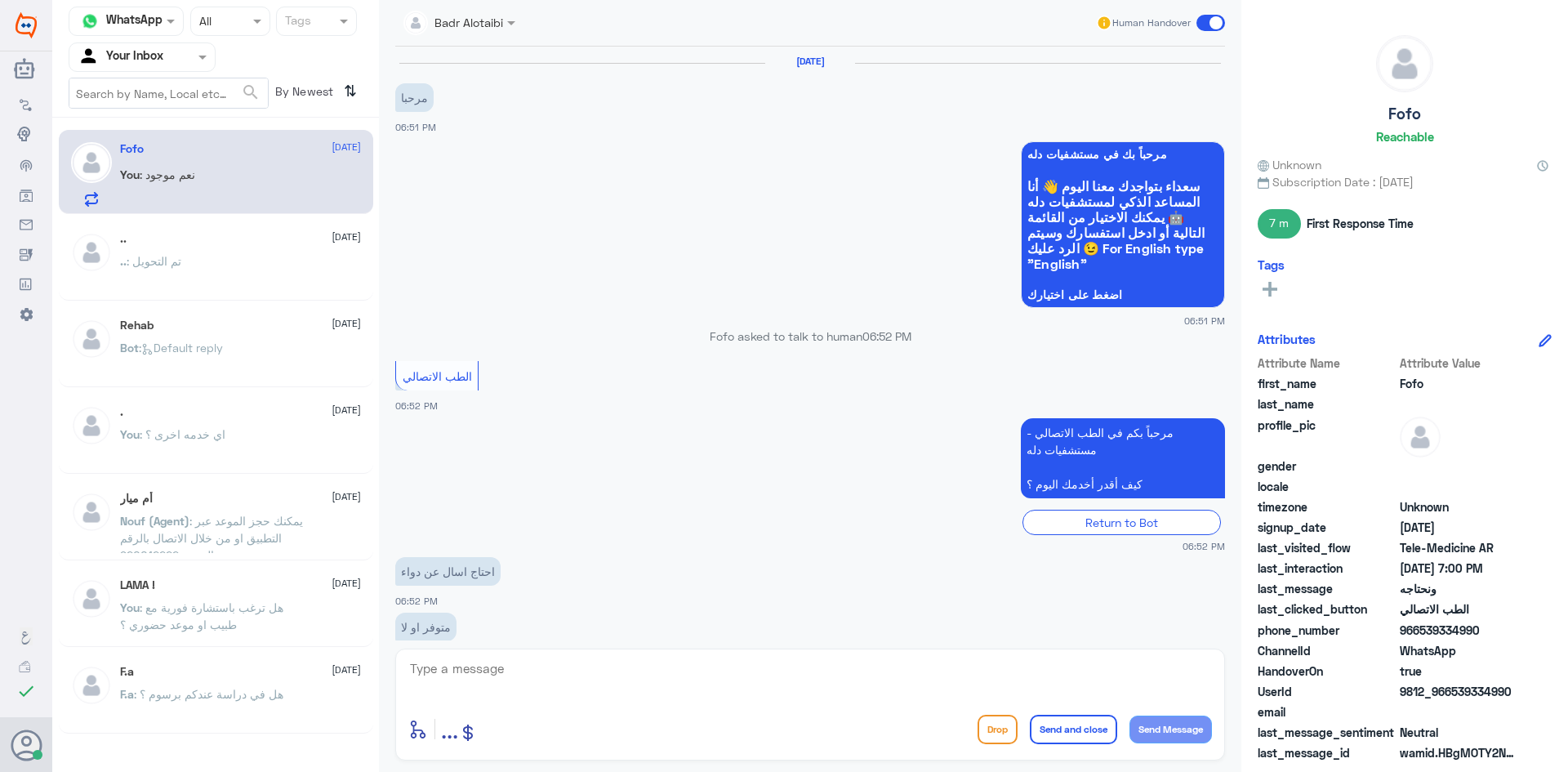
scroll to position [594, 0]
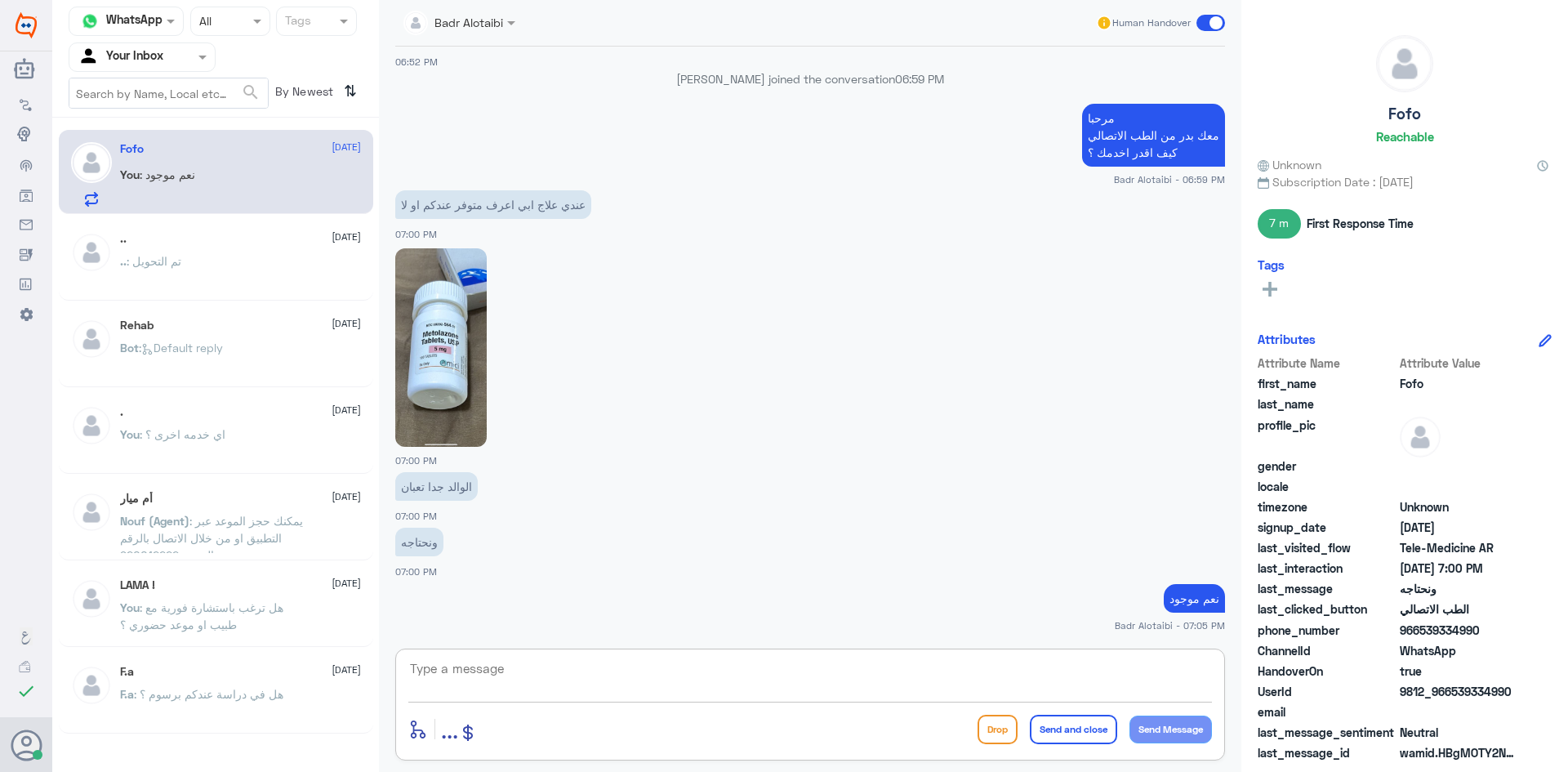
click at [851, 693] on textarea at bounding box center [810, 677] width 804 height 40
type textarea "تم التواصل هاتفيا سعدنا بخدمتك"
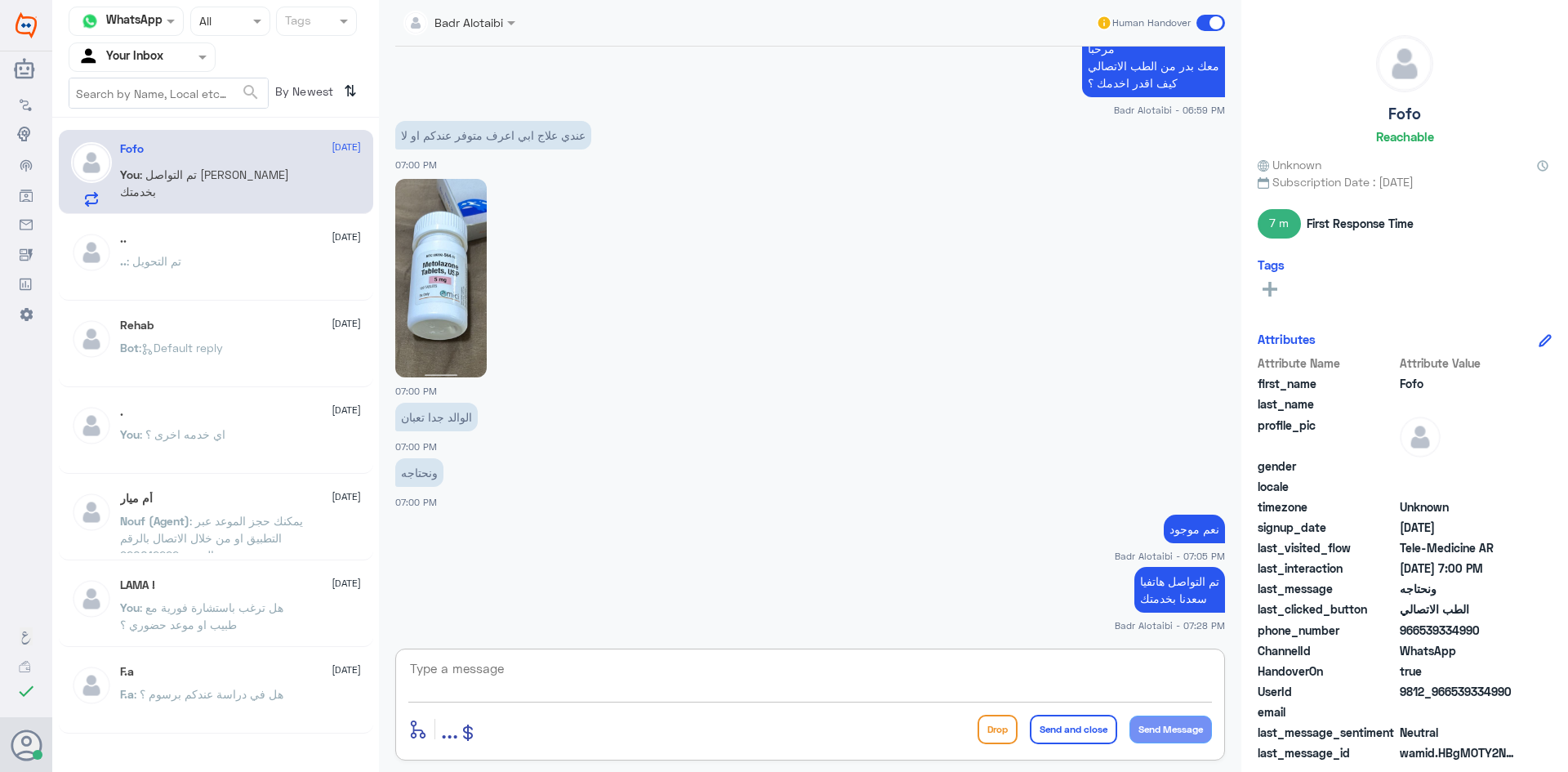
click at [1211, 23] on span at bounding box center [1210, 23] width 29 height 17
click at [0, 0] on input "checkbox" at bounding box center [0, 0] width 0 height 0
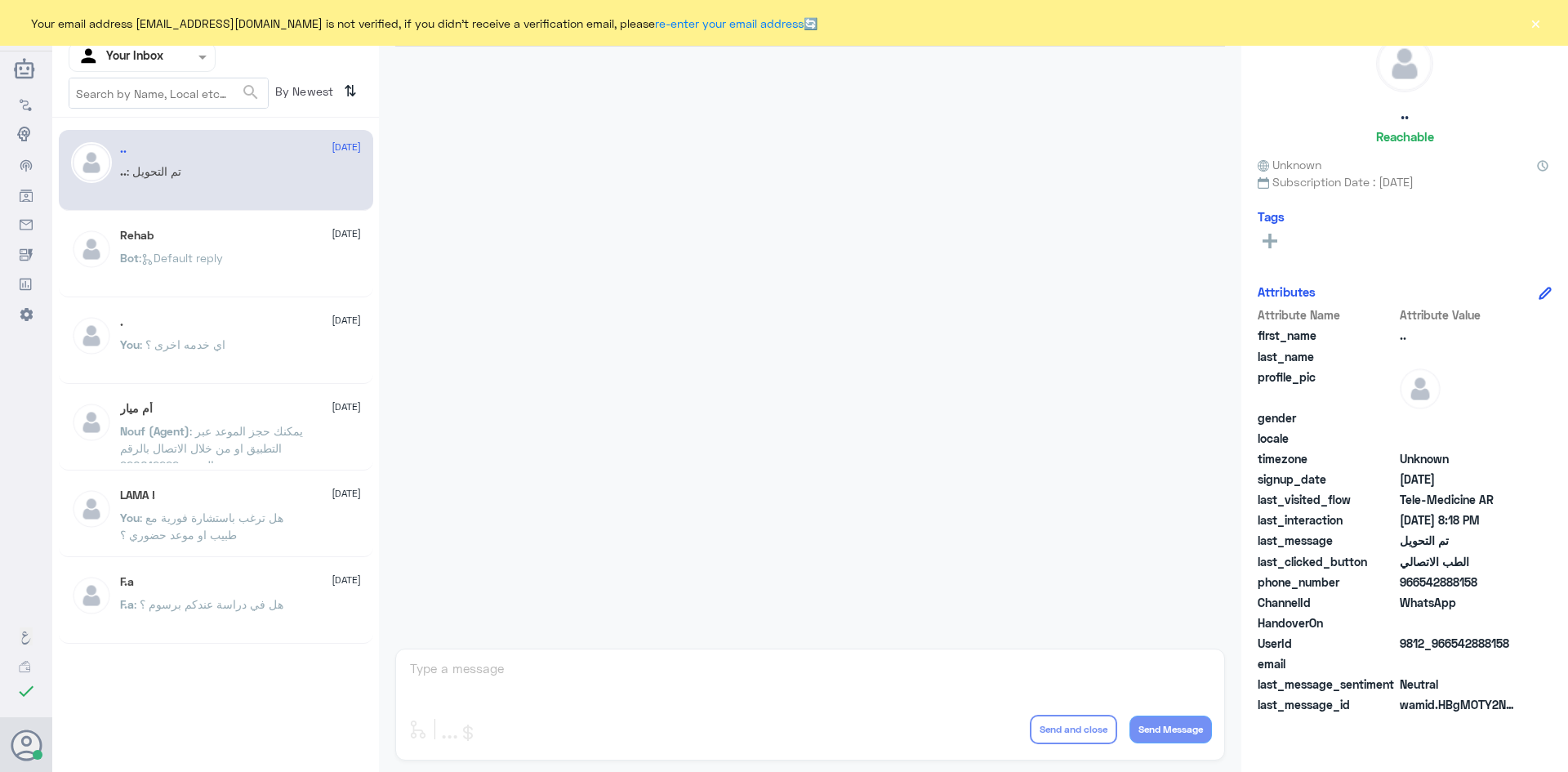
click at [1538, 31] on button "×" at bounding box center [1535, 23] width 17 height 17
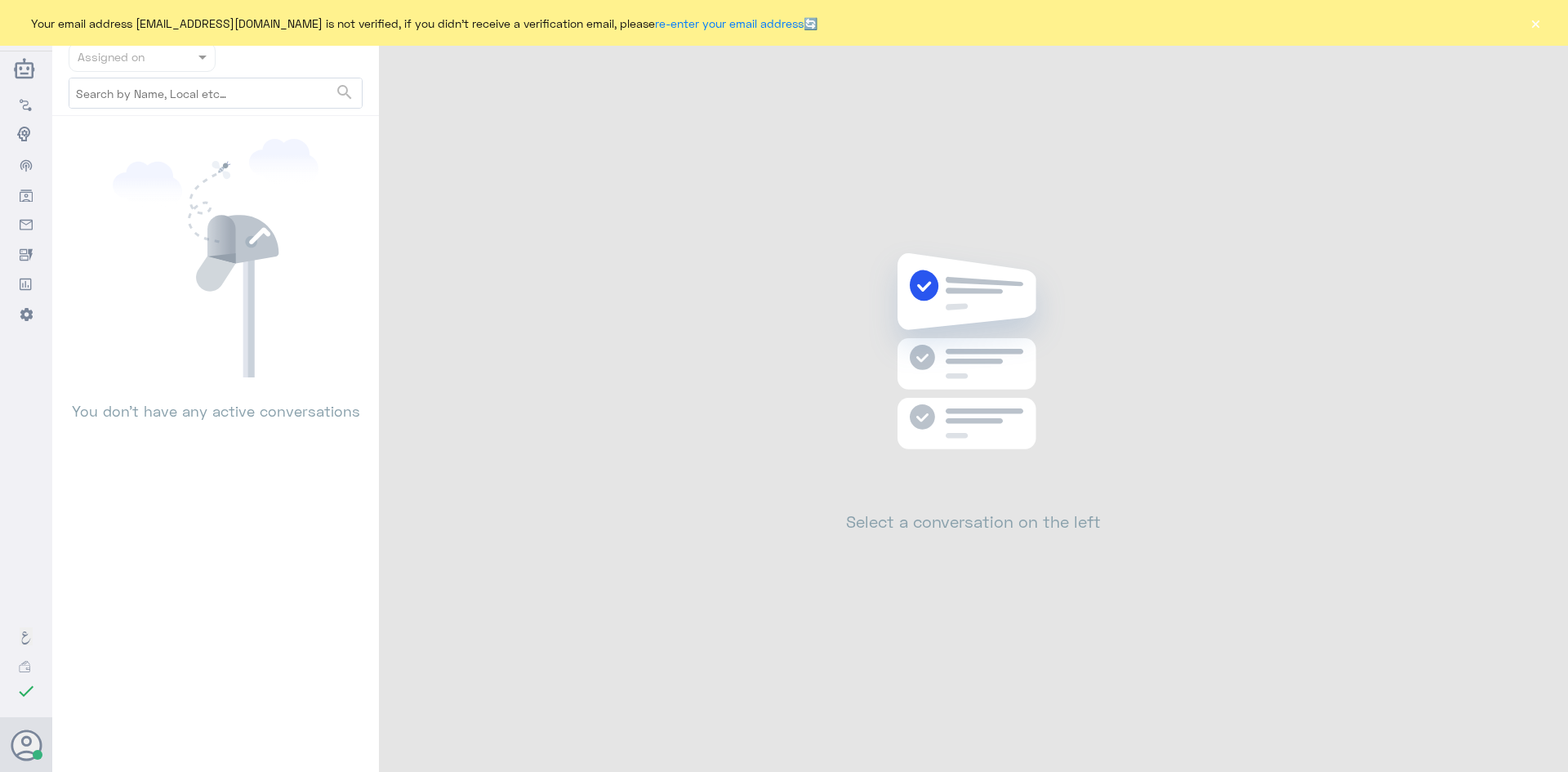
click at [1529, 21] on button "×" at bounding box center [1535, 23] width 17 height 17
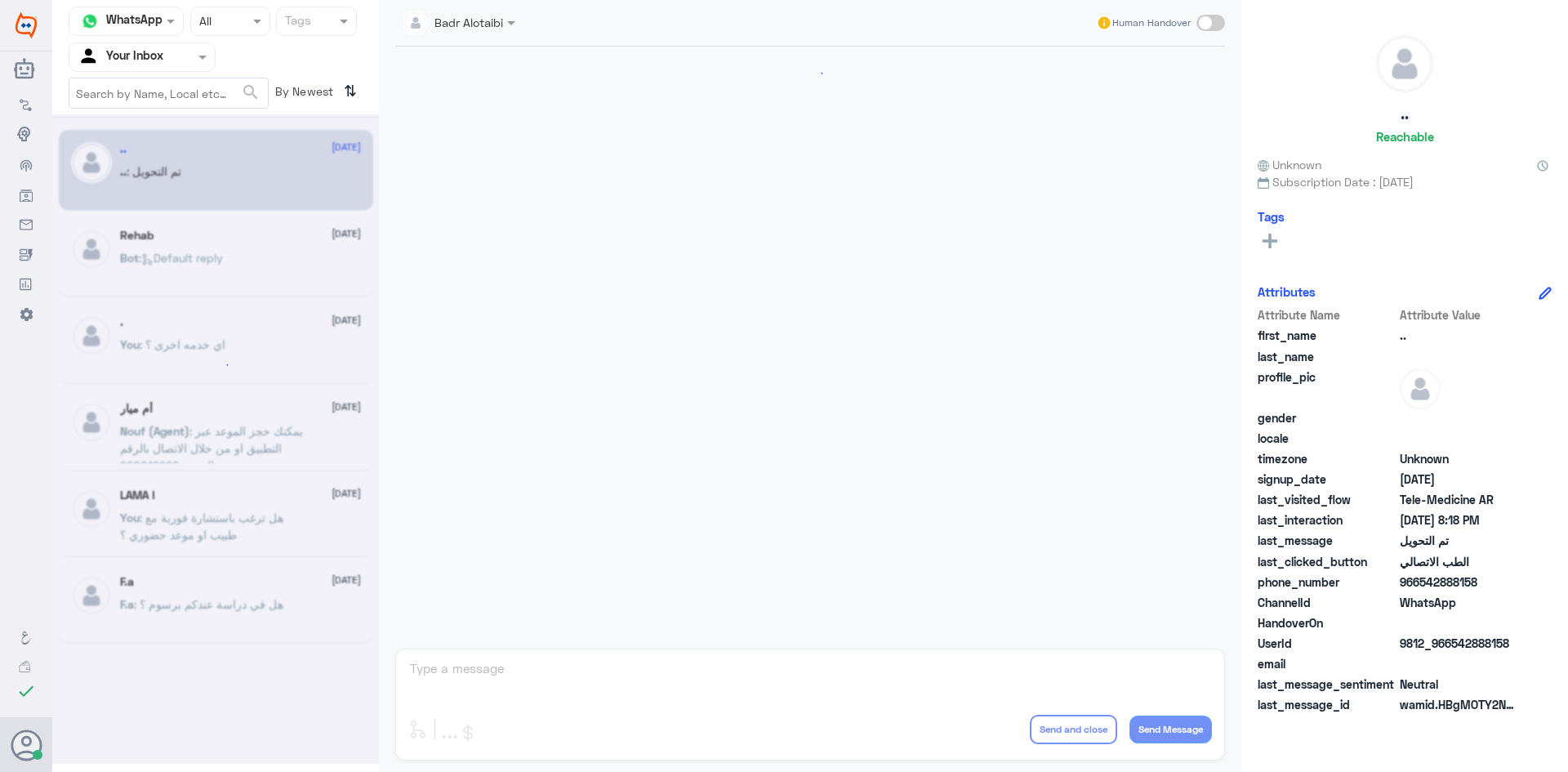
scroll to position [536, 0]
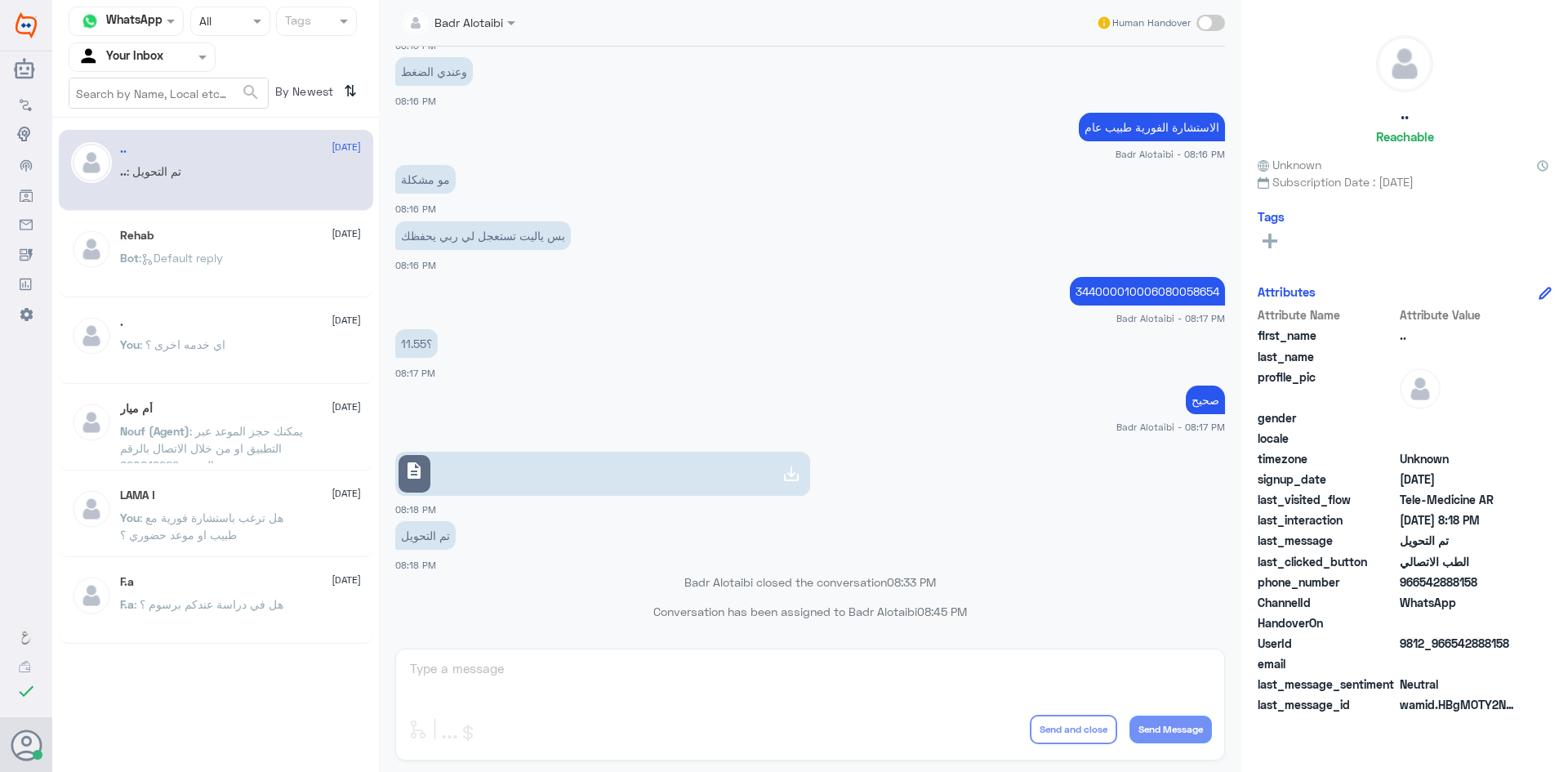
click at [951, 660] on div "[PERSON_NAME] Human Handover [DATE] طبعا انا خارج [GEOGRAPHIC_DATA] 08:11 PM جر…" at bounding box center [810, 388] width 862 height 777
click at [63, 574] on span at bounding box center [65, 580] width 29 height 17
click at [0, 0] on input "checkbox" at bounding box center [0, 0] width 0 height 0
